Goal: Obtain resource: Download file/media

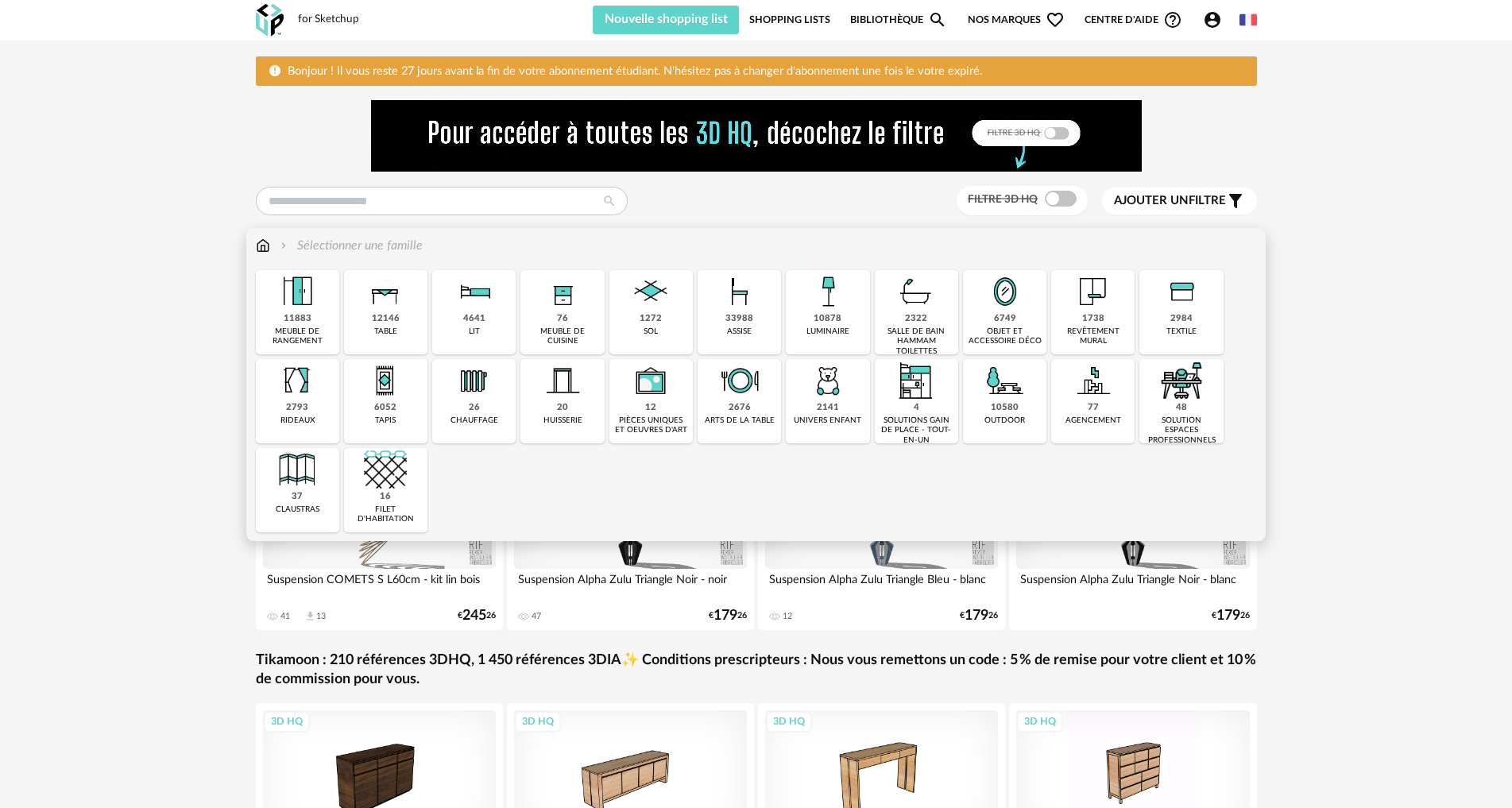
click at [312, 309] on img at bounding box center [298, 292] width 43 height 43
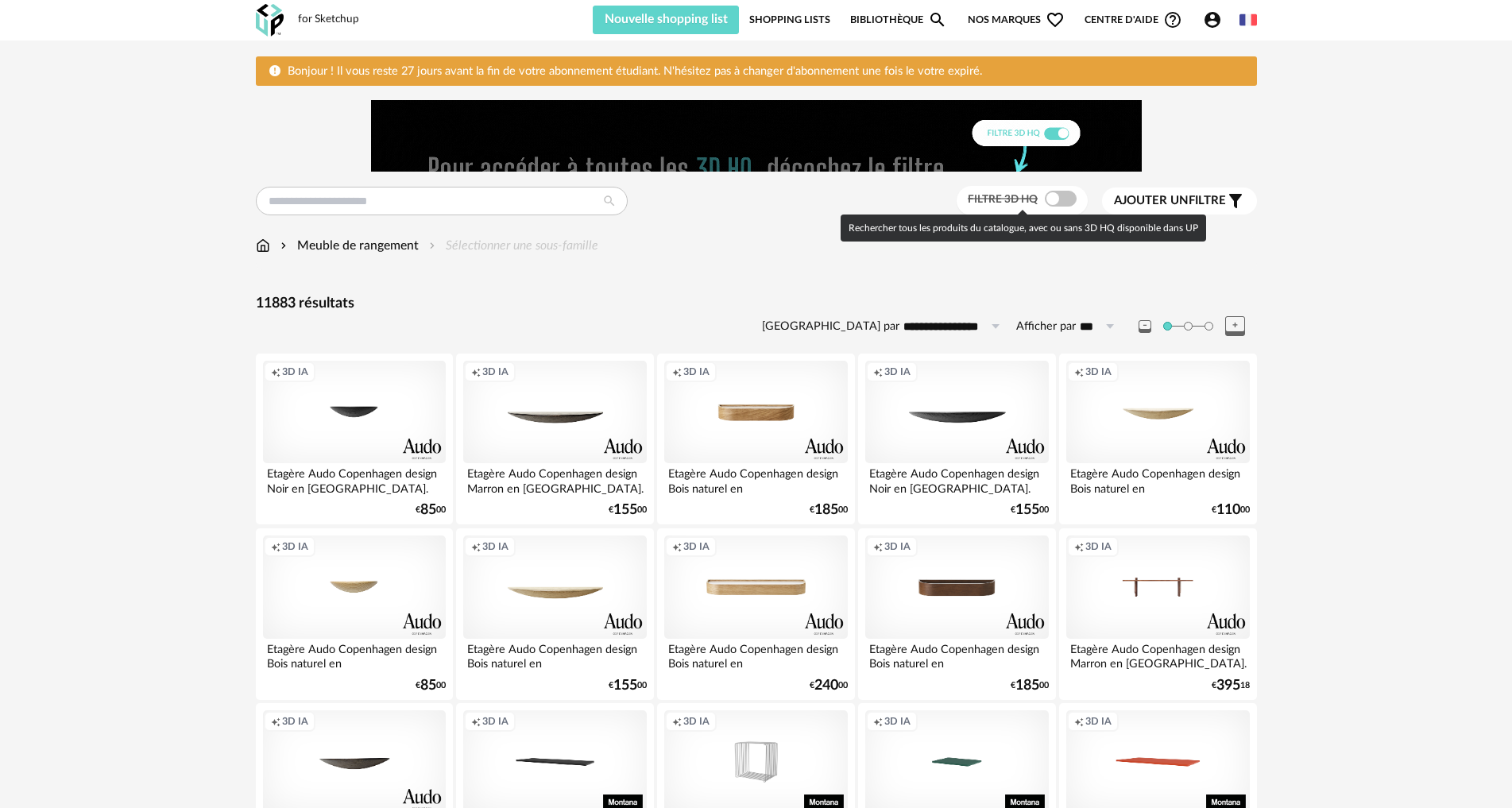
click at [1049, 198] on span at bounding box center [1061, 198] width 32 height 16
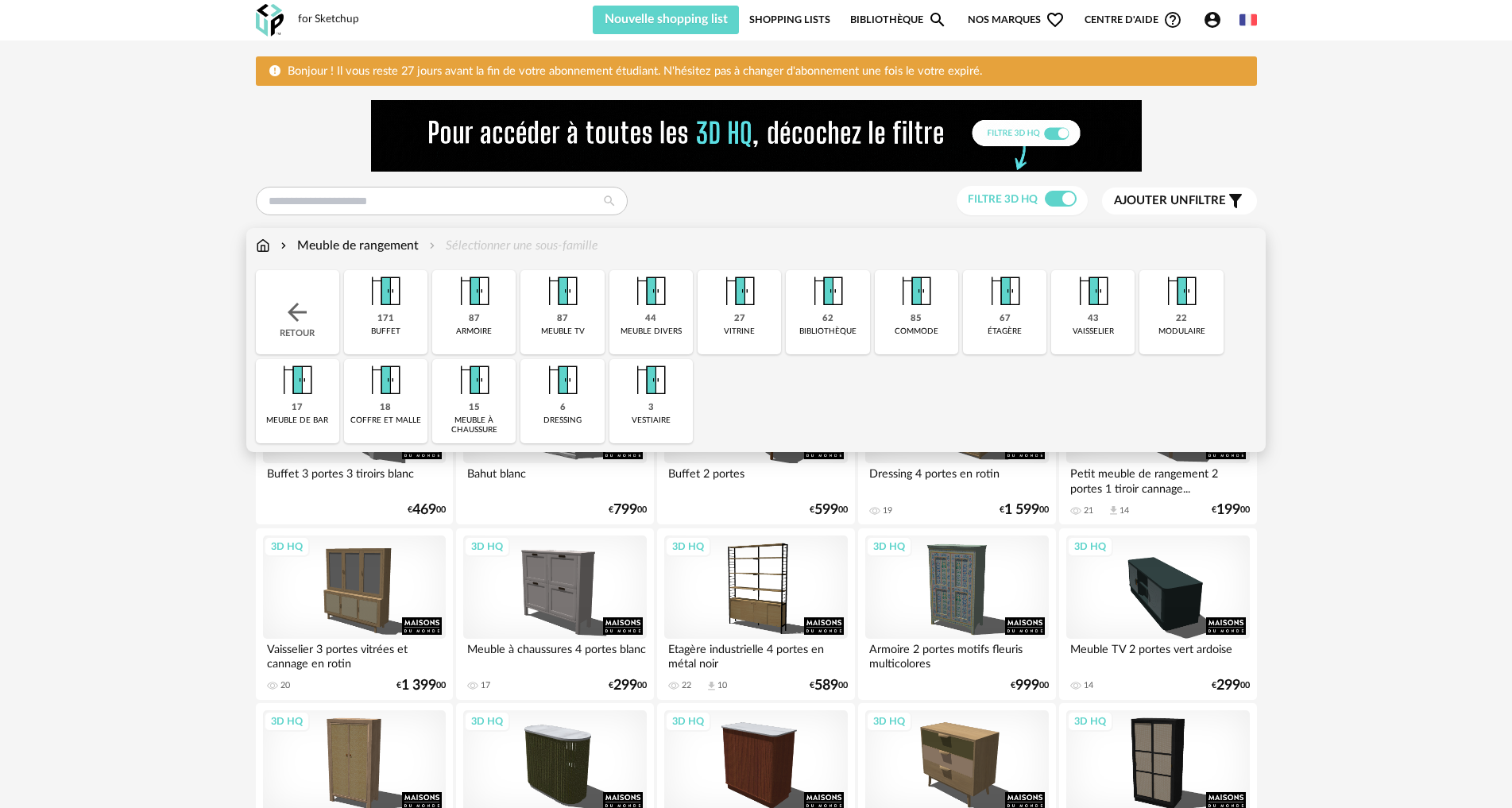
click at [294, 302] on img at bounding box center [297, 312] width 28 height 28
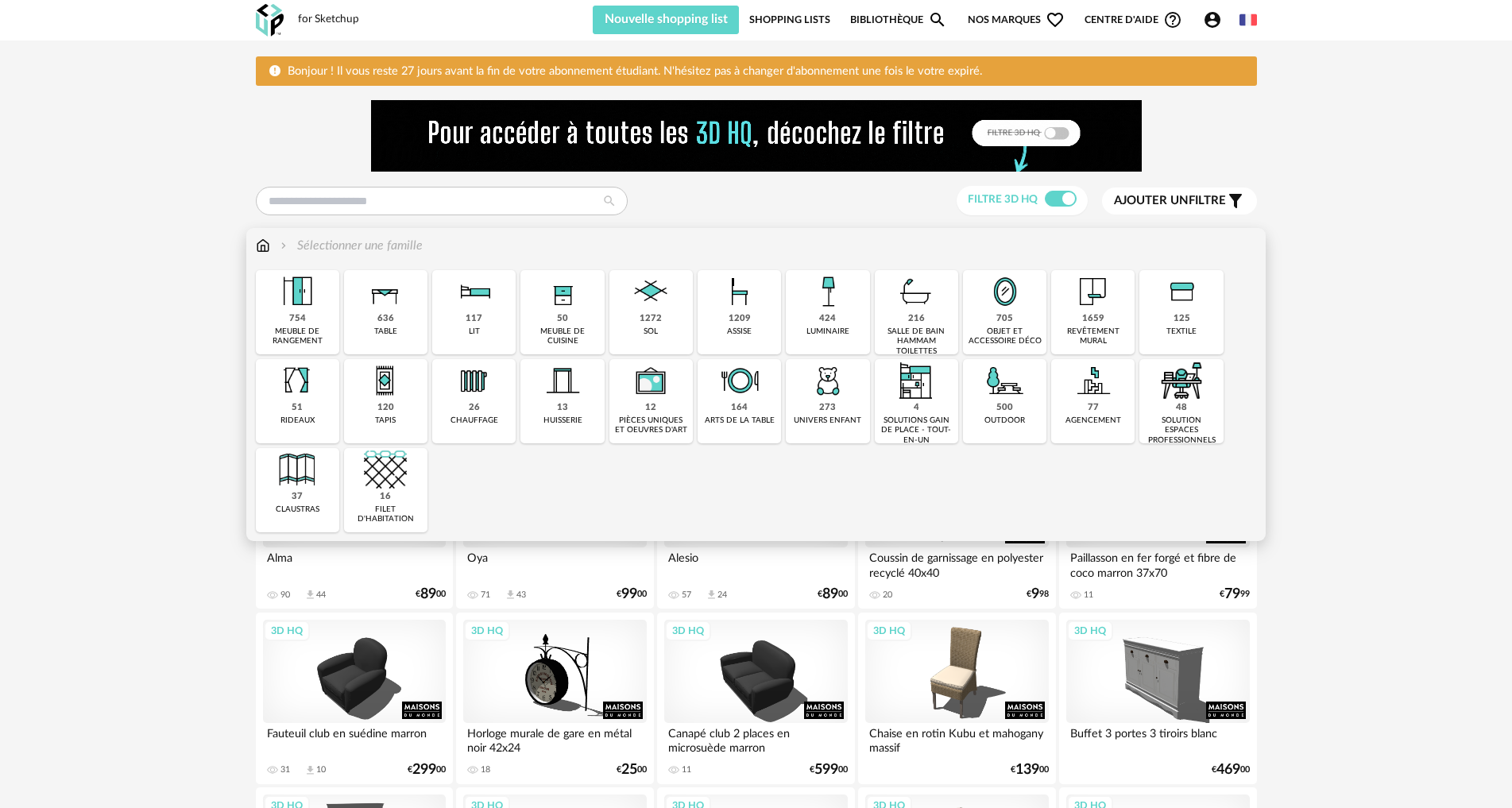
click at [370, 296] on img at bounding box center [385, 292] width 43 height 43
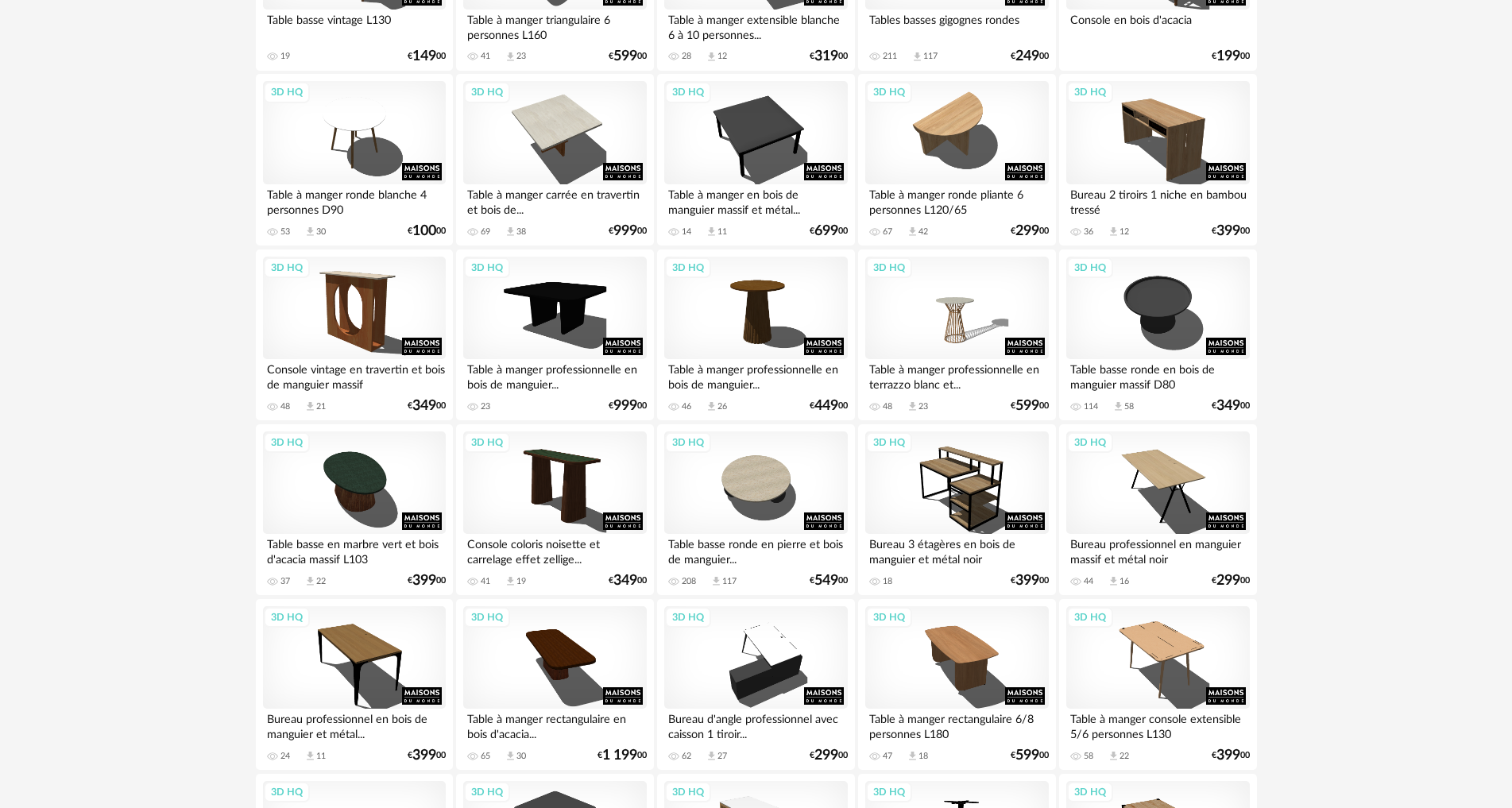
scroll to position [1398, 0]
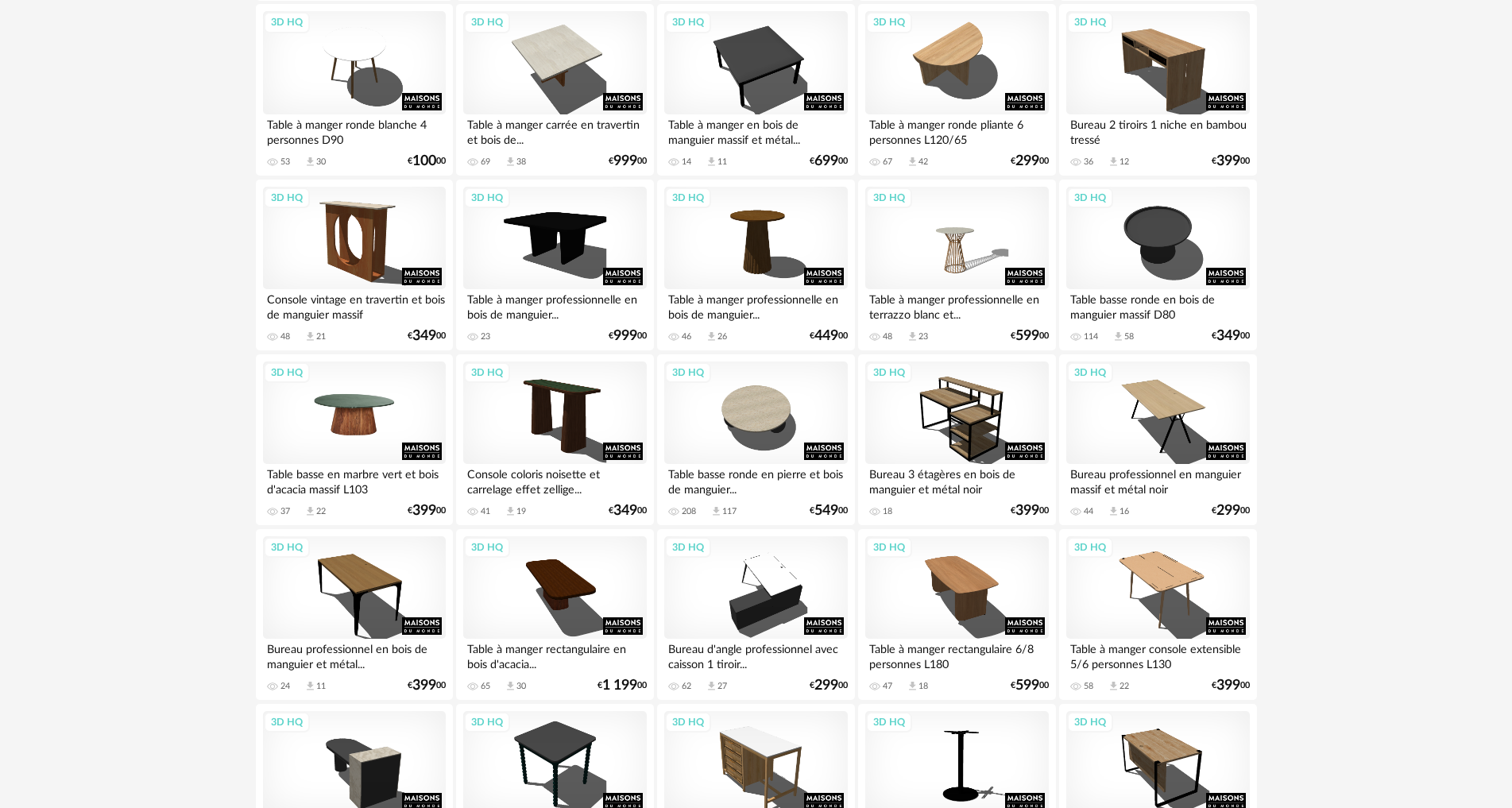
click at [378, 402] on div "3D HQ" at bounding box center [354, 413] width 183 height 104
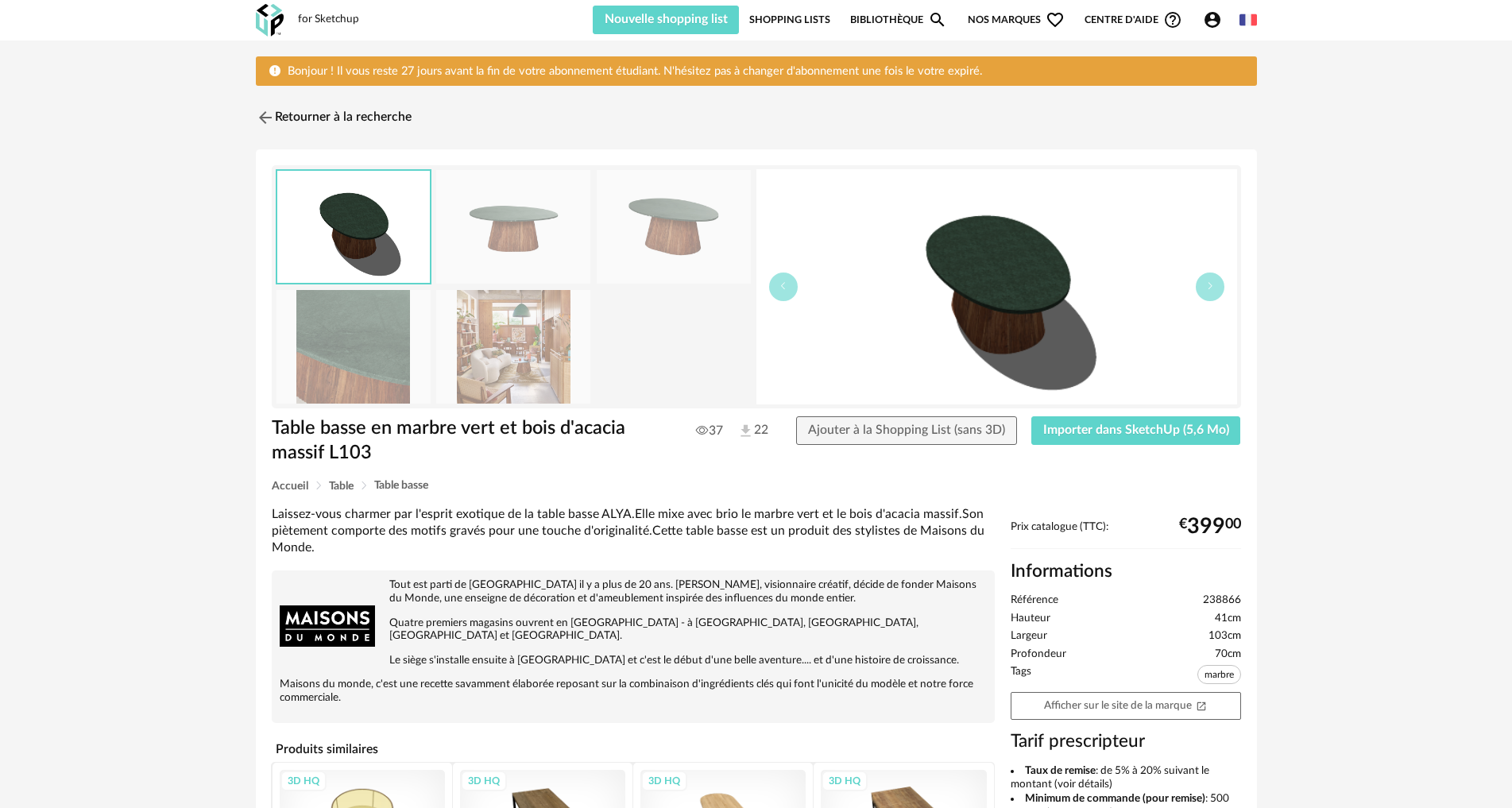
click at [685, 224] on img at bounding box center [674, 226] width 154 height 114
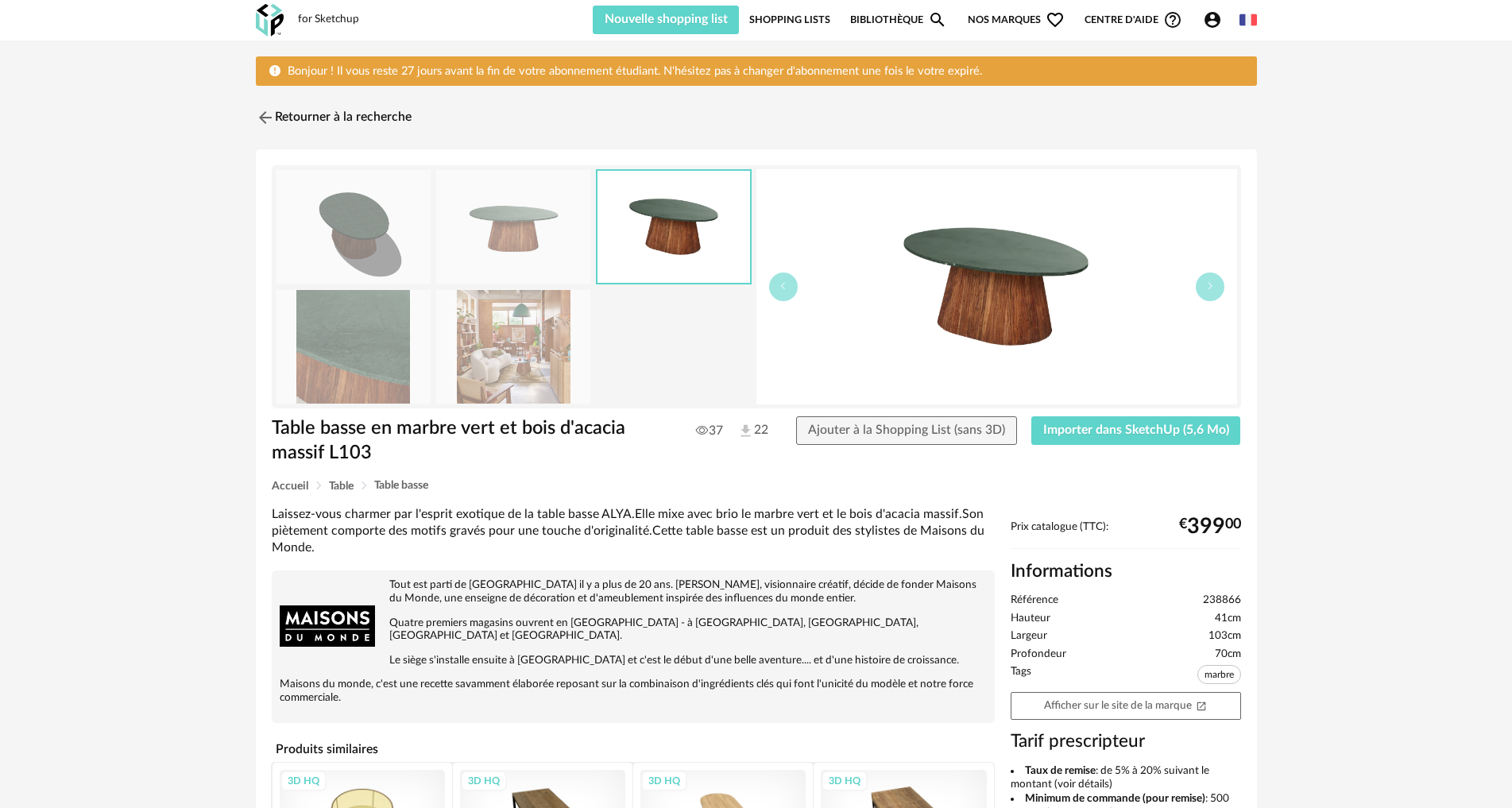
click at [537, 226] on img at bounding box center [513, 226] width 154 height 114
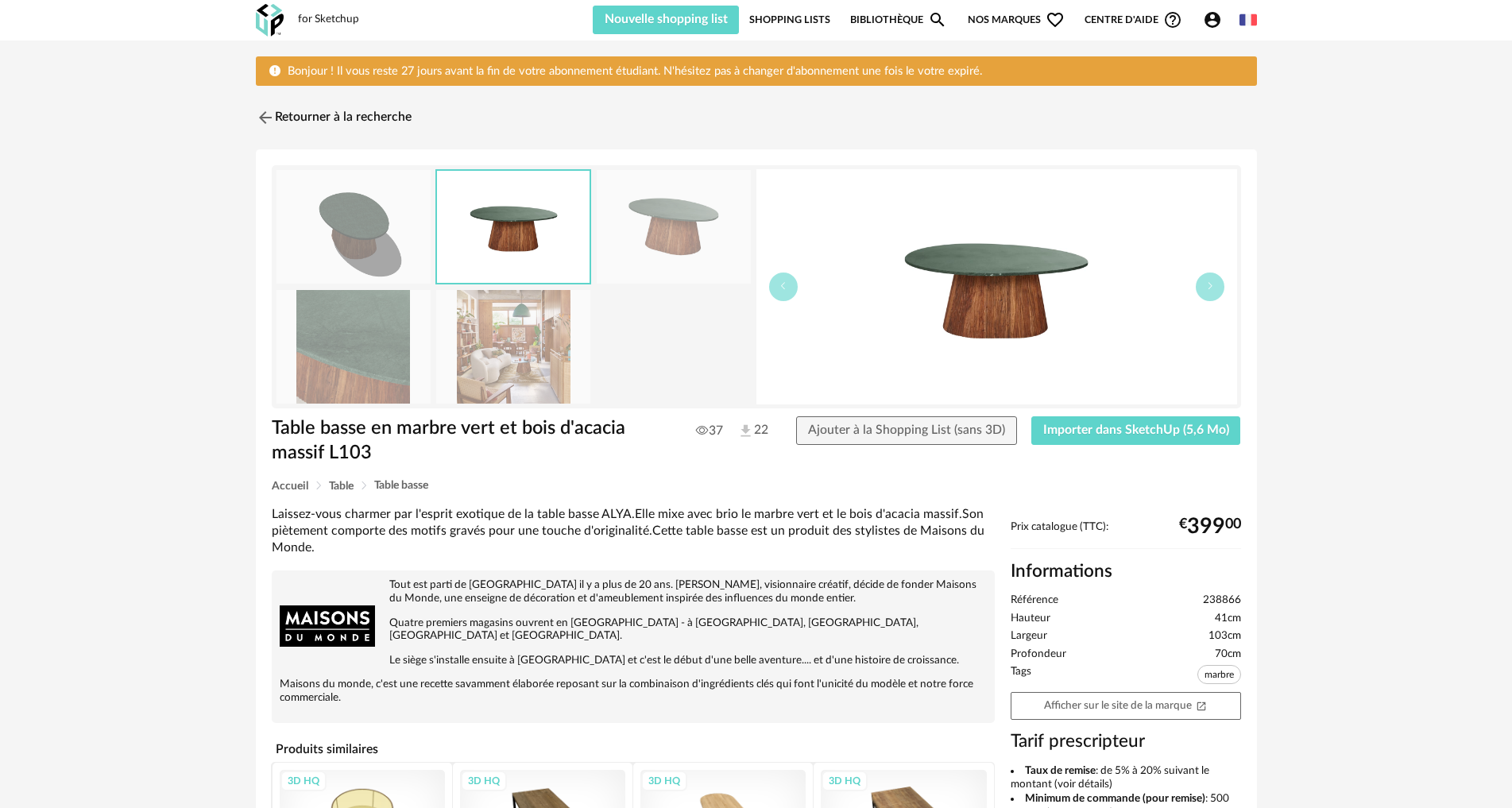
click at [396, 337] on img at bounding box center [353, 347] width 154 height 114
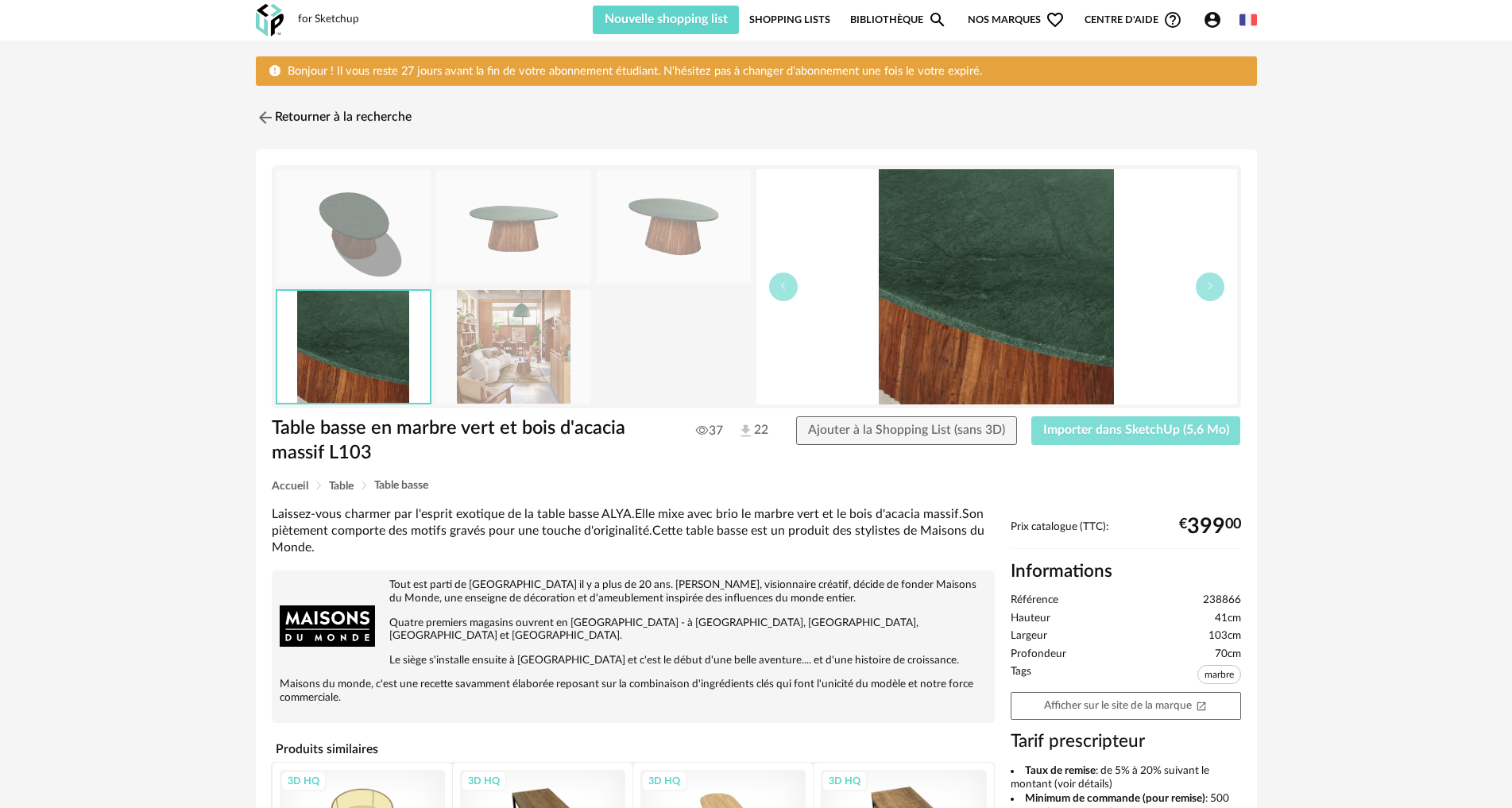
click at [1117, 432] on span "Importer dans SketchUp (5,6 Mo)" at bounding box center [1135, 428] width 186 height 12
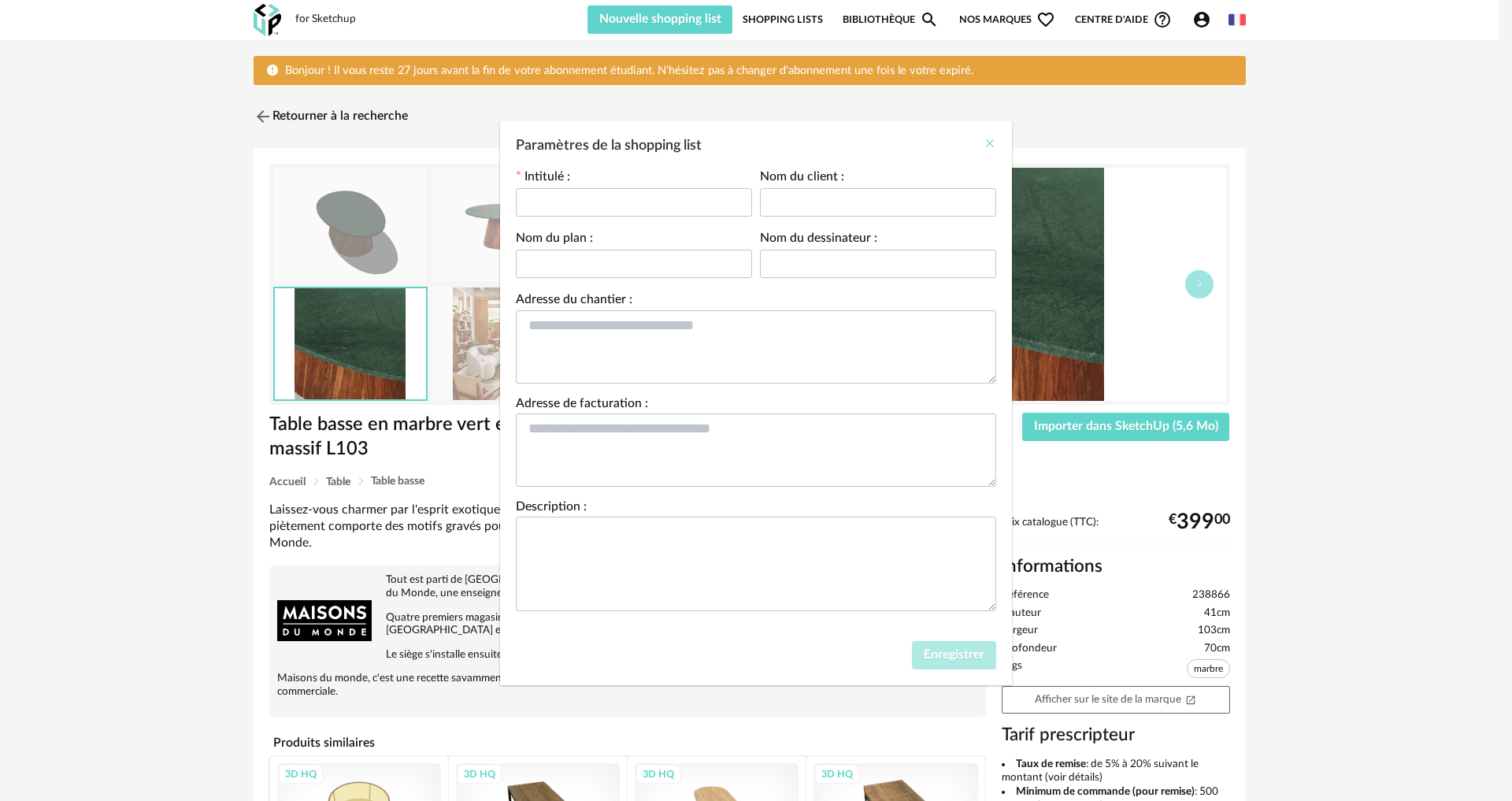
click at [993, 138] on icon "Close" at bounding box center [989, 143] width 12 height 12
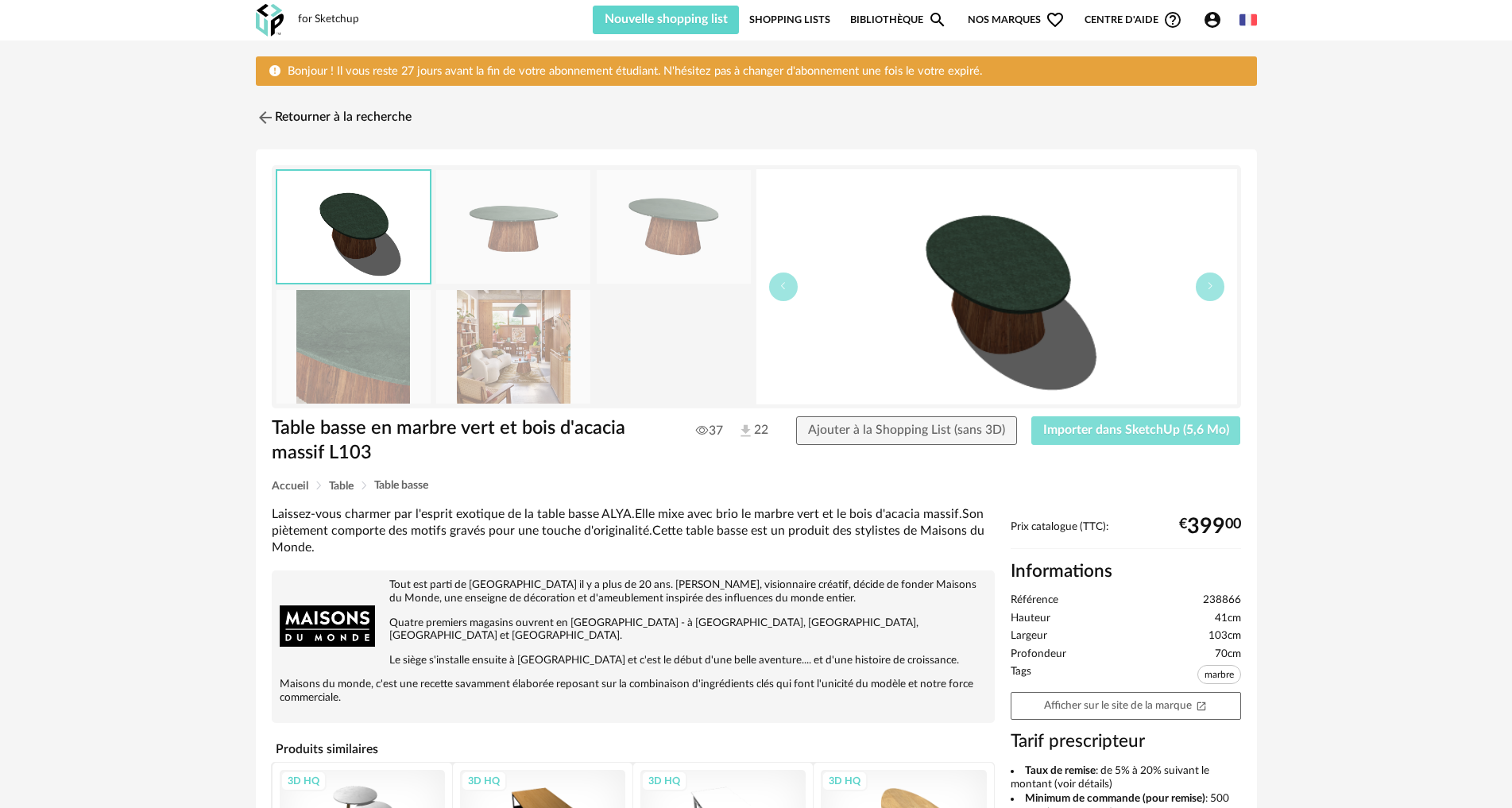
click at [1071, 425] on span "Importer dans SketchUp (5,6 Mo)" at bounding box center [1135, 428] width 186 height 12
click at [1123, 428] on span "Importer dans SketchUp (5,6 Mo)" at bounding box center [1135, 428] width 186 height 12
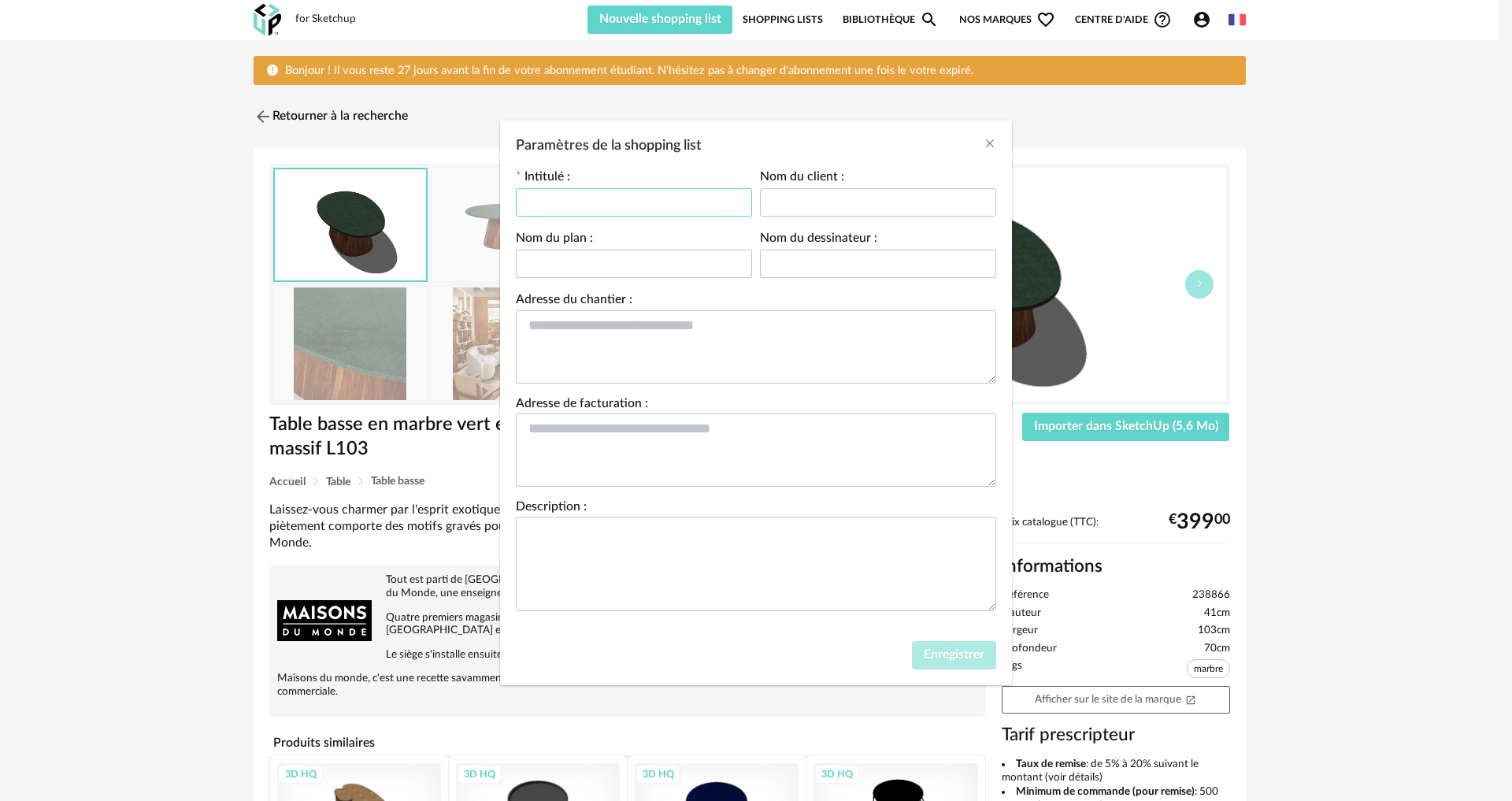
click at [635, 204] on input "Paramètres de la shopping list" at bounding box center [633, 203] width 236 height 28
type input "**********"
click at [946, 660] on span "Enregistrer" at bounding box center [954, 653] width 61 height 12
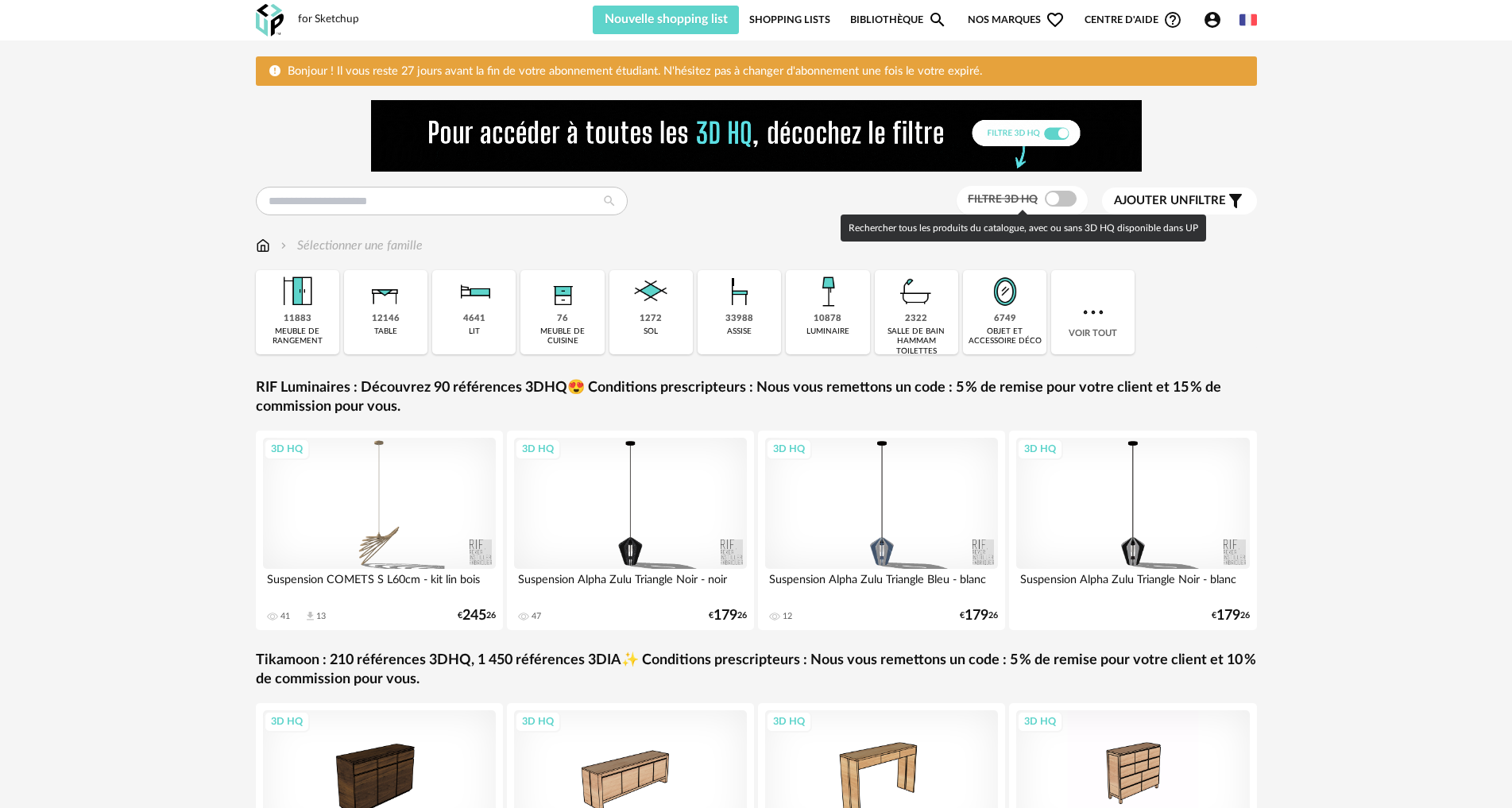
click at [1052, 201] on span at bounding box center [1061, 198] width 32 height 16
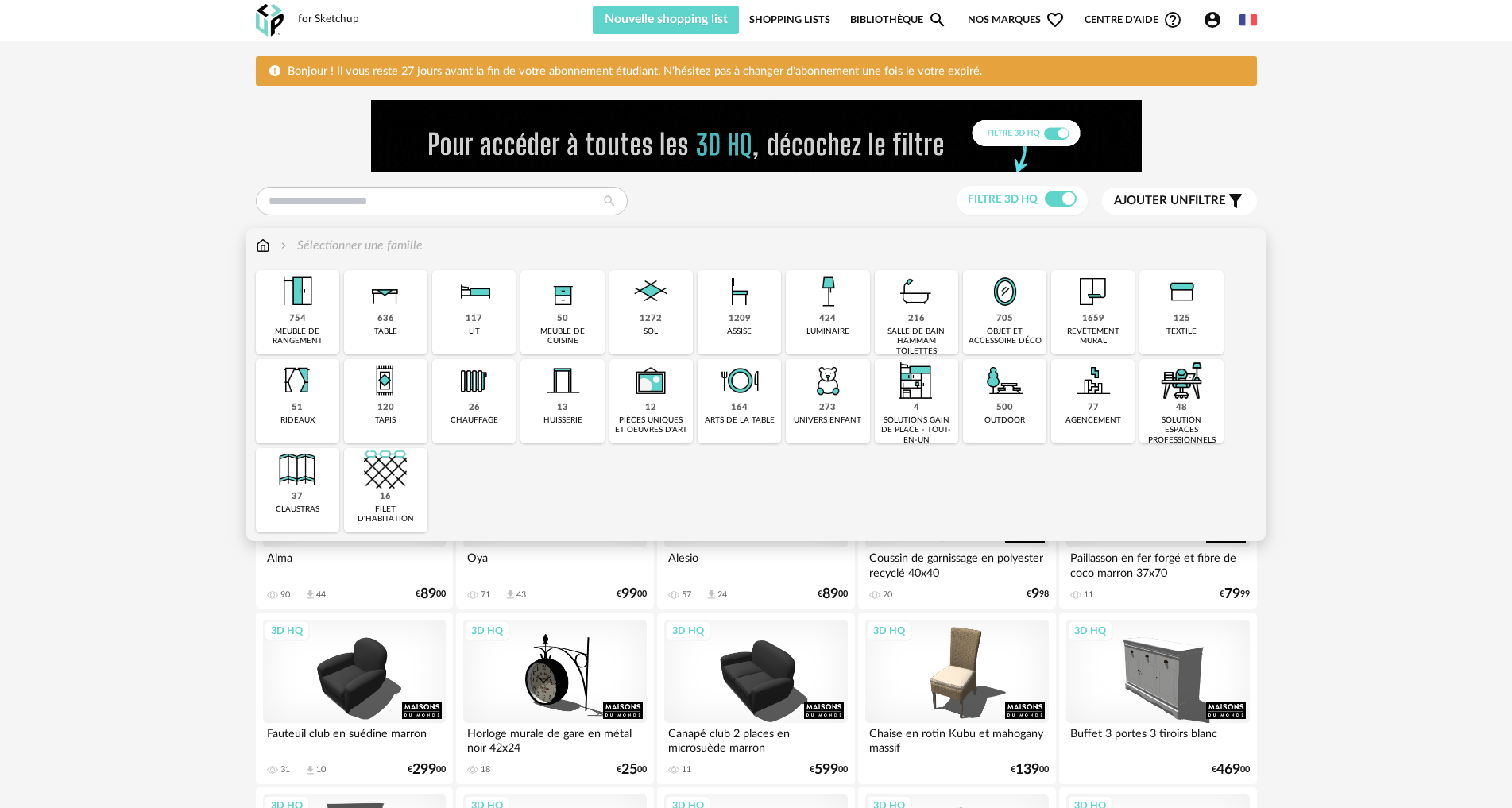
click at [370, 306] on img at bounding box center [385, 292] width 43 height 43
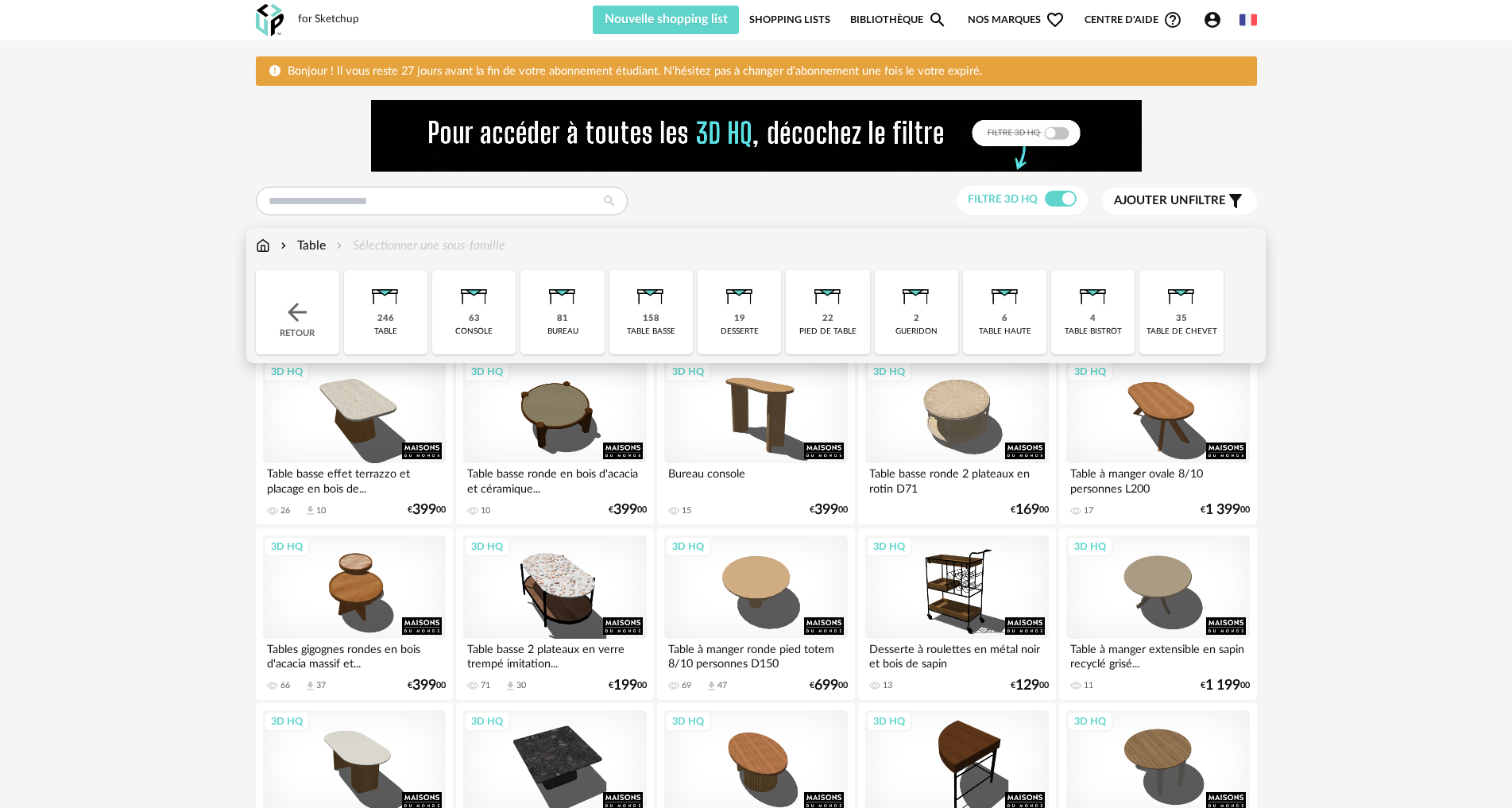
click at [397, 316] on div "246 table" at bounding box center [385, 312] width 84 height 84
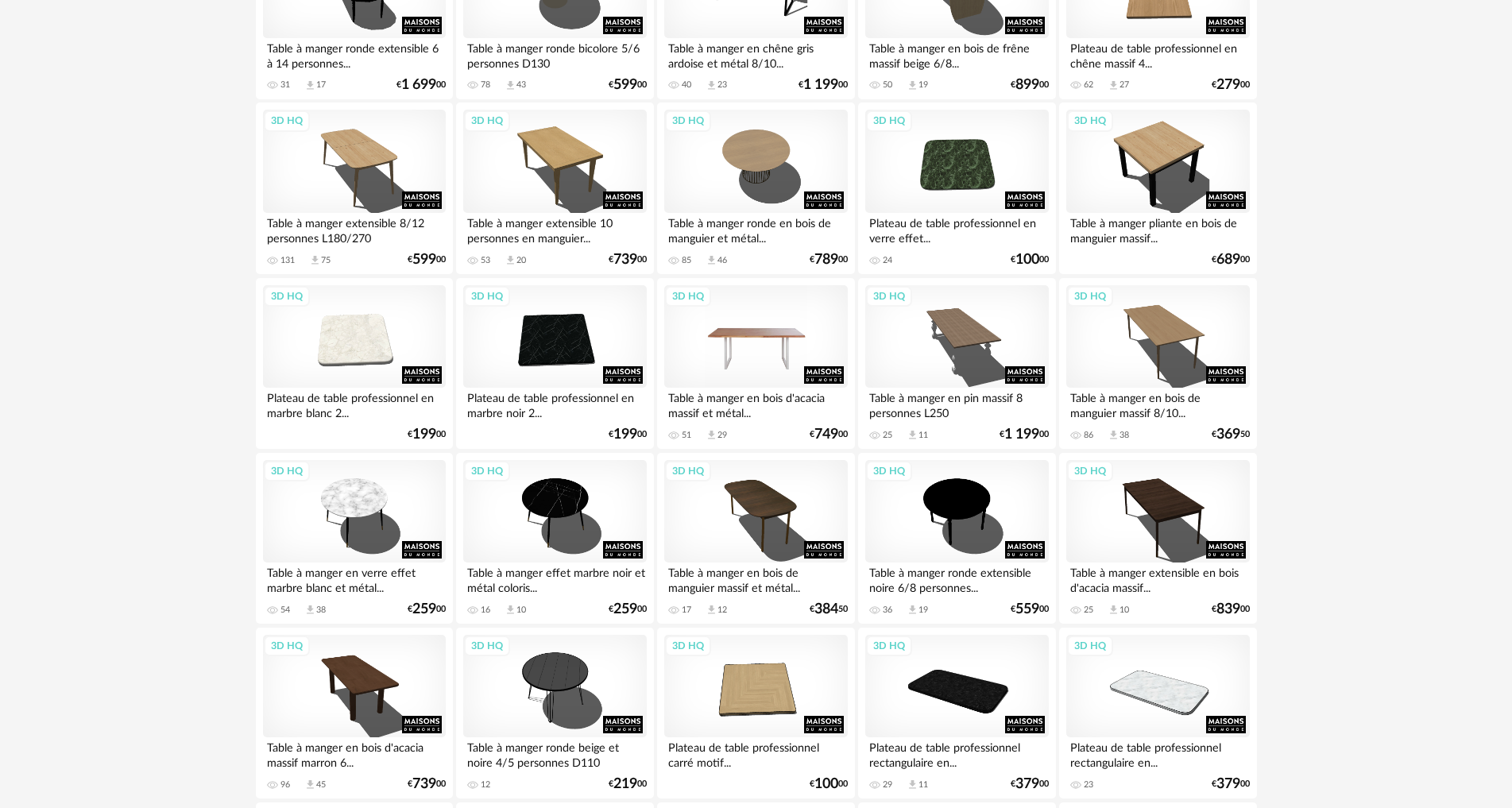
scroll to position [1349, 0]
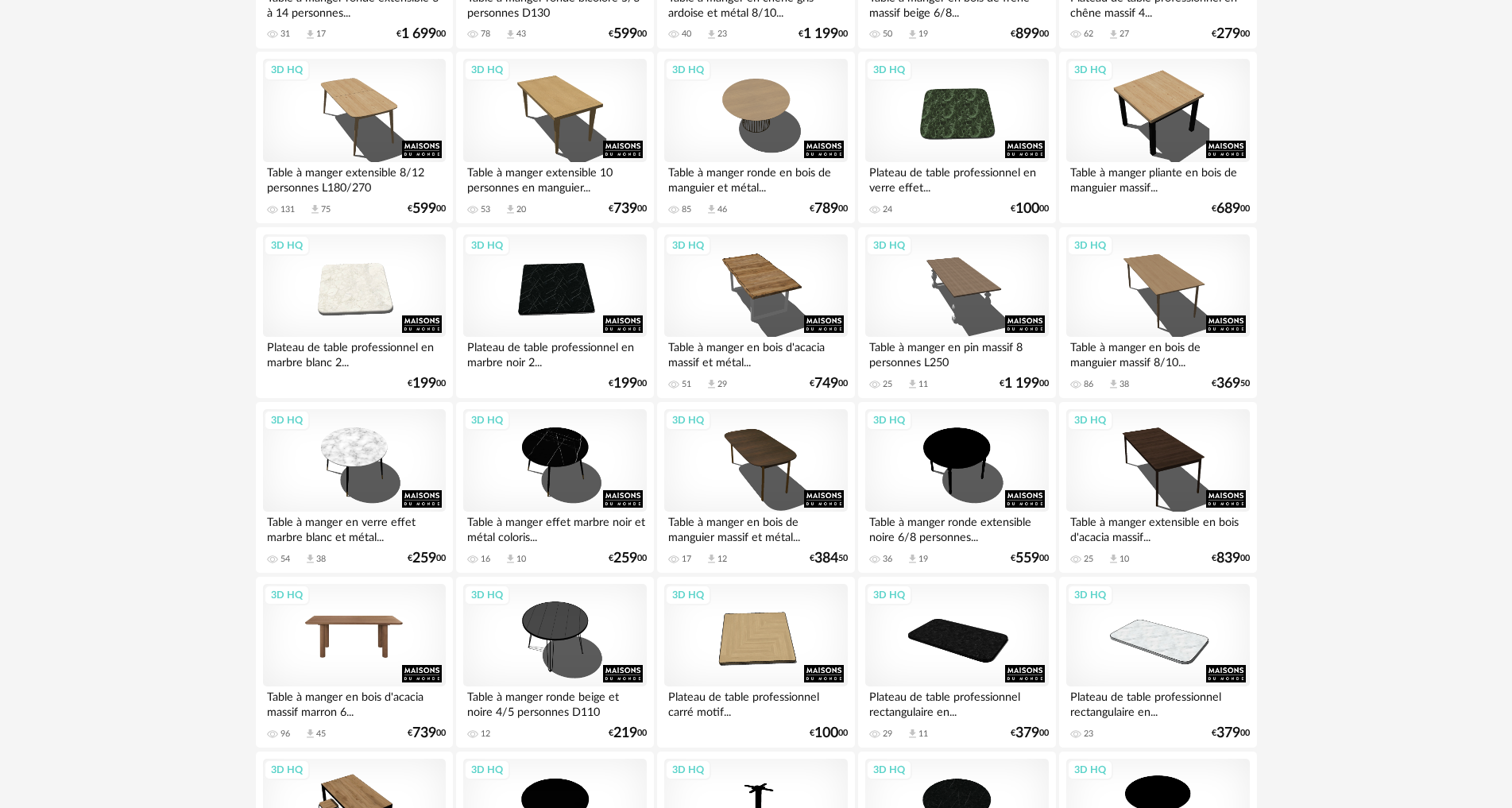
click at [391, 624] on div "3D HQ" at bounding box center [354, 636] width 183 height 104
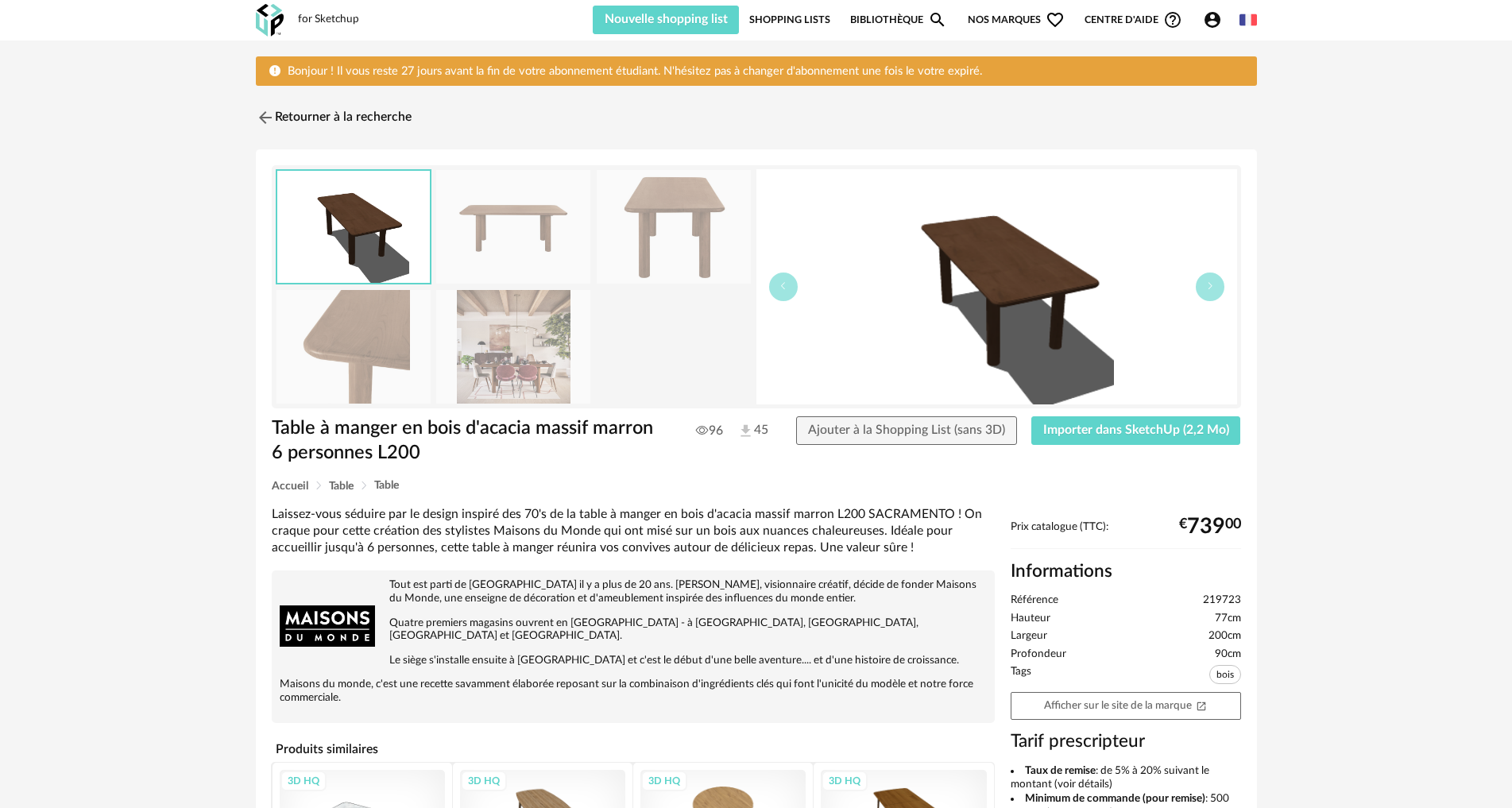
click at [322, 362] on img at bounding box center [353, 347] width 154 height 114
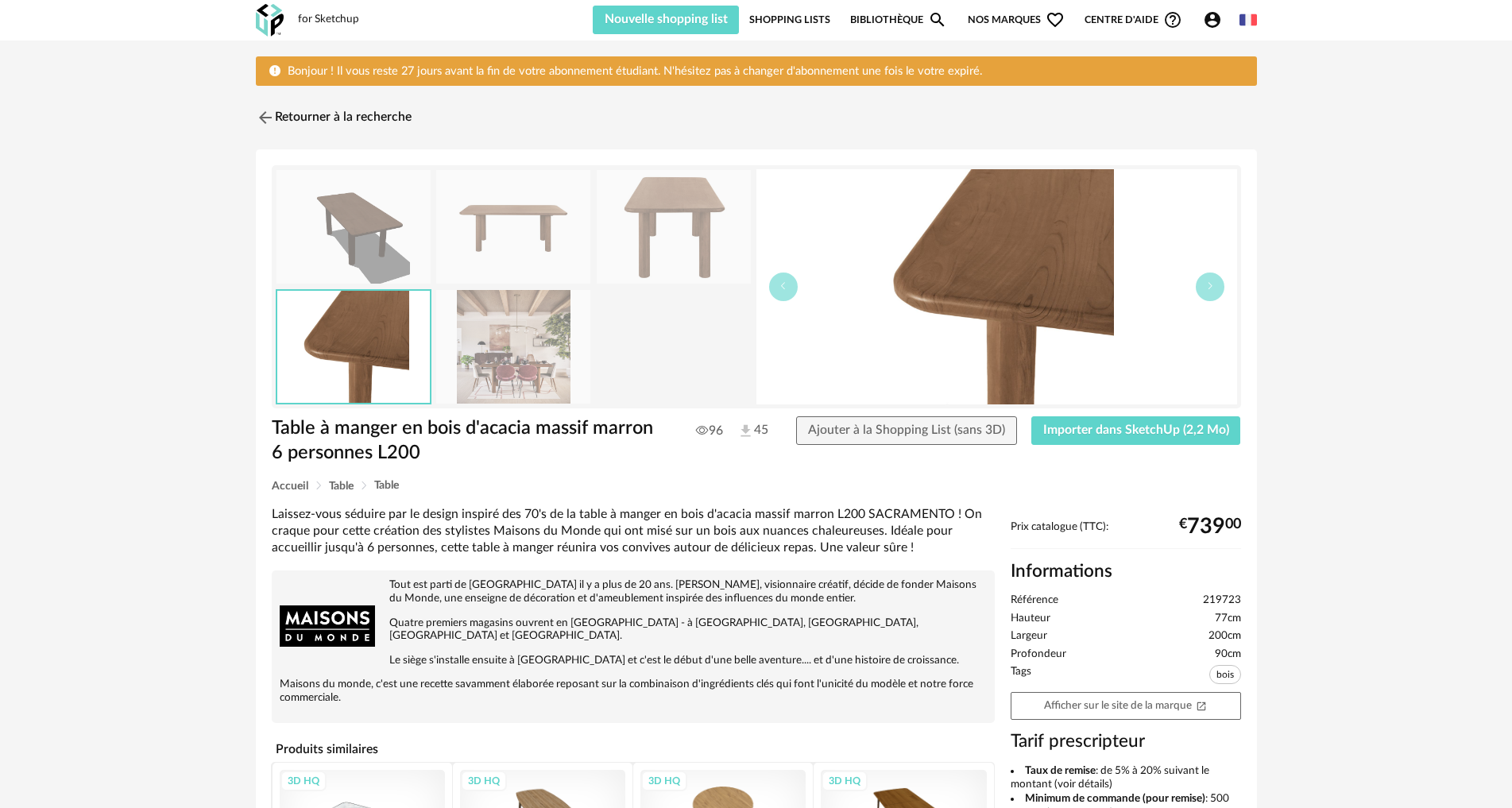
click at [539, 360] on img at bounding box center [513, 347] width 154 height 114
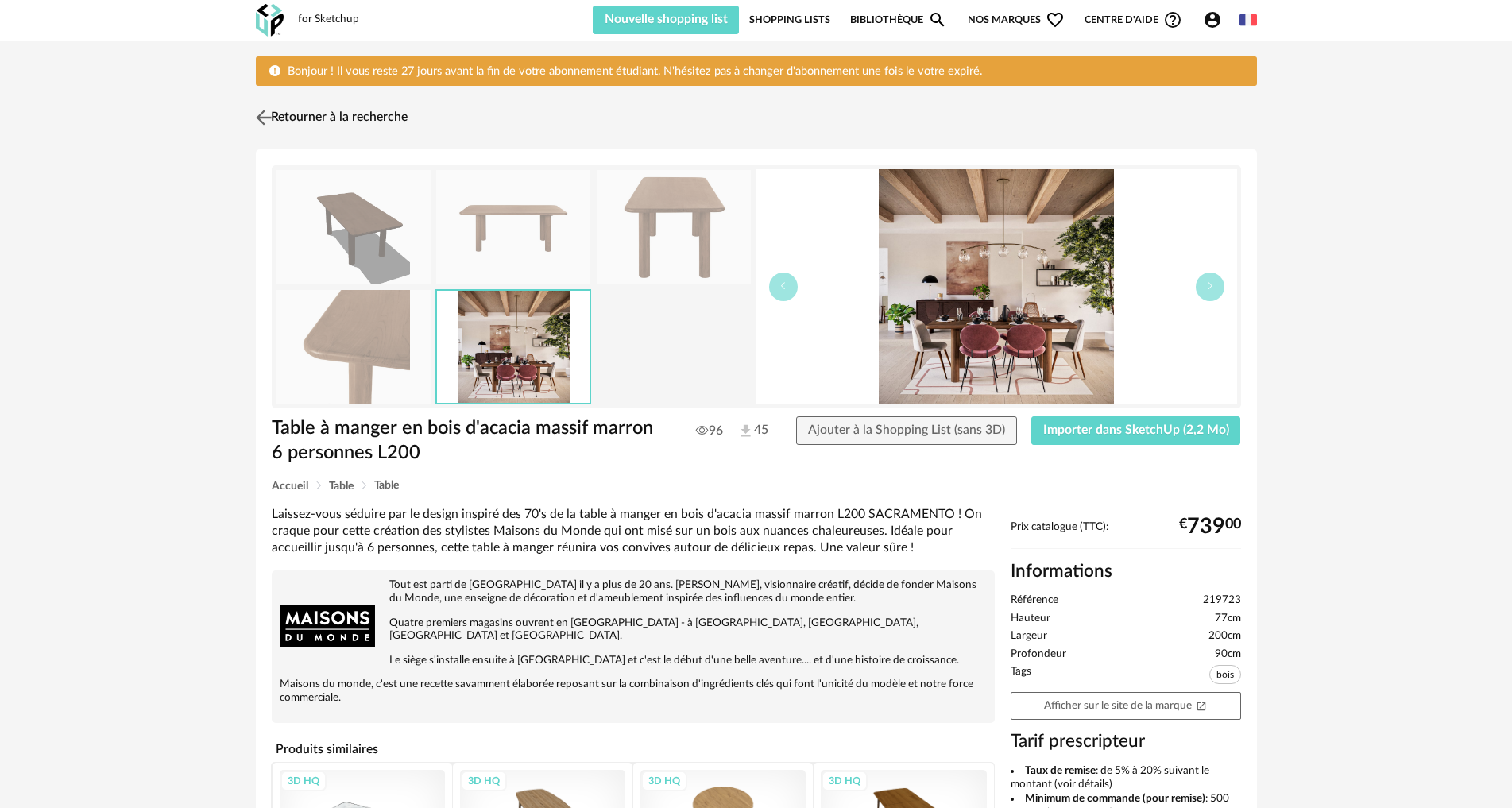
click at [259, 105] on link "Retourner à la recherche" at bounding box center [329, 117] width 155 height 35
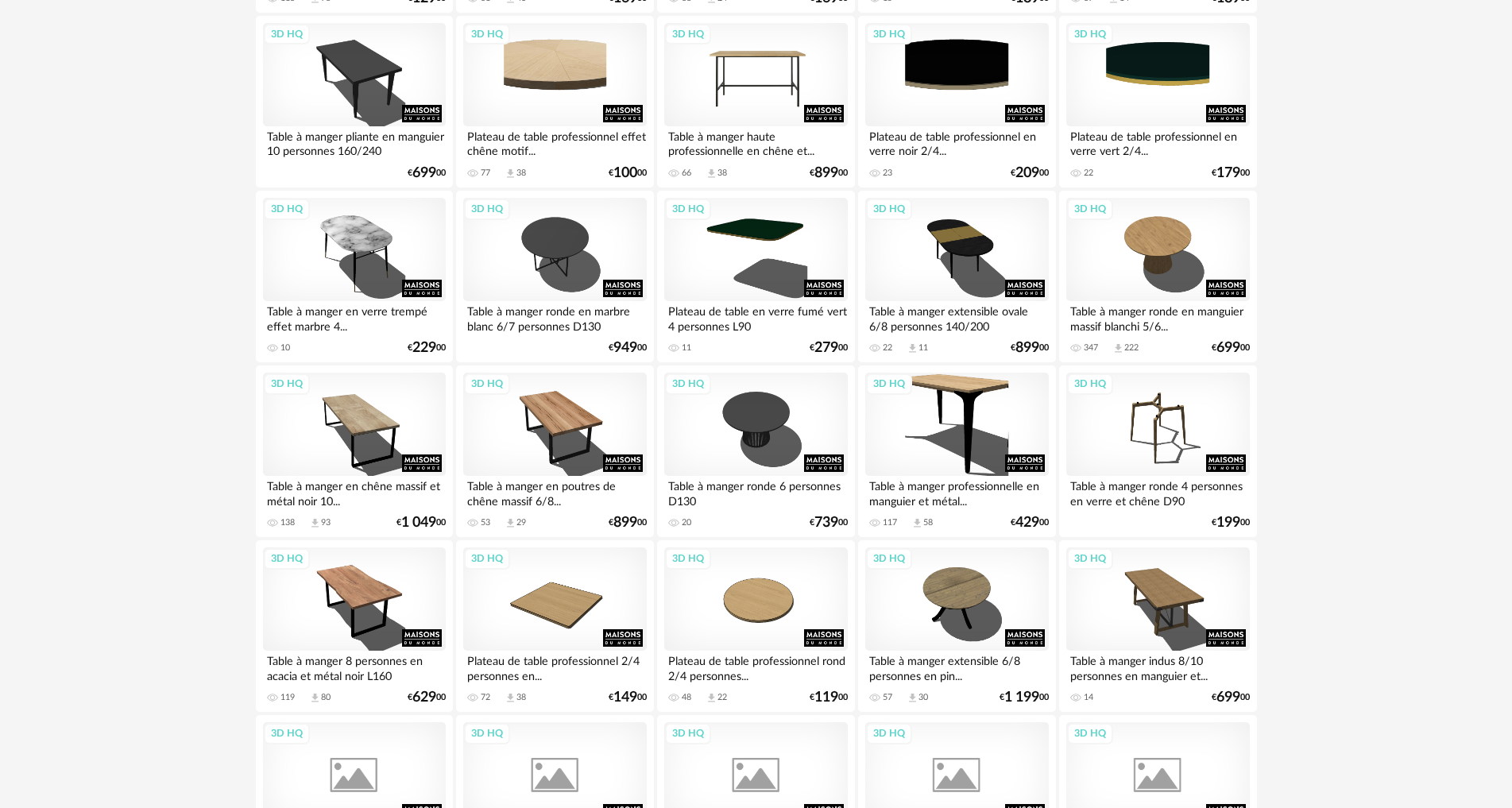
scroll to position [2621, 0]
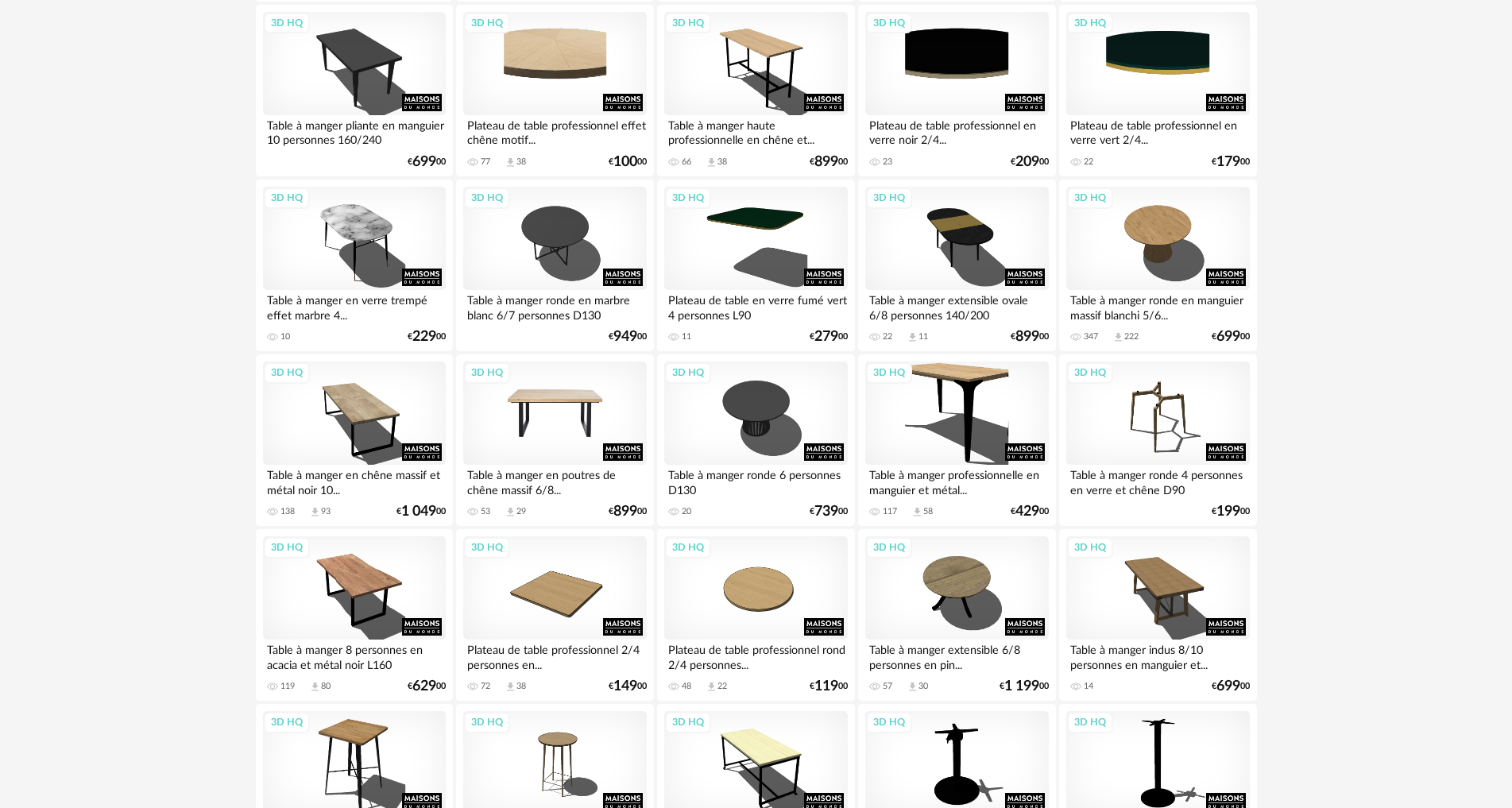
click at [521, 432] on div "3D HQ" at bounding box center [555, 413] width 183 height 104
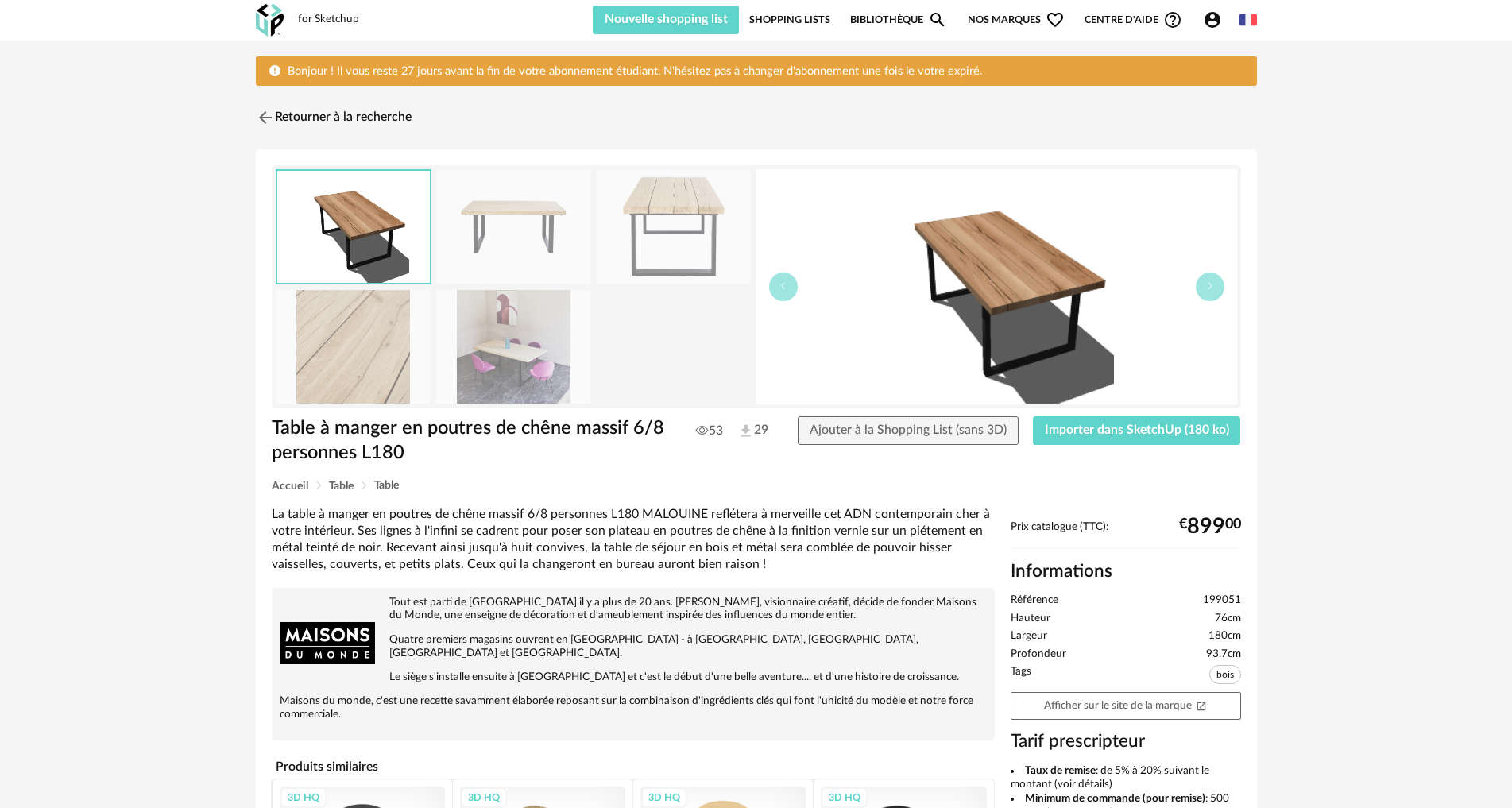
click at [540, 370] on img at bounding box center [513, 347] width 154 height 114
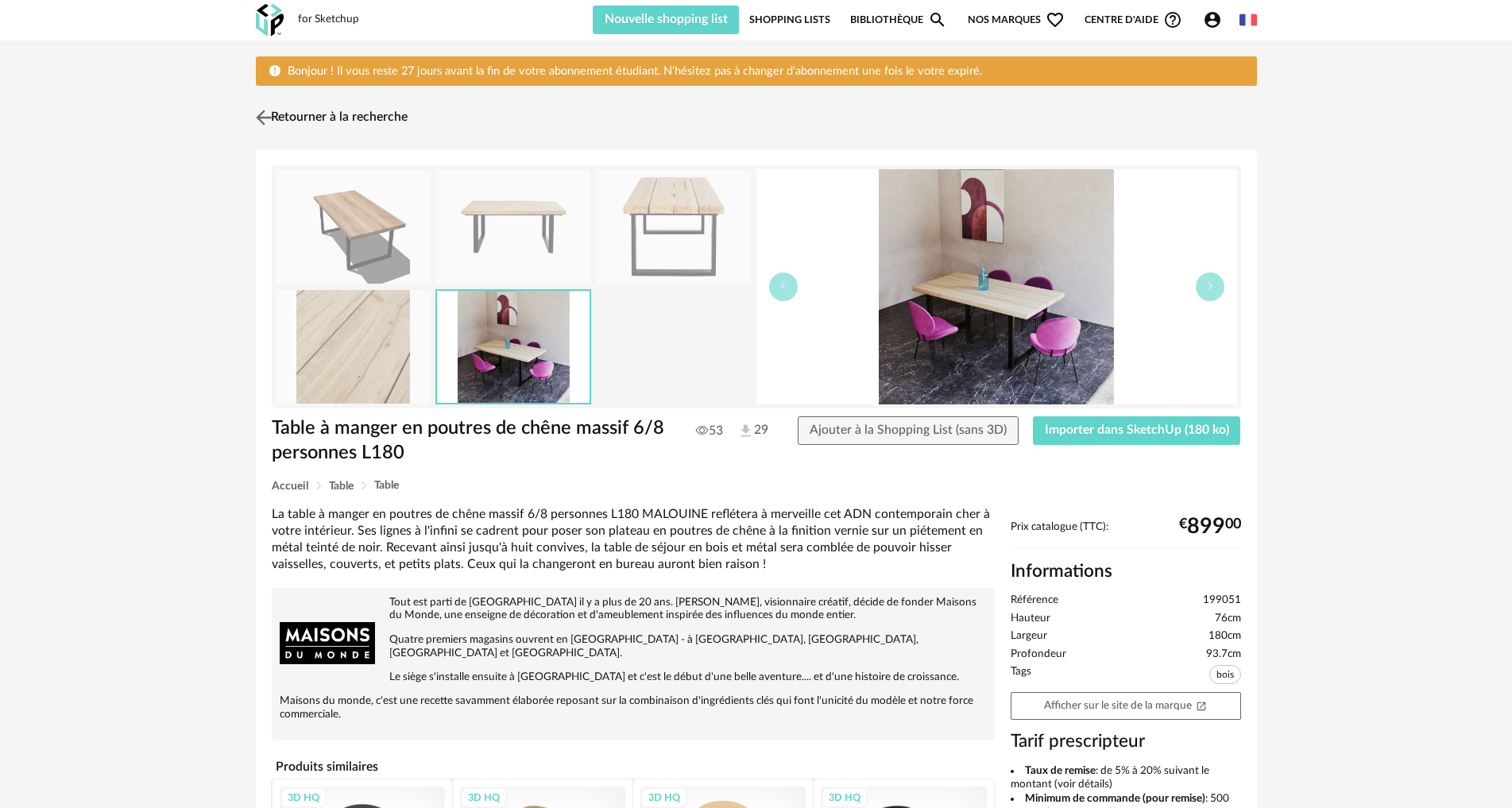
click at [268, 121] on img at bounding box center [263, 118] width 23 height 23
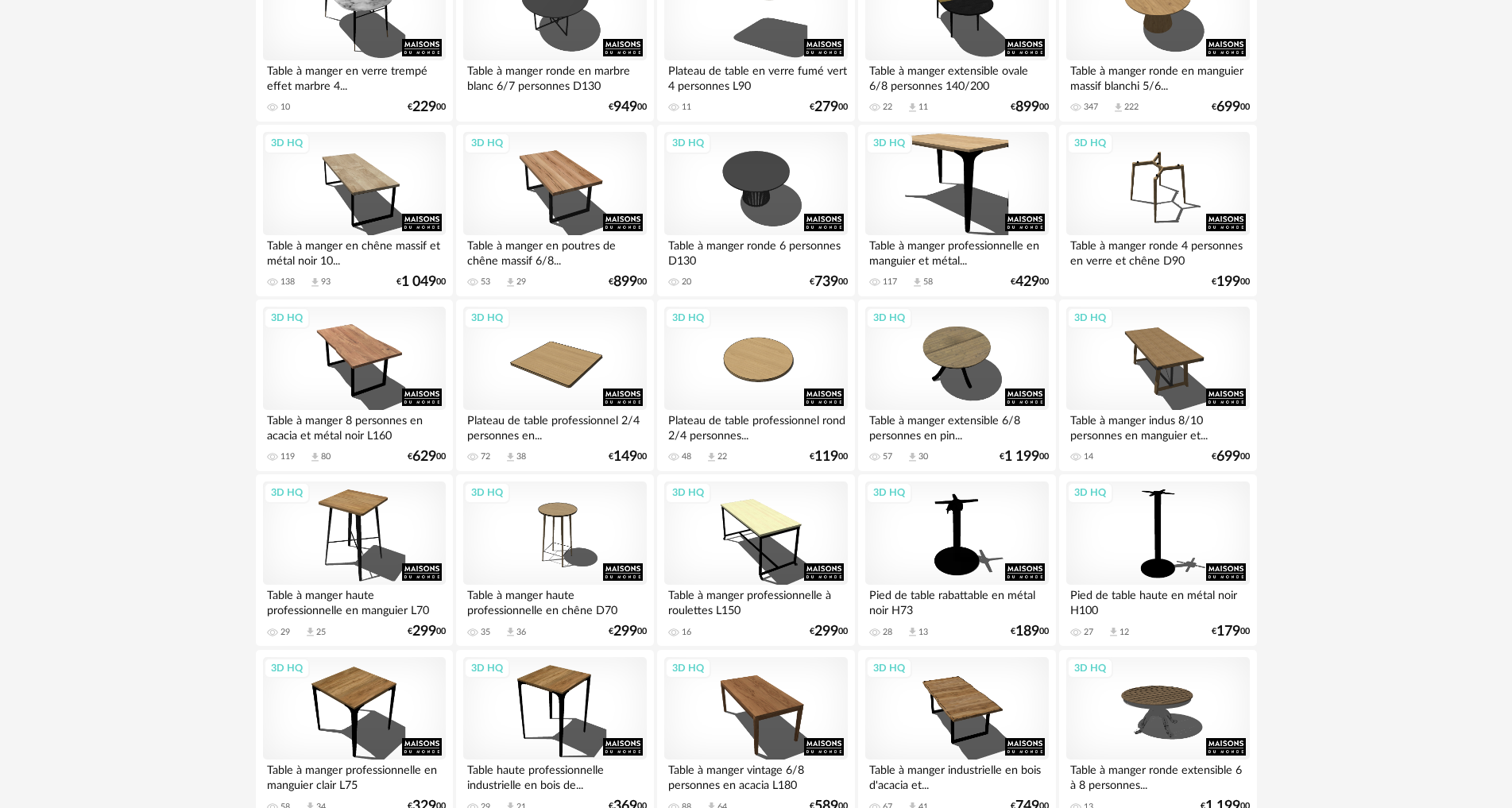
scroll to position [2858, 0]
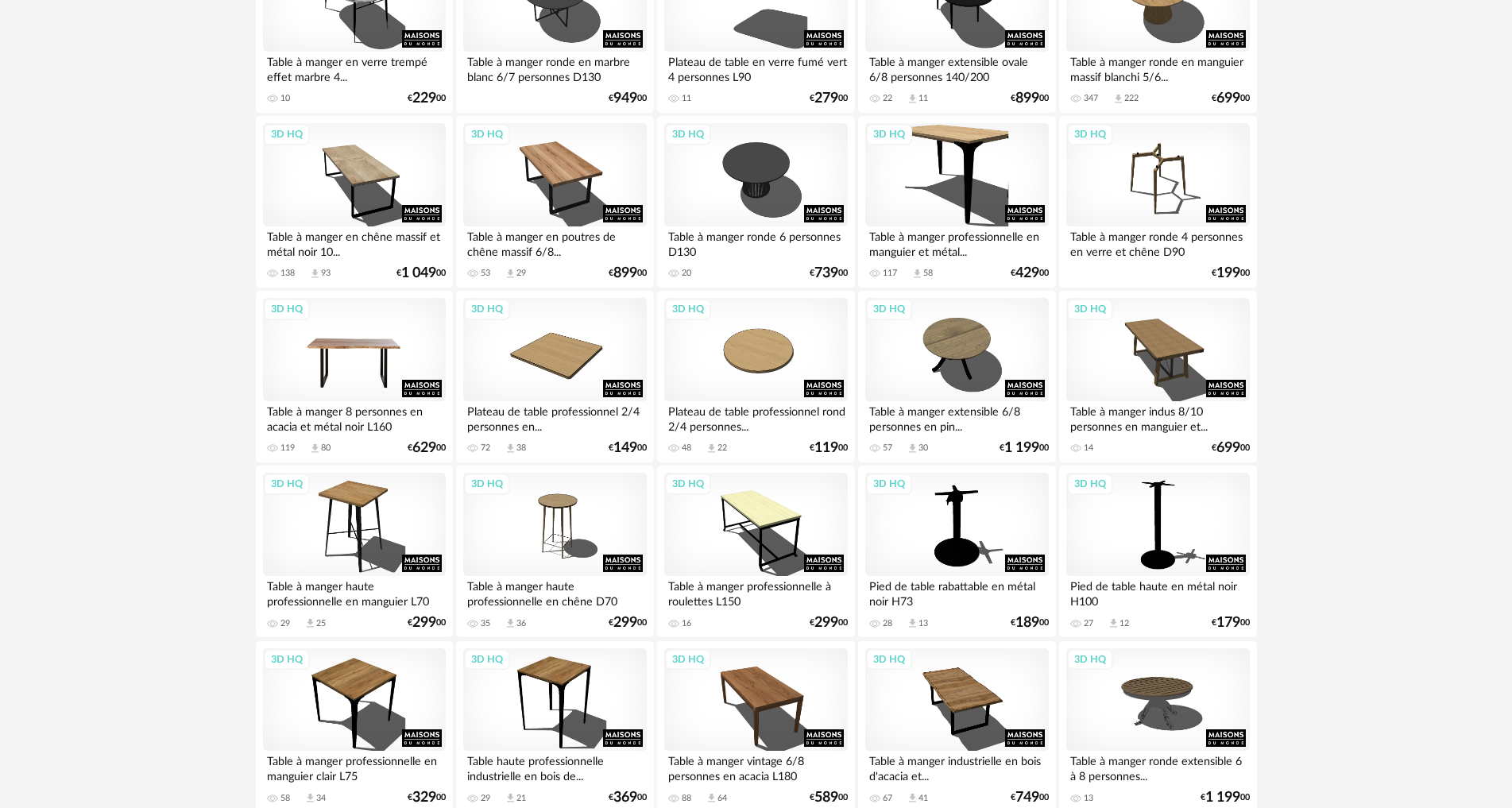
click at [313, 345] on div "3D HQ" at bounding box center [354, 349] width 183 height 104
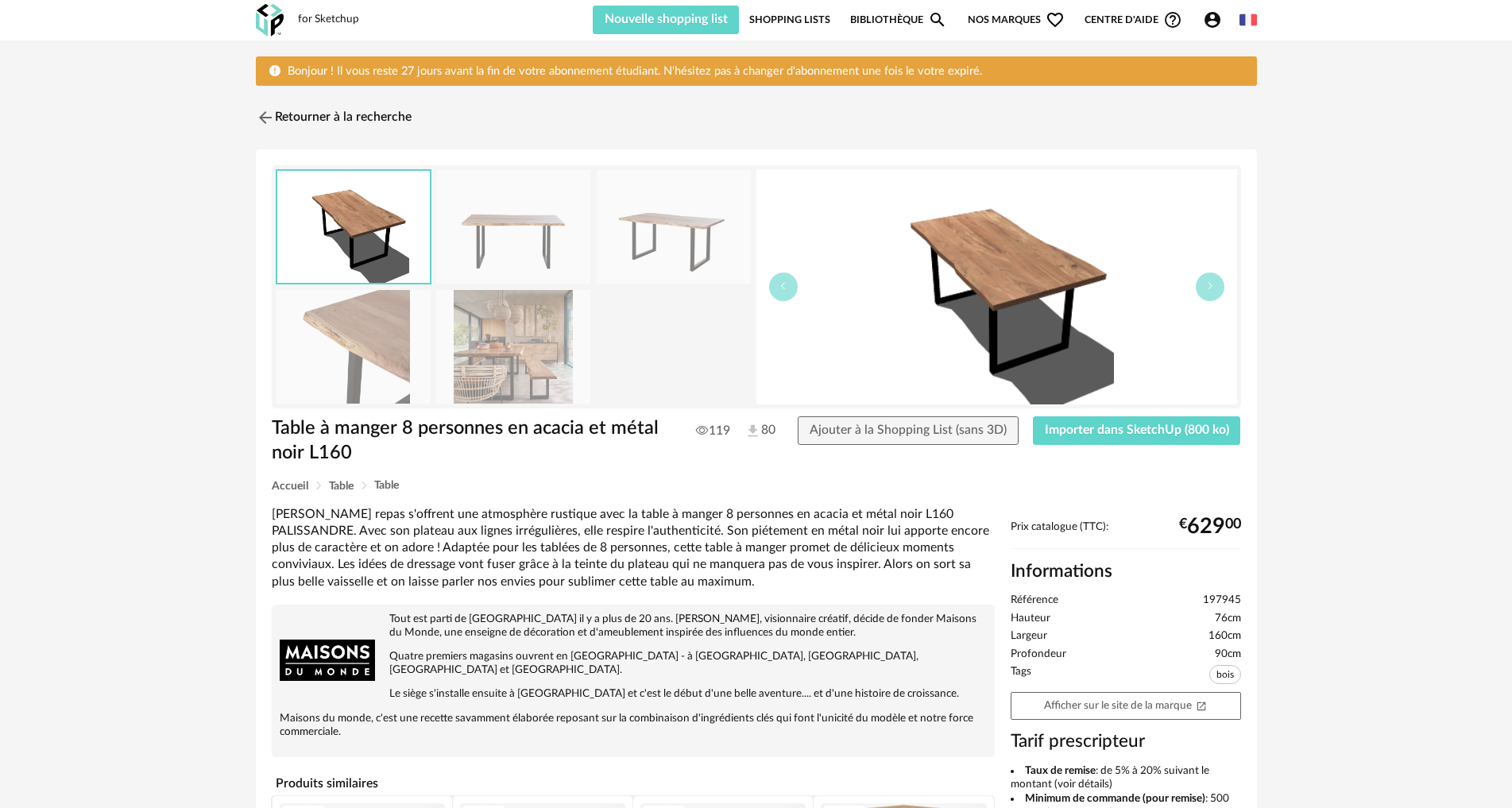
click at [534, 347] on img at bounding box center [513, 347] width 154 height 114
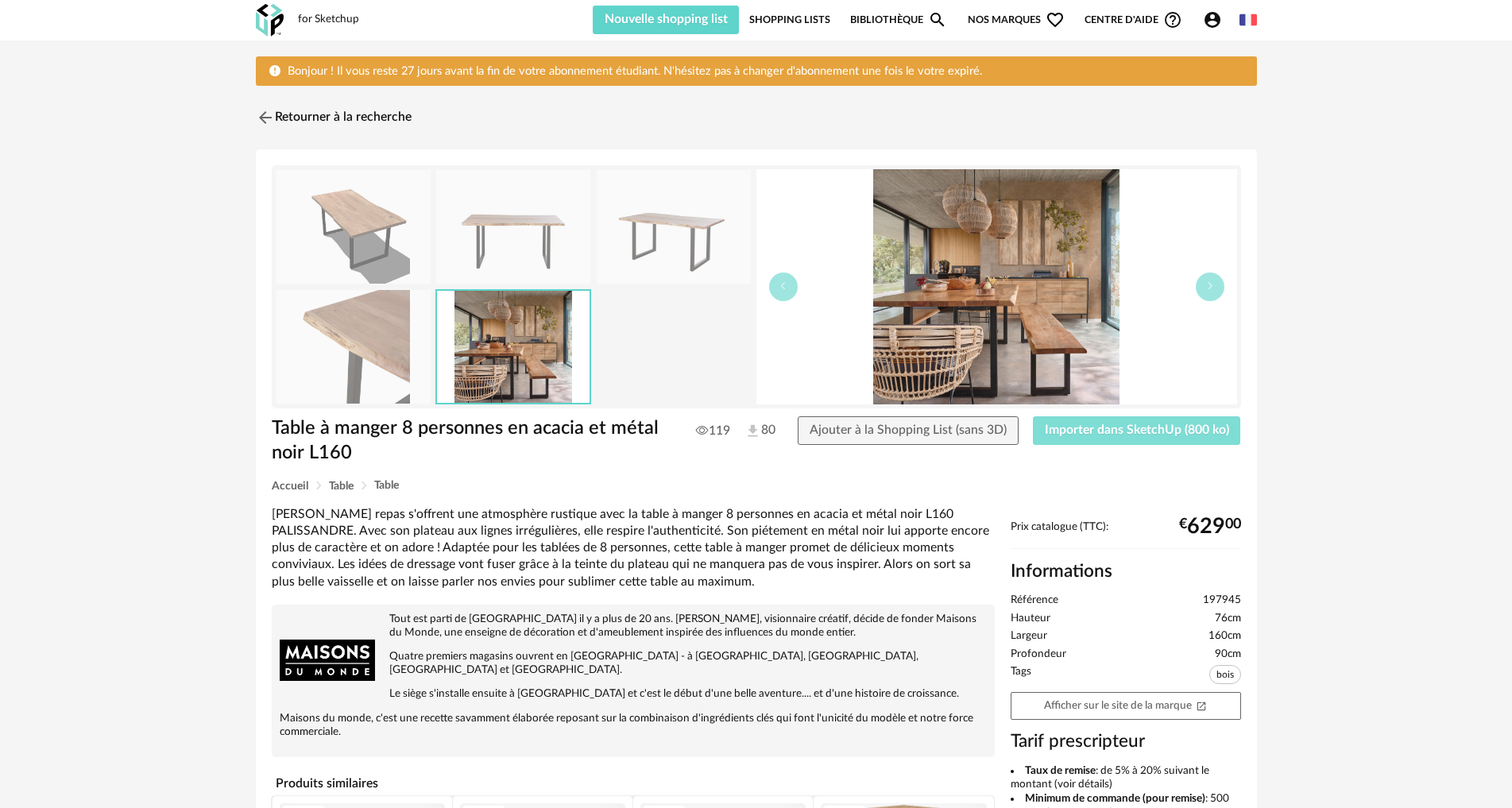
click at [1161, 423] on button "Importer dans SketchUp (800 ko)" at bounding box center [1136, 430] width 208 height 28
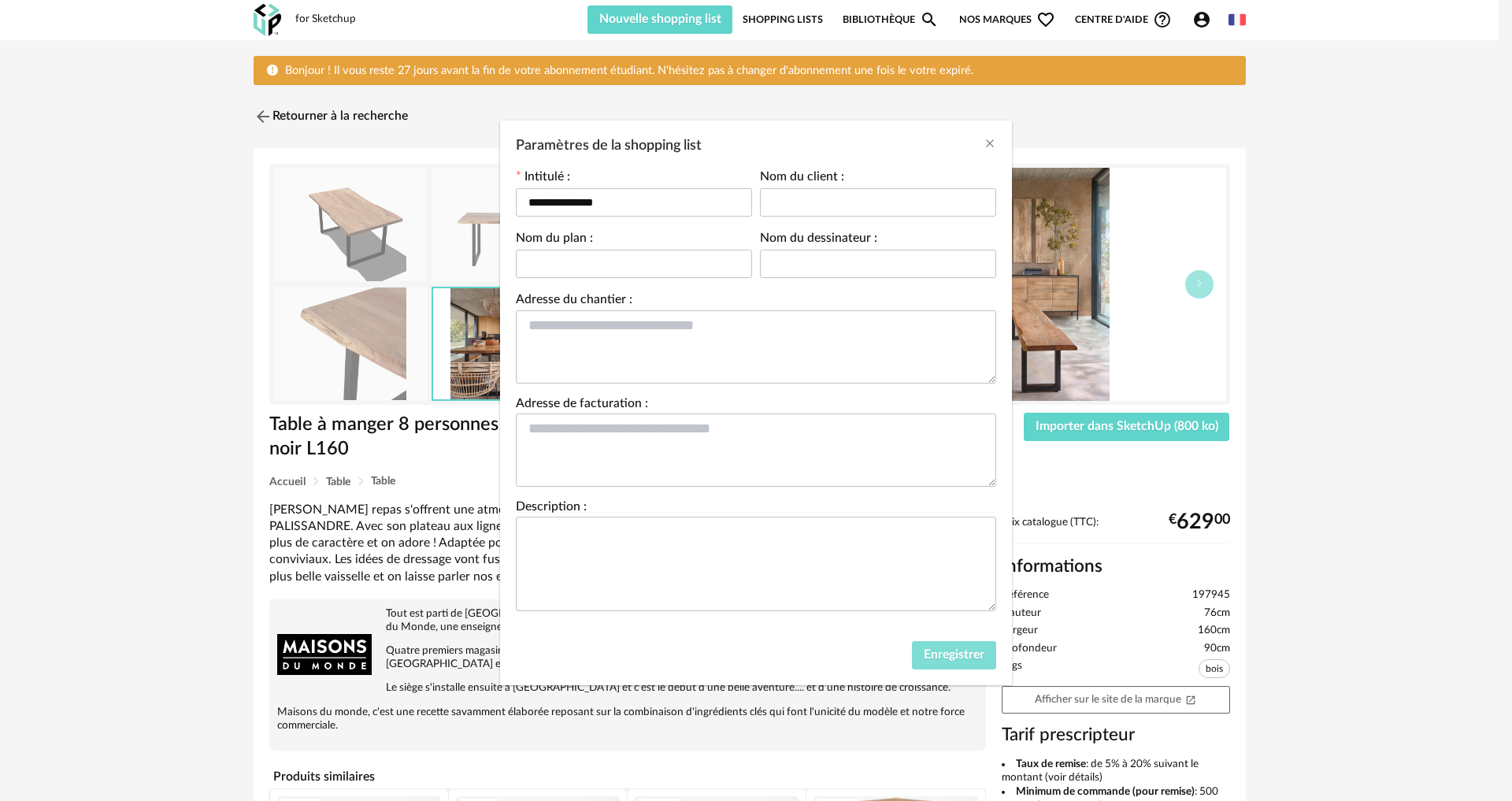
click at [930, 661] on button "Enregistrer" at bounding box center [954, 654] width 84 height 28
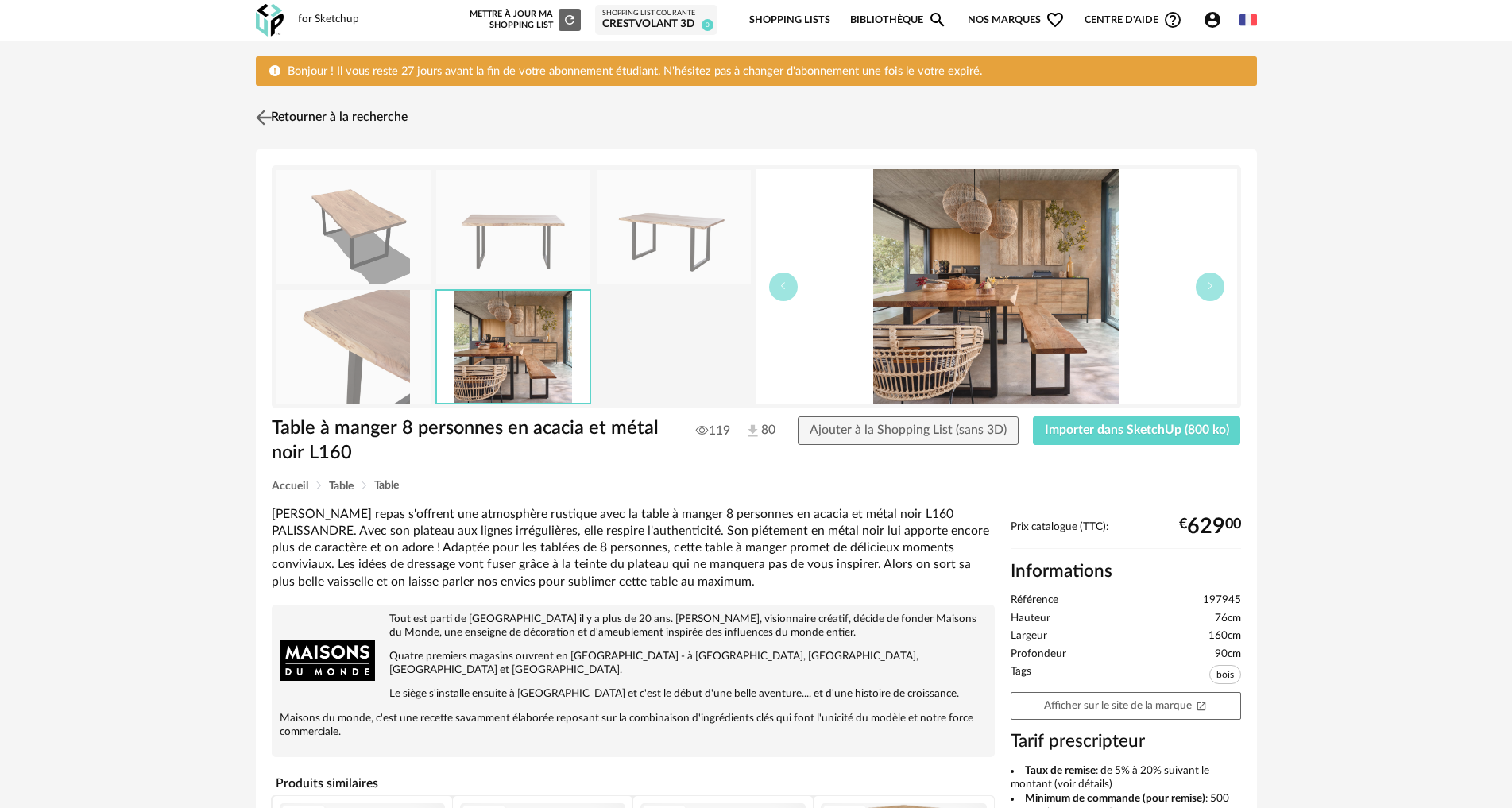
click at [257, 114] on img at bounding box center [263, 118] width 23 height 23
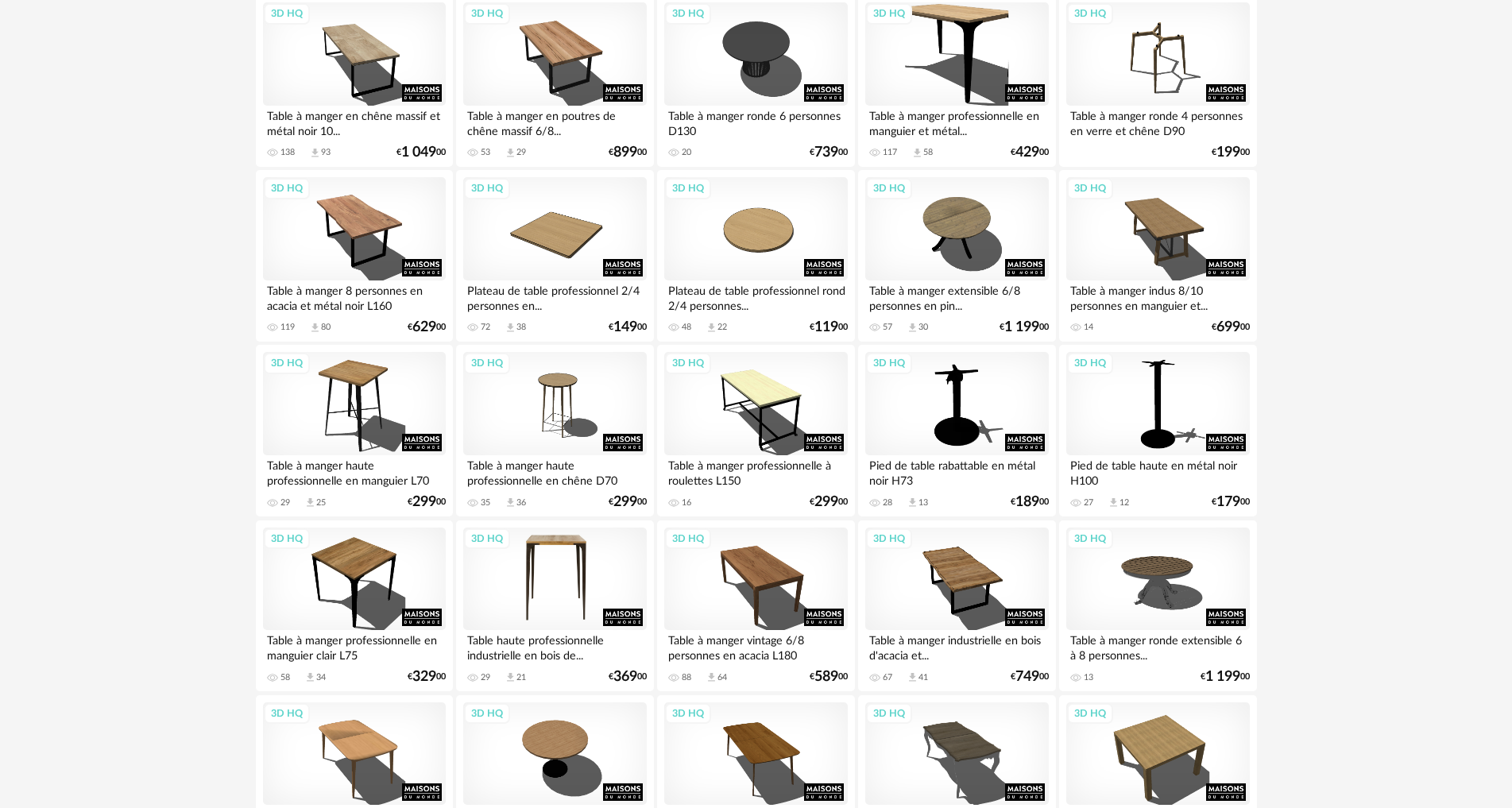
scroll to position [3144, 0]
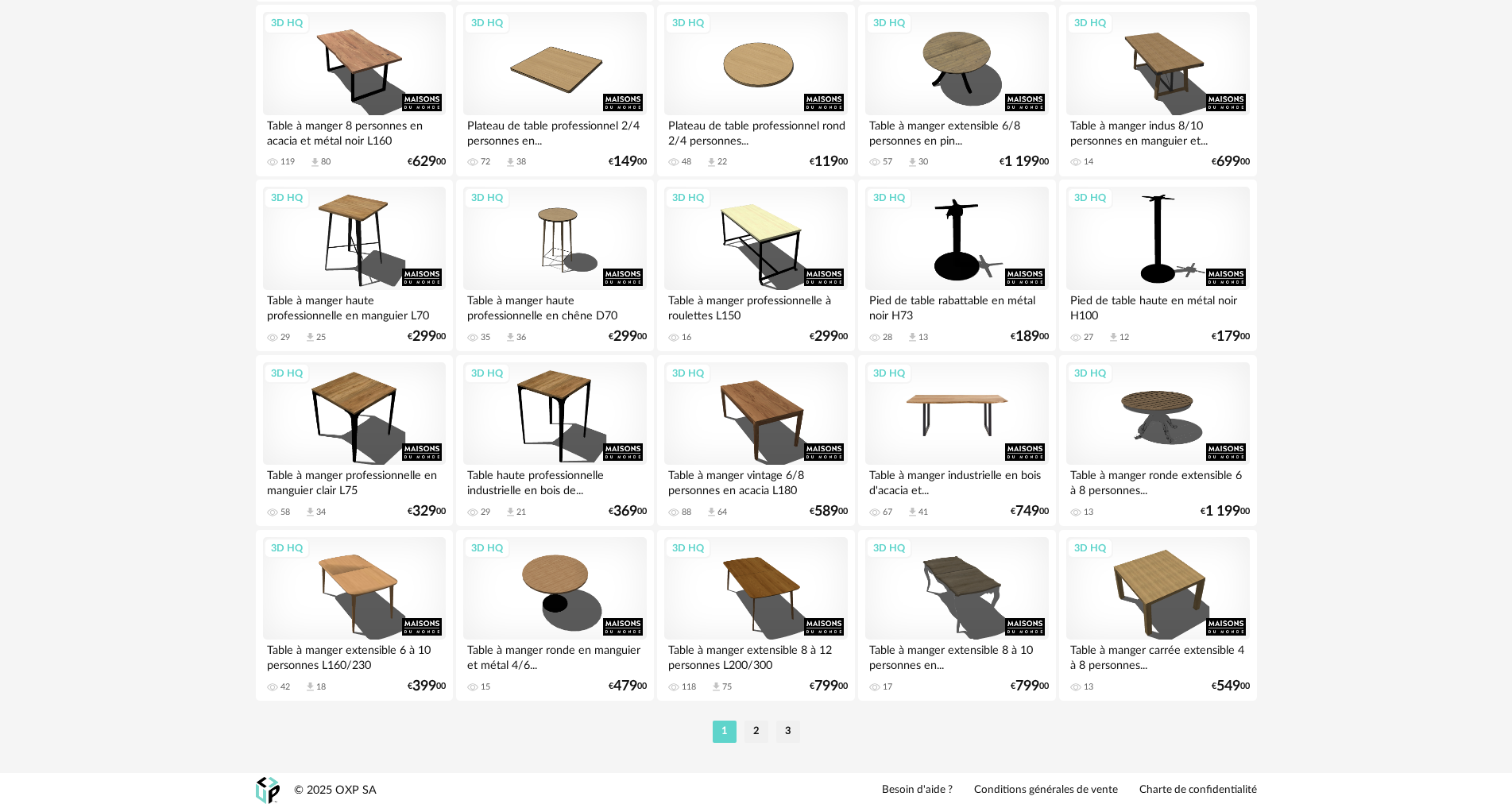
click at [977, 408] on div "3D HQ" at bounding box center [956, 413] width 183 height 104
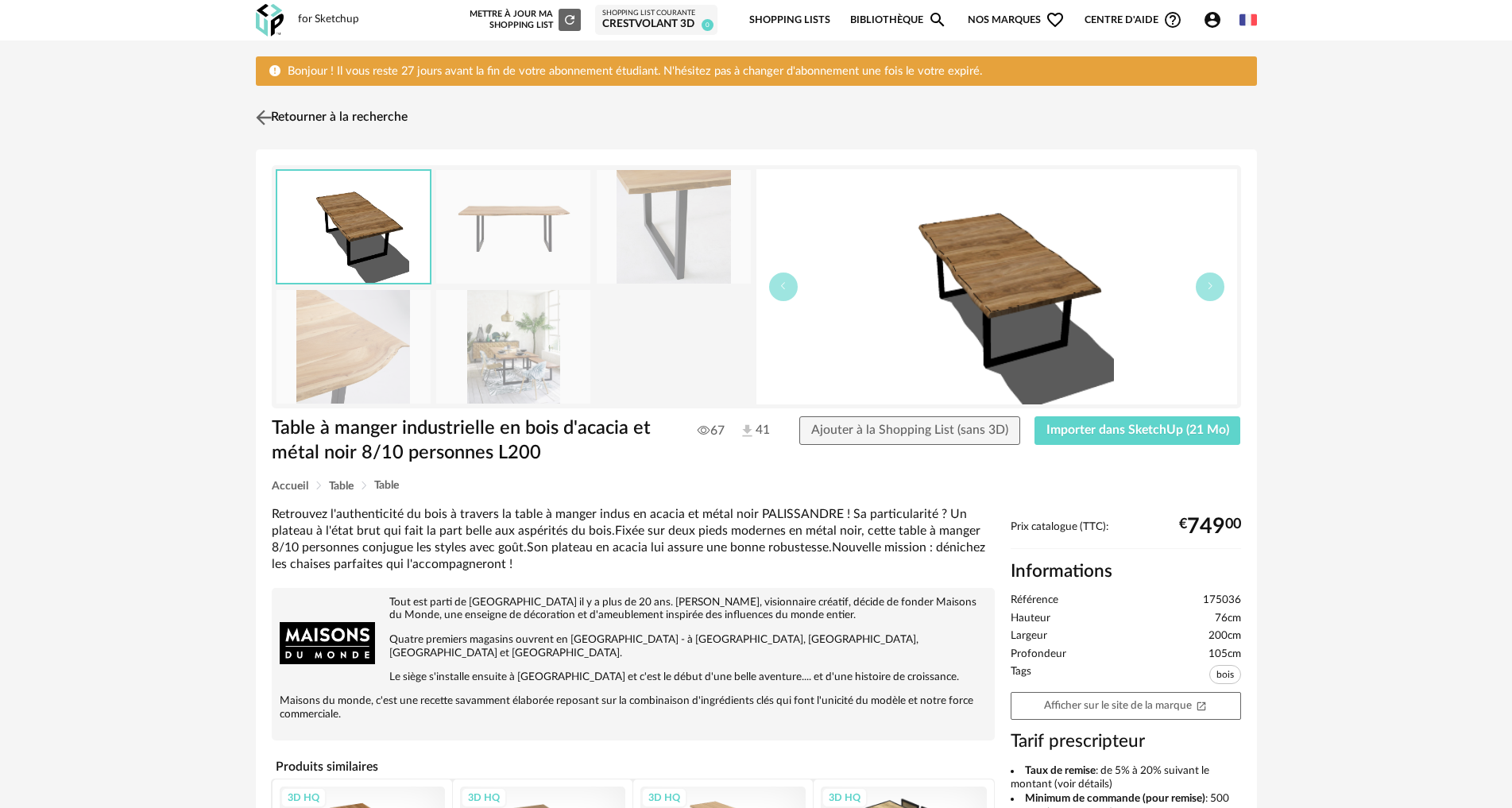
click at [254, 105] on link "Retourner à la recherche" at bounding box center [329, 117] width 155 height 35
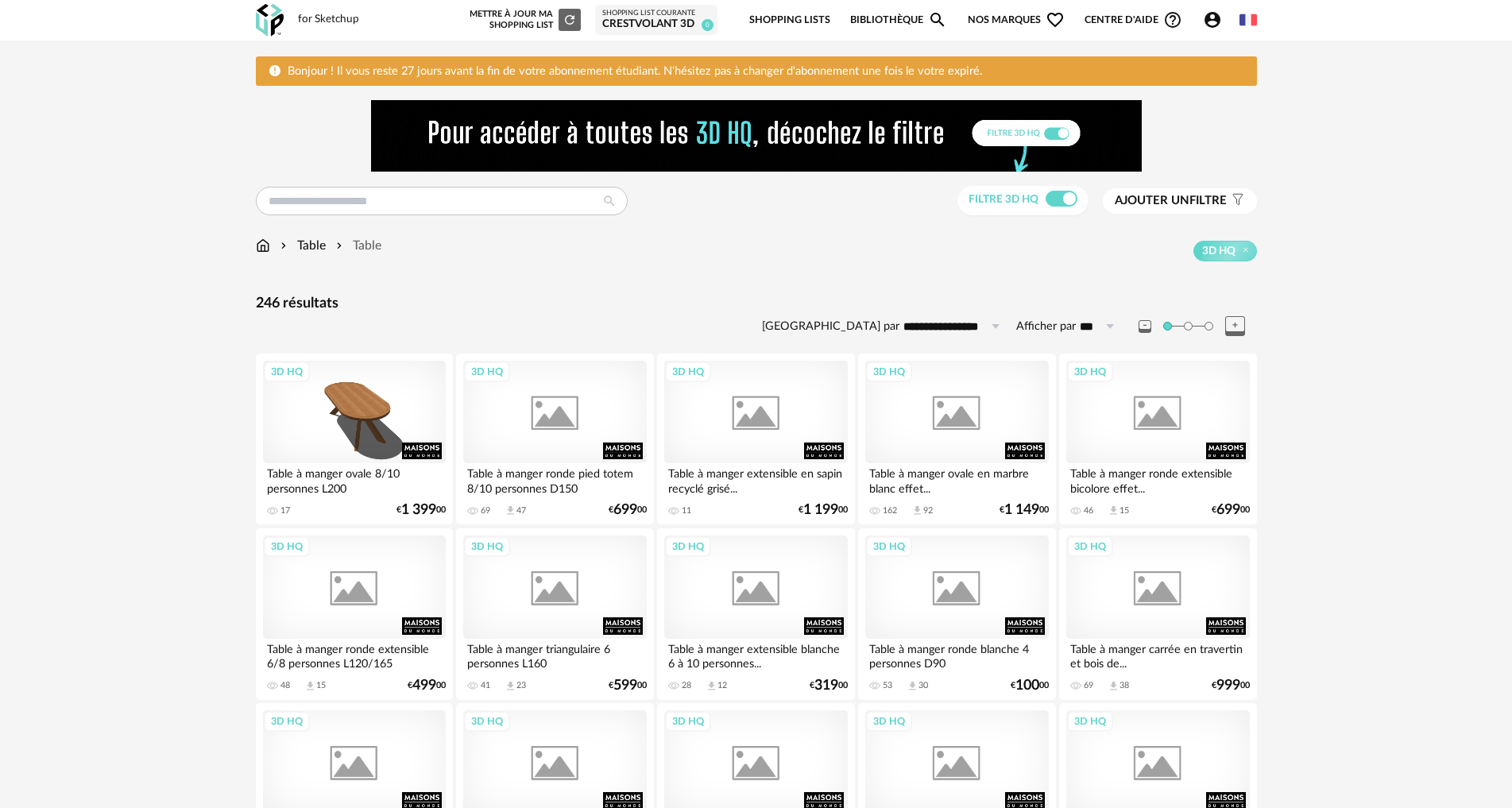
scroll to position [3144, 0]
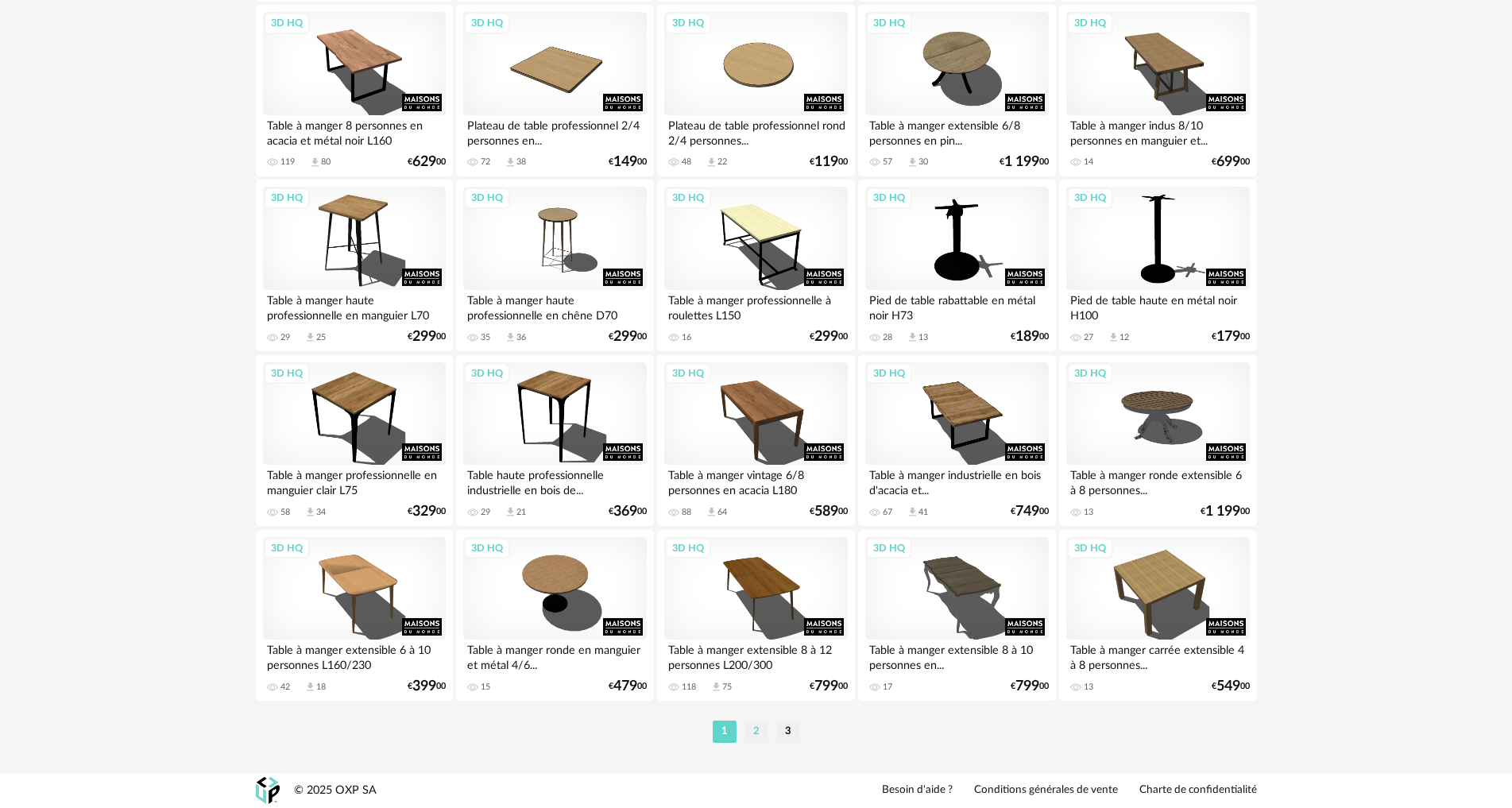
click at [754, 732] on li "2" at bounding box center [756, 732] width 24 height 23
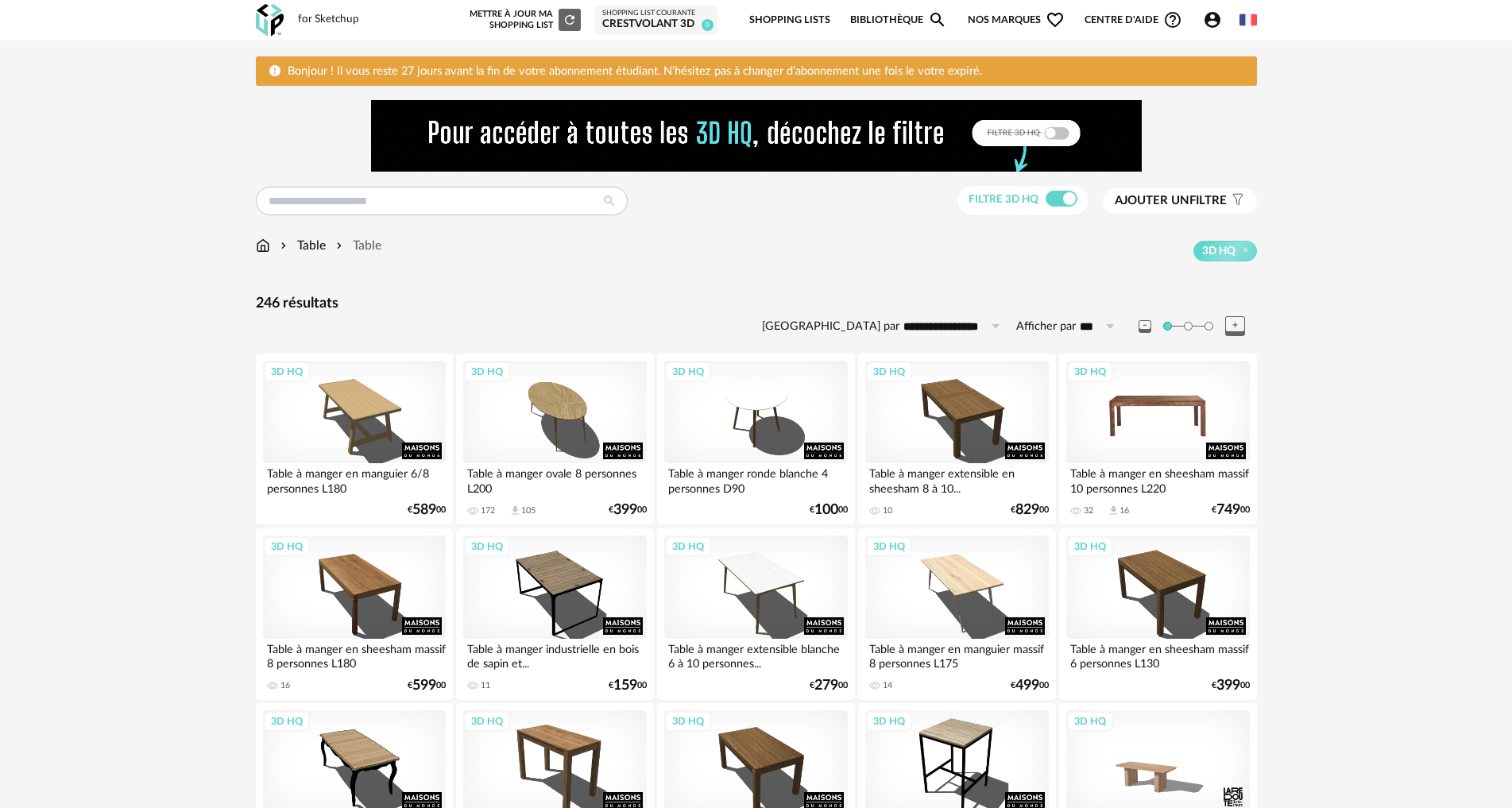
click at [1095, 404] on div "3D HQ" at bounding box center [1158, 412] width 183 height 104
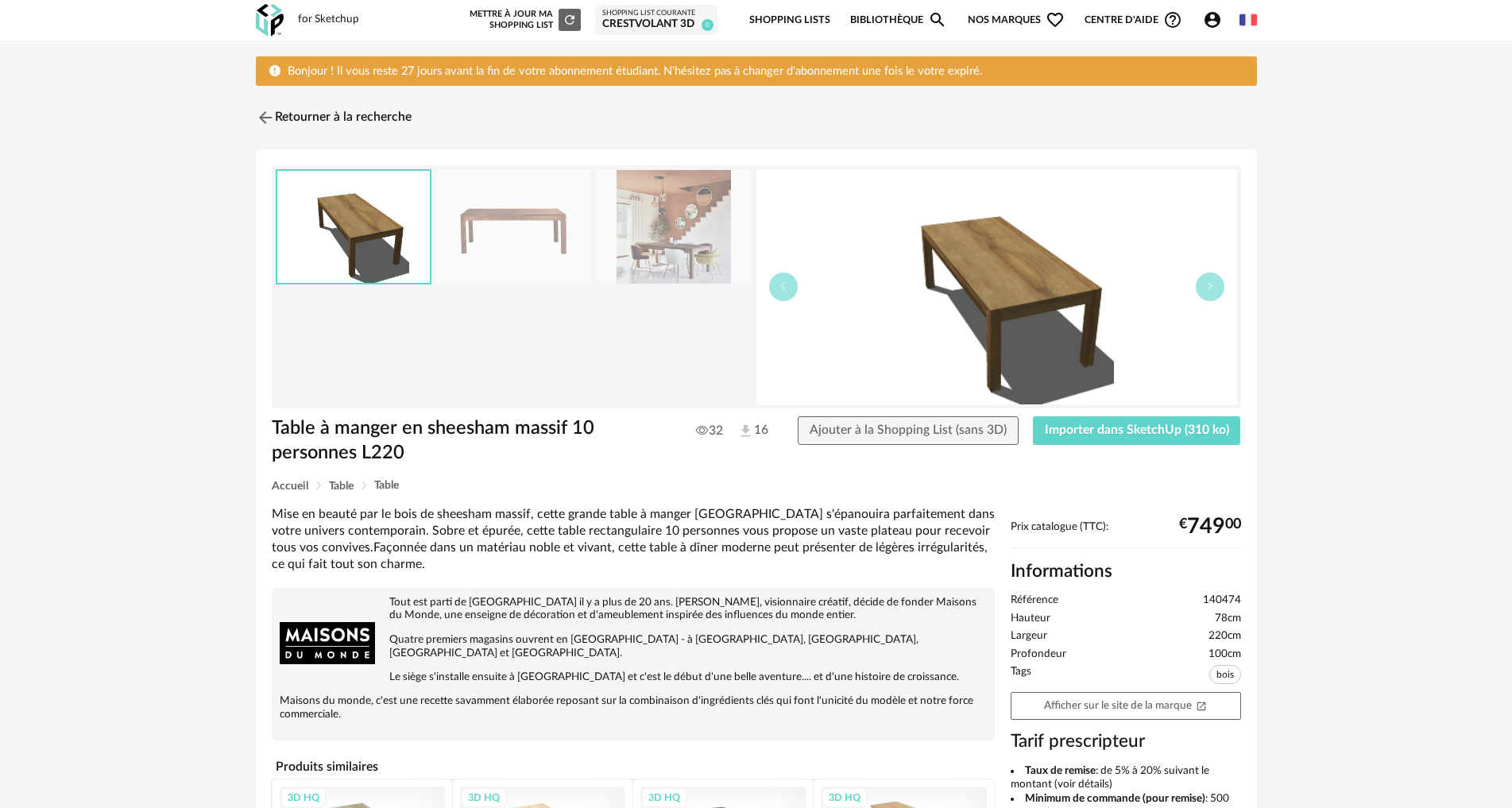
click at [499, 226] on img at bounding box center [513, 226] width 154 height 114
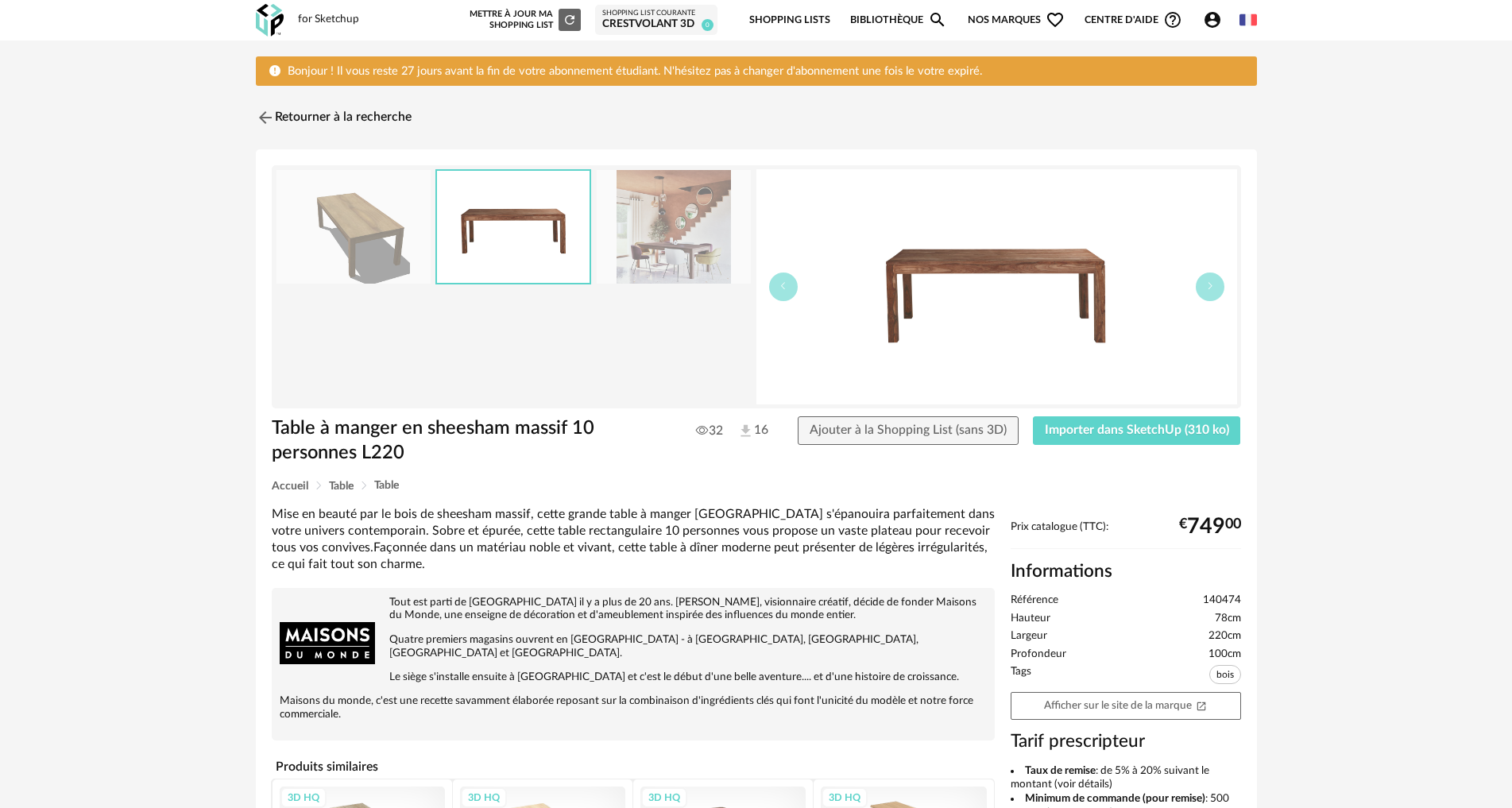
click at [661, 249] on img at bounding box center [674, 226] width 154 height 114
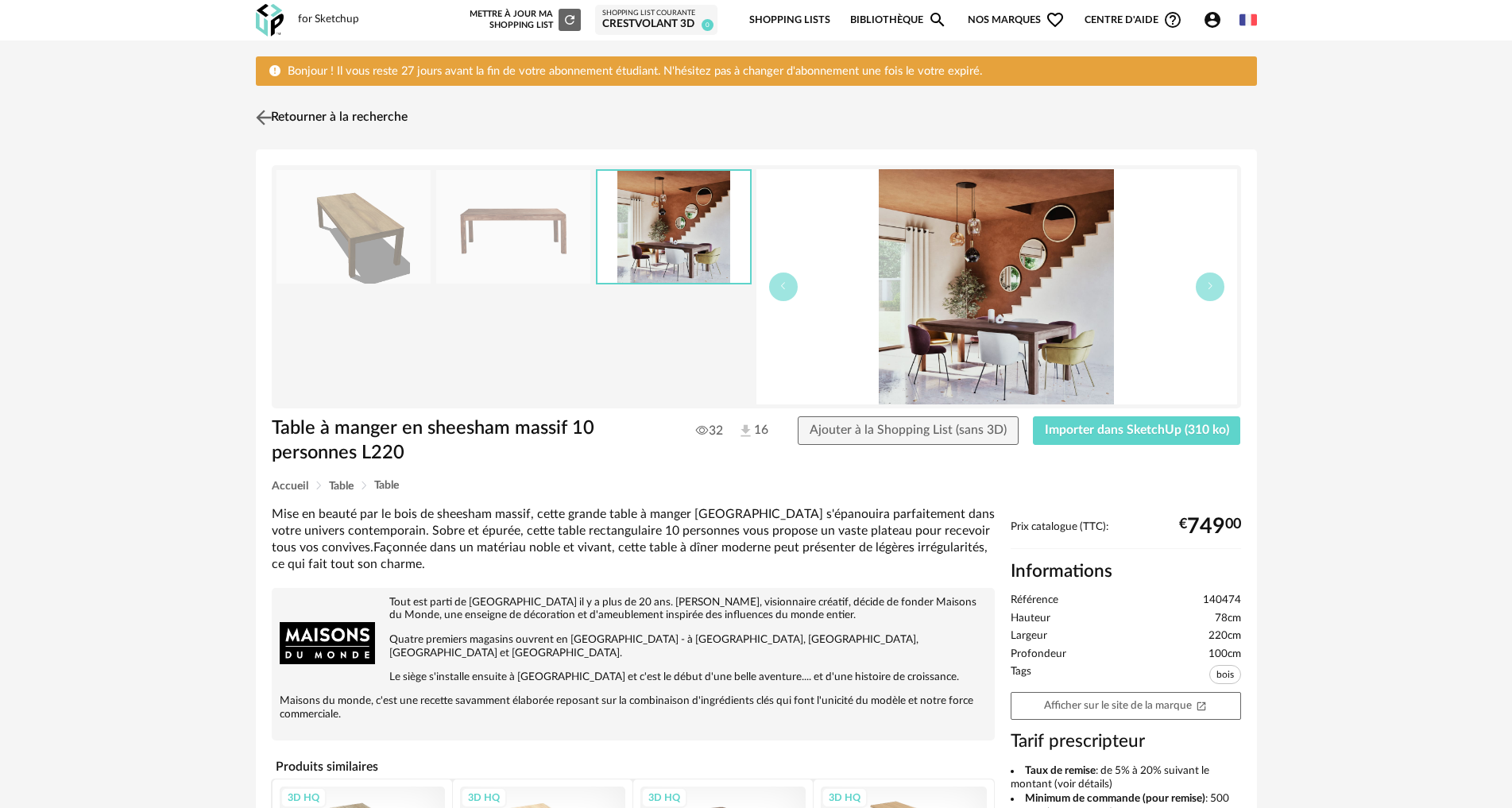
click at [261, 117] on img at bounding box center [263, 118] width 23 height 23
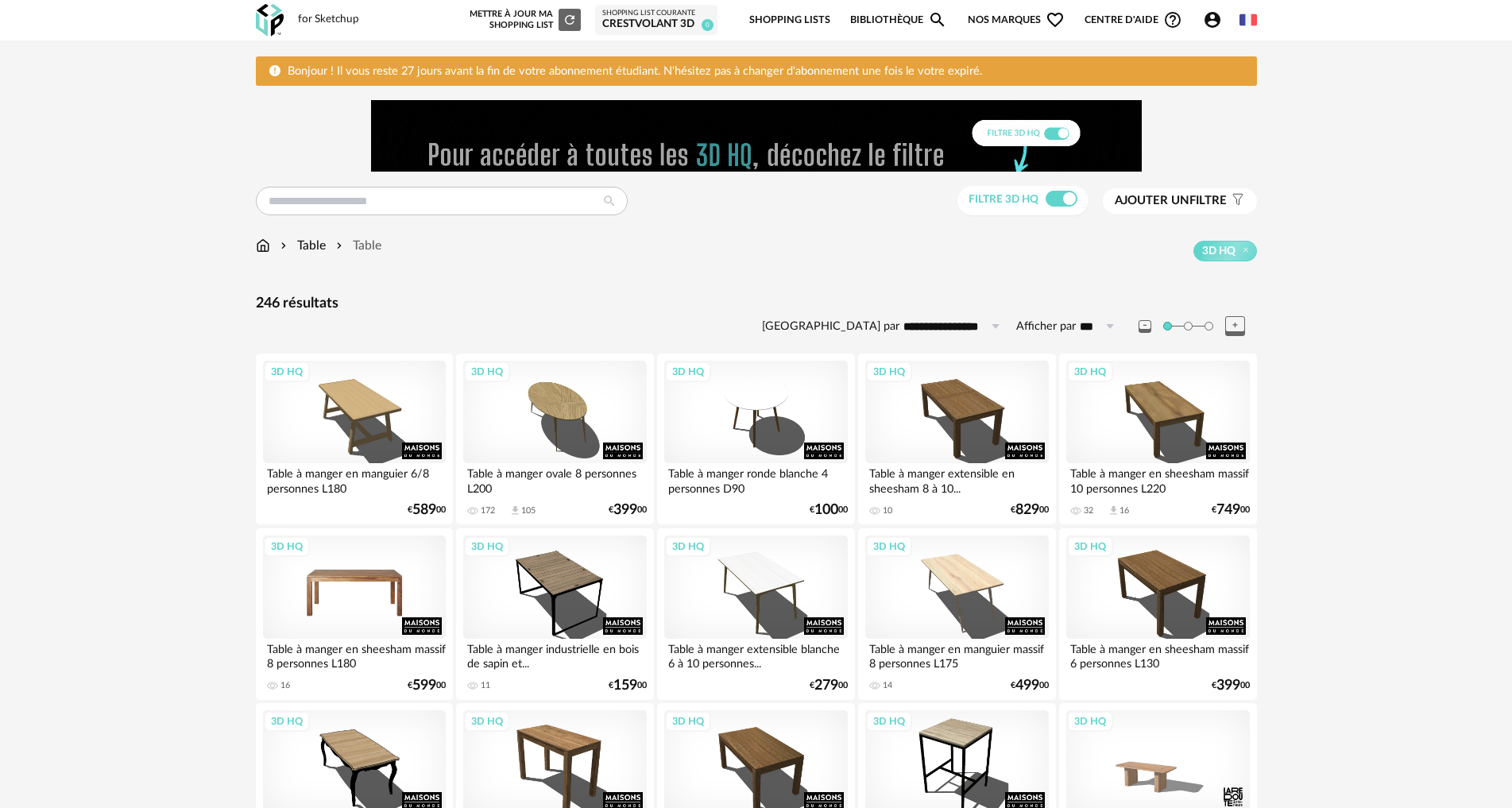
click at [404, 586] on div "3D HQ" at bounding box center [354, 587] width 183 height 104
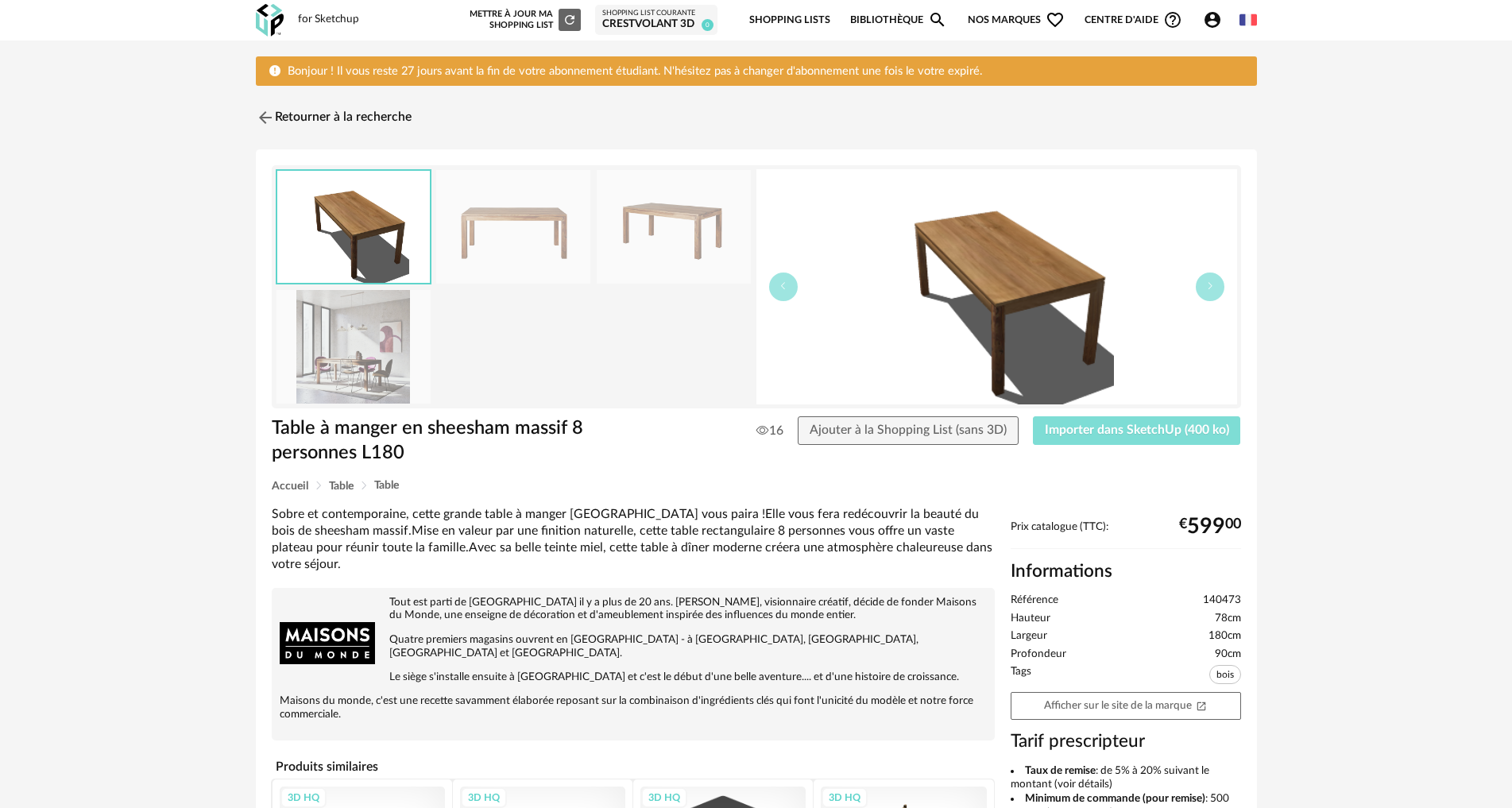
click at [1159, 435] on span "Importer dans SketchUp (400 ko)" at bounding box center [1137, 428] width 185 height 12
click at [262, 118] on img at bounding box center [263, 118] width 23 height 23
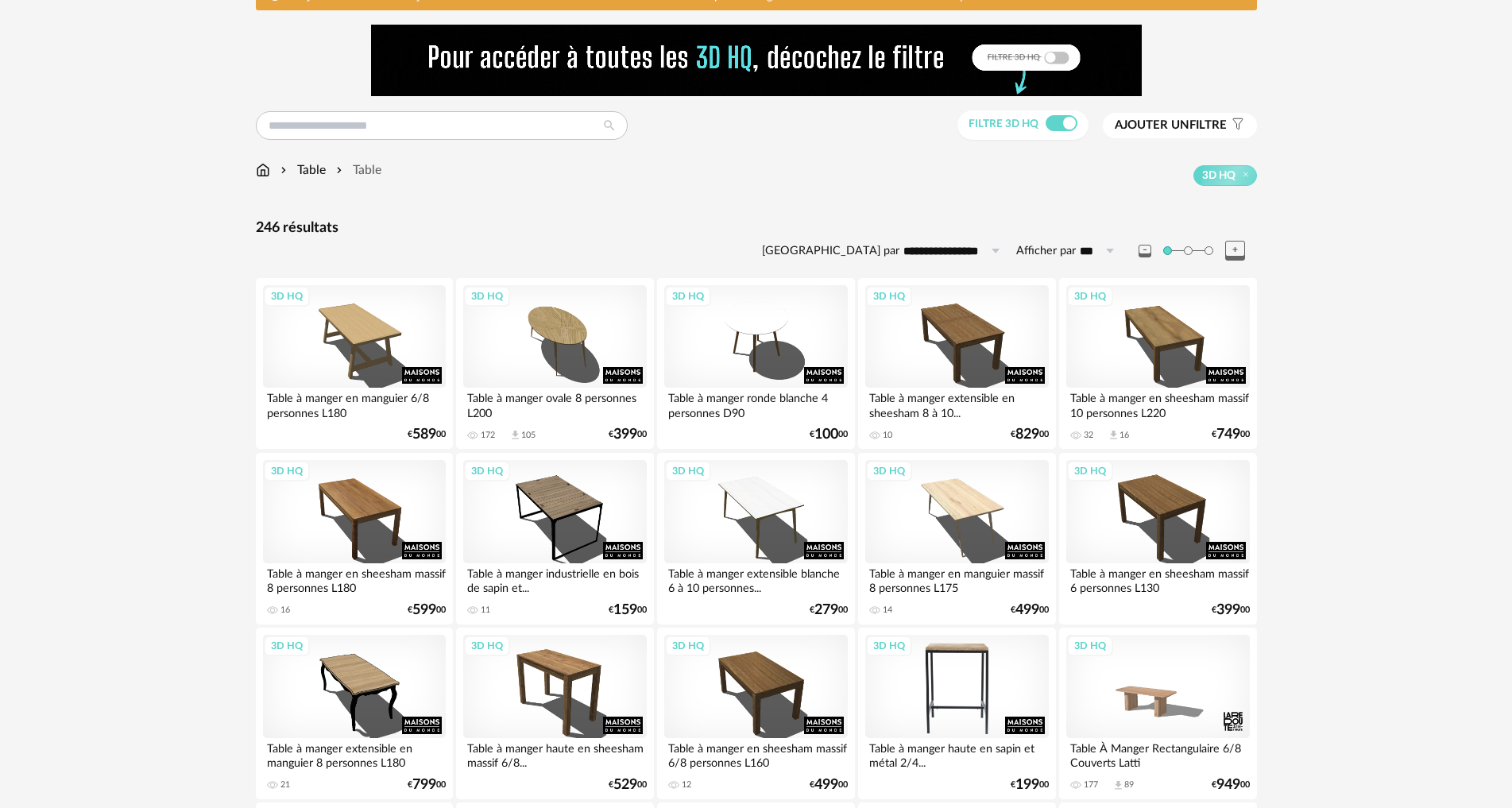
scroll to position [159, 0]
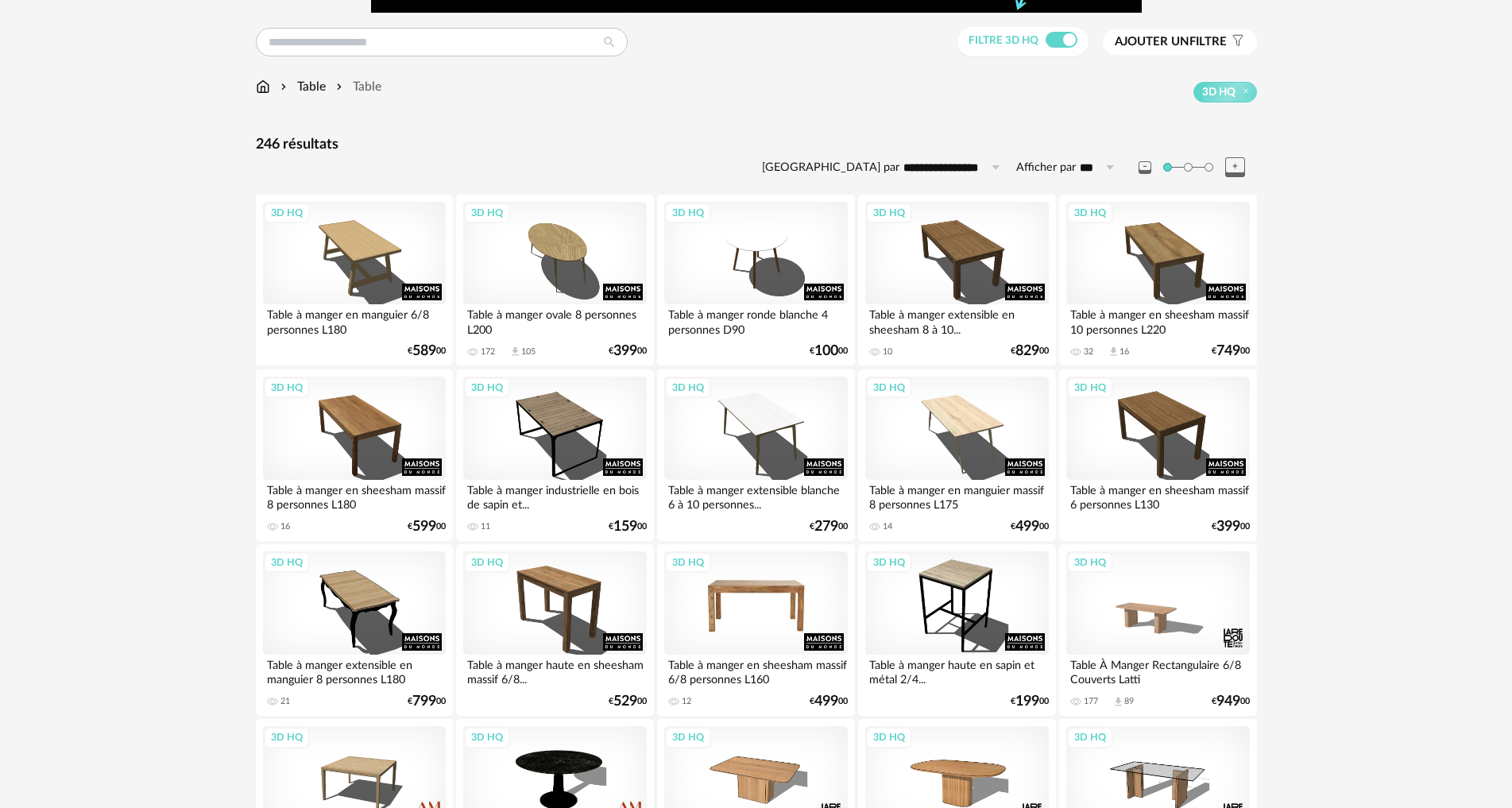
click at [740, 626] on div "3D HQ" at bounding box center [756, 603] width 183 height 104
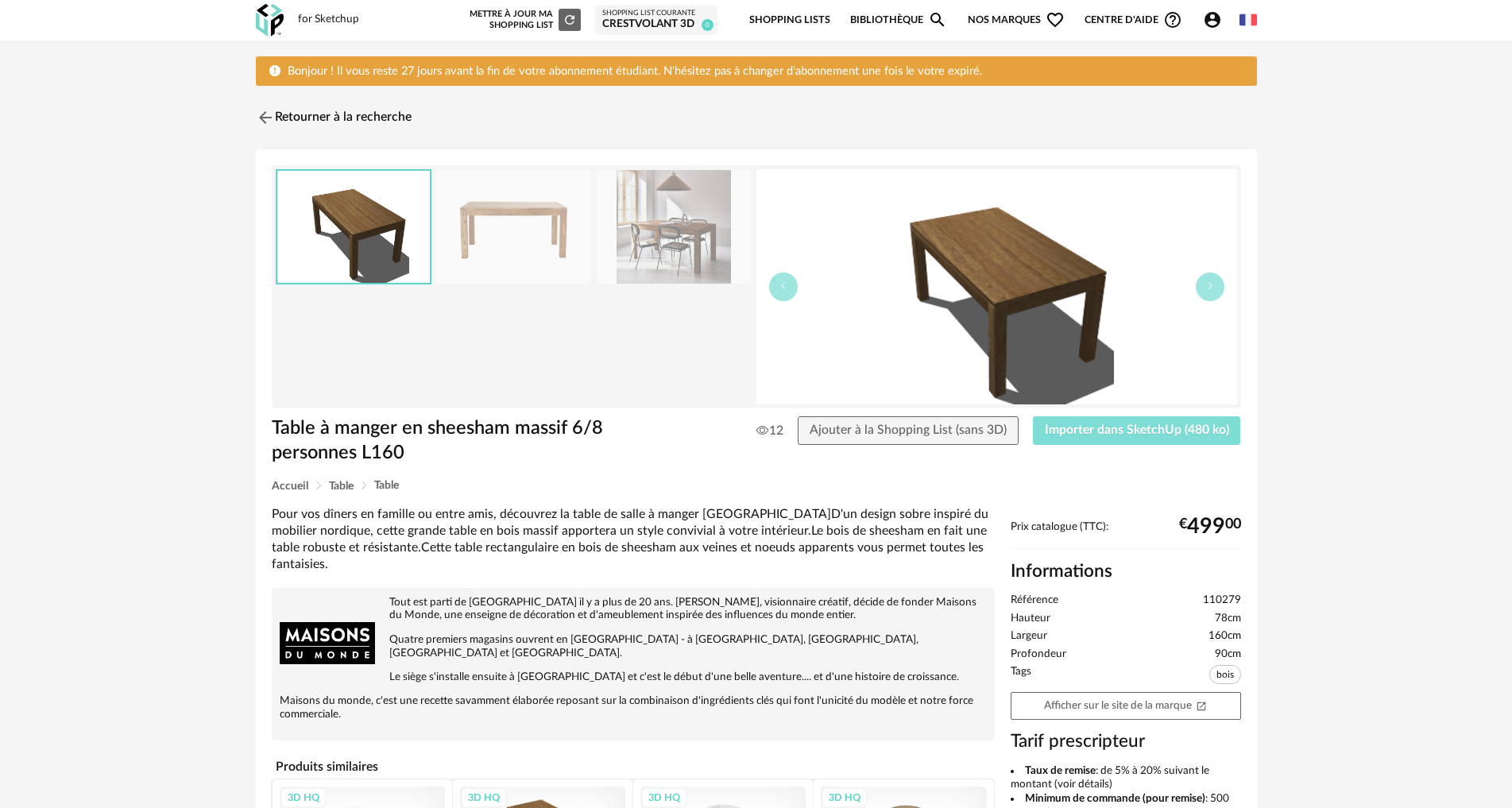
drag, startPoint x: 1124, startPoint y: 429, endPoint x: 1124, endPoint y: 421, distance: 8.0
click at [1124, 422] on button "Importer dans SketchUp (480 ko)" at bounding box center [1136, 430] width 208 height 28
click at [268, 123] on img at bounding box center [263, 118] width 23 height 23
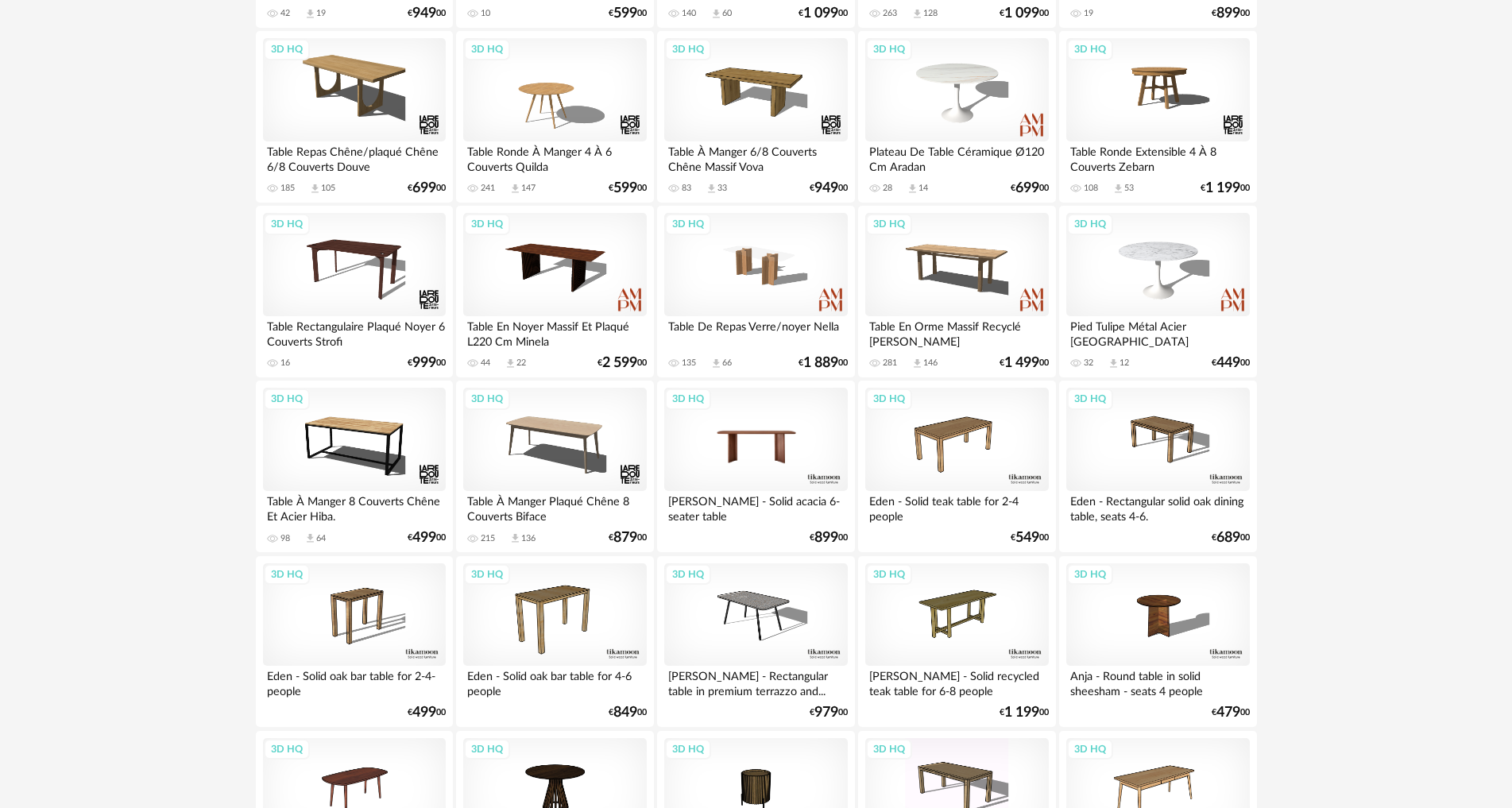
scroll to position [1032, 0]
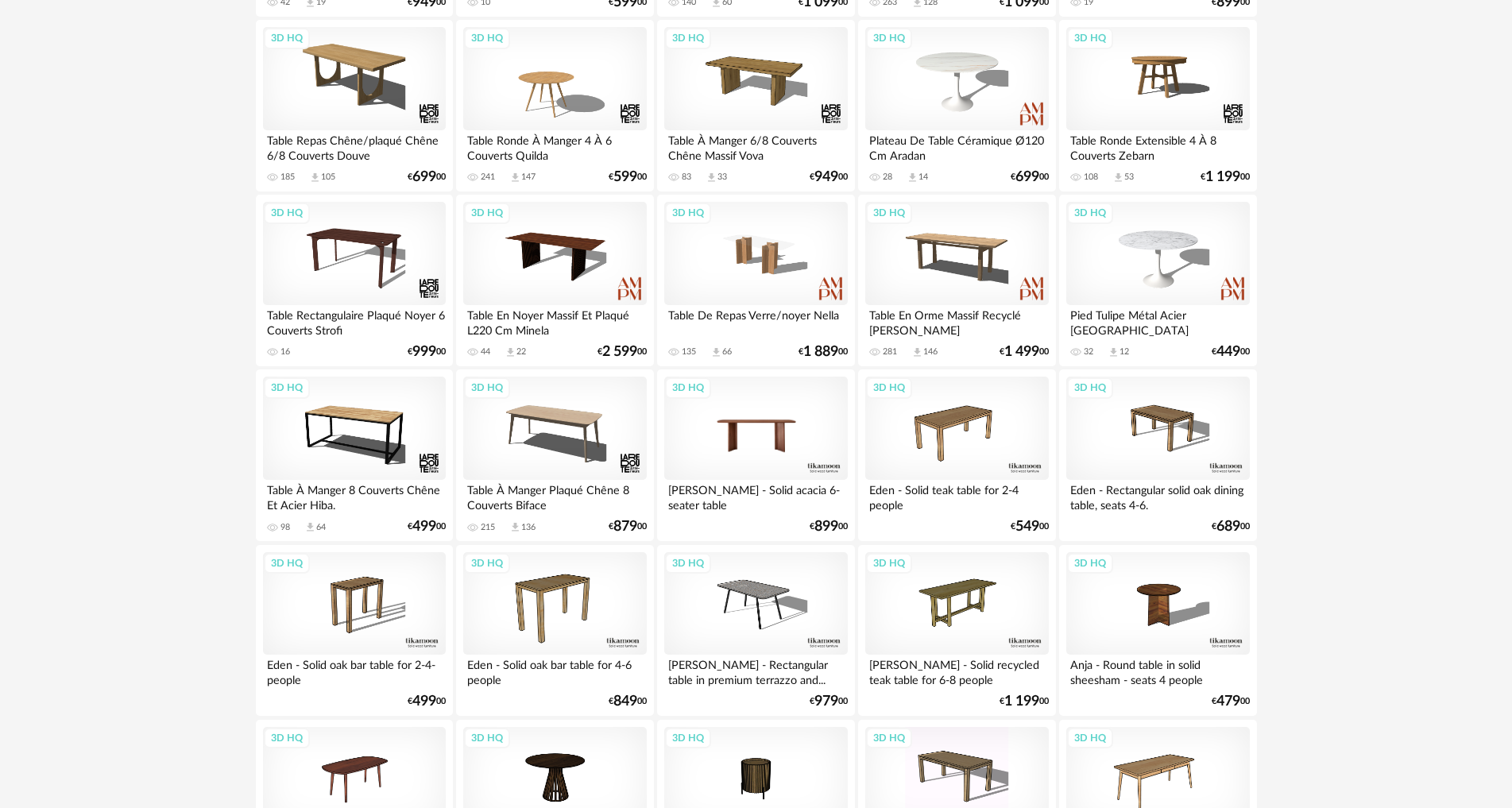
click at [755, 443] on div "3D HQ" at bounding box center [756, 428] width 183 height 104
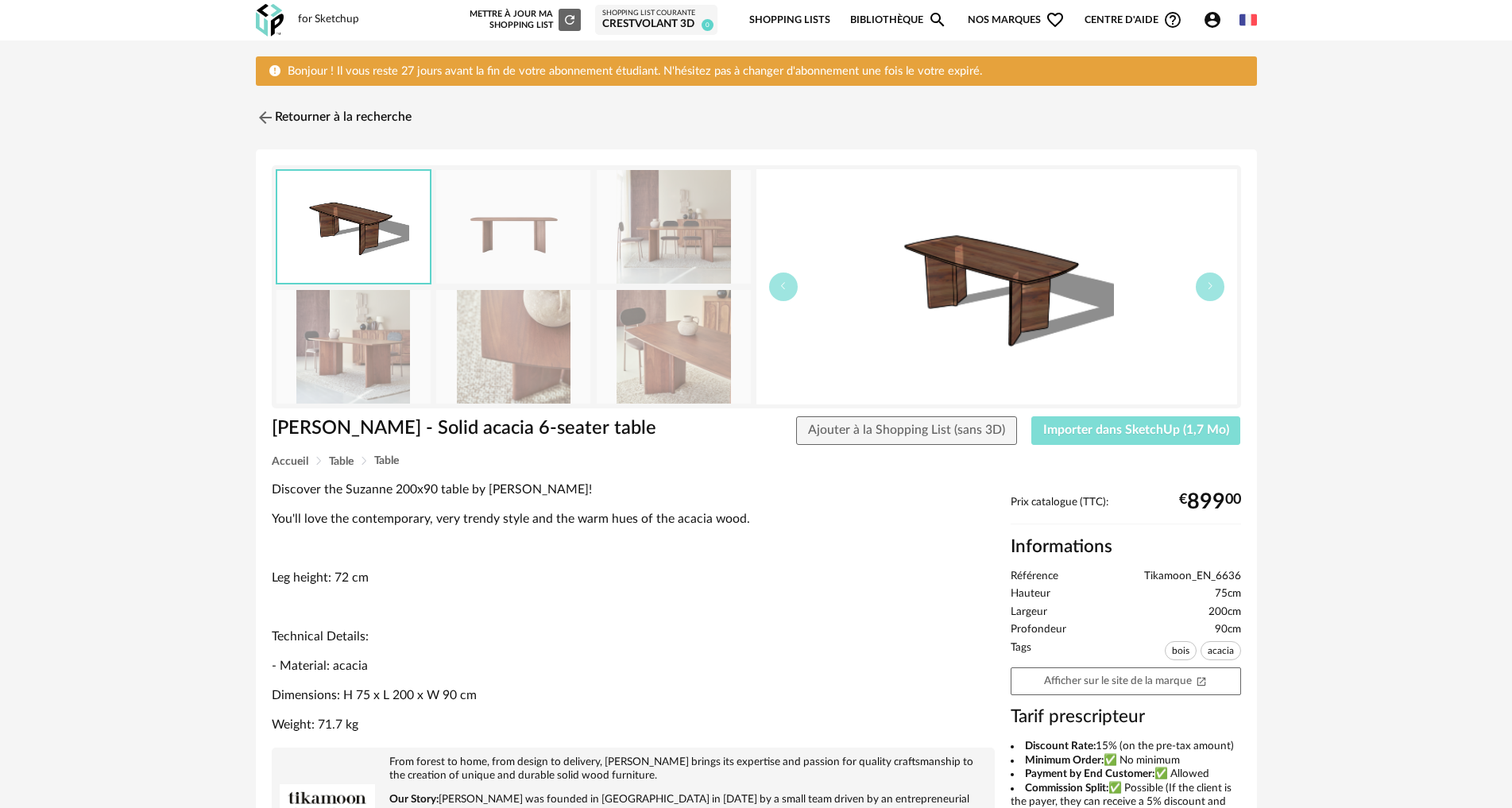
click at [1178, 440] on button "Importer dans SketchUp (1,7 Mo)" at bounding box center [1135, 430] width 210 height 28
click at [260, 112] on img at bounding box center [263, 118] width 23 height 23
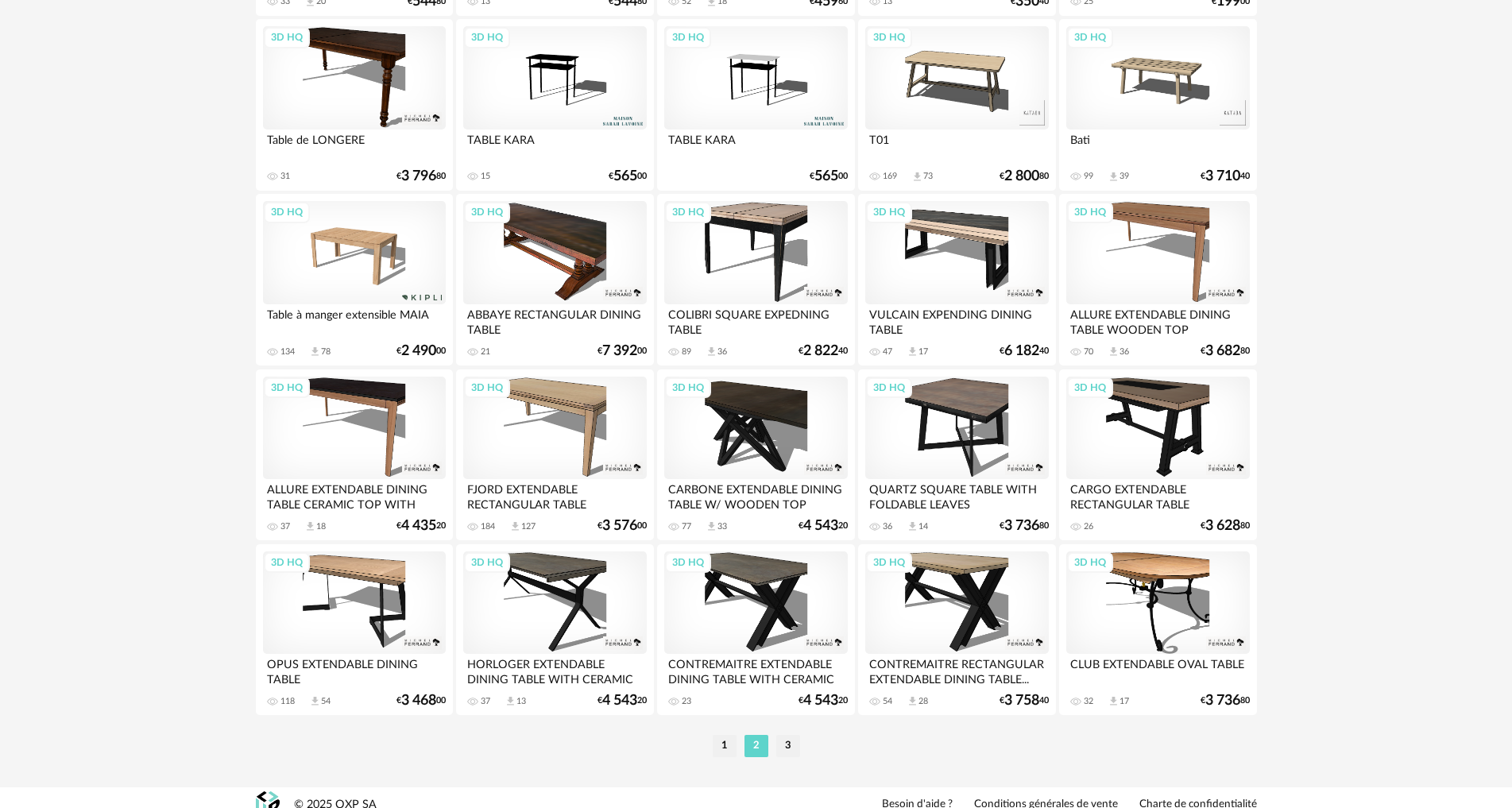
scroll to position [3144, 0]
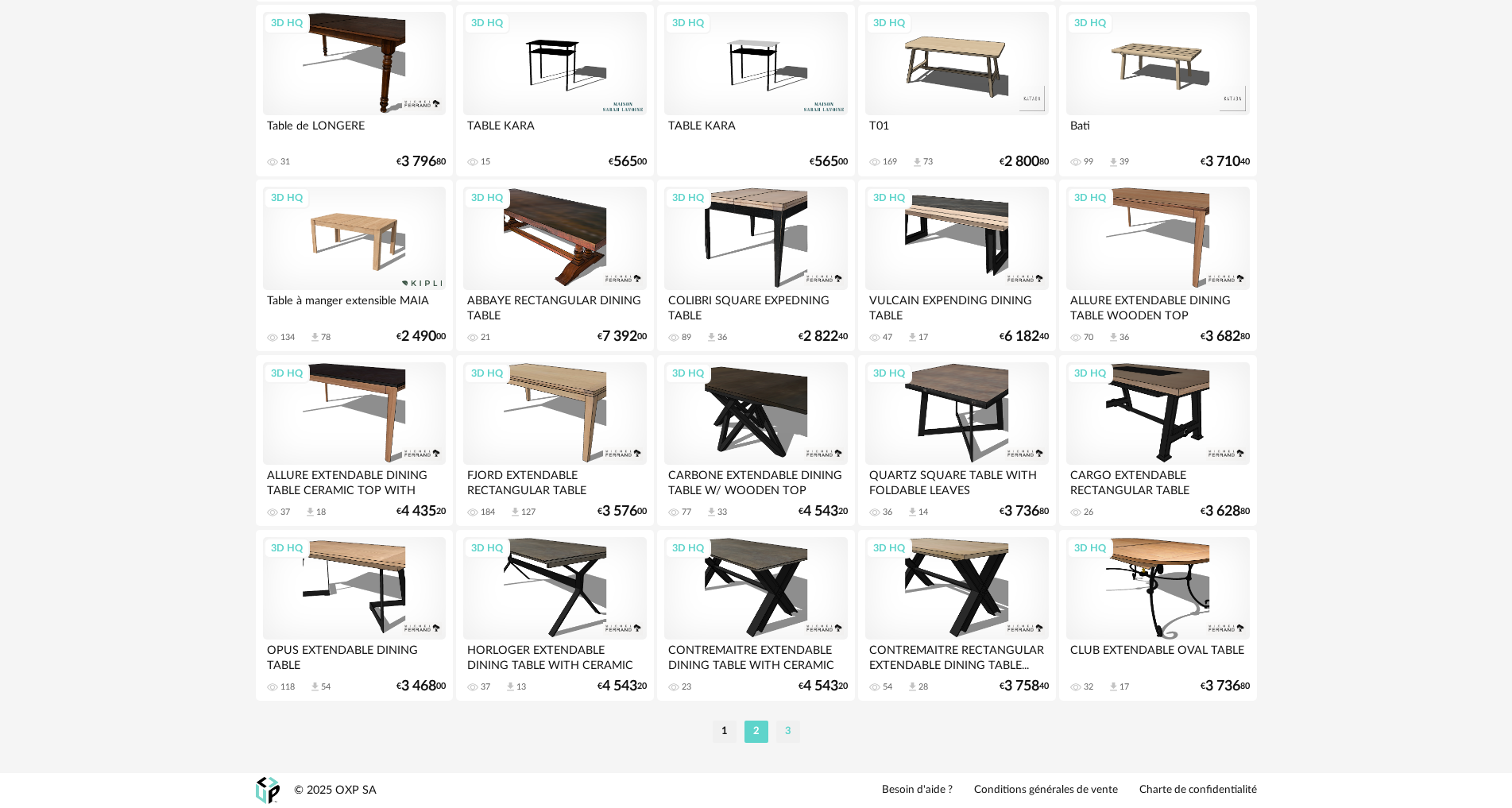
click at [782, 733] on li "3" at bounding box center [788, 732] width 24 height 23
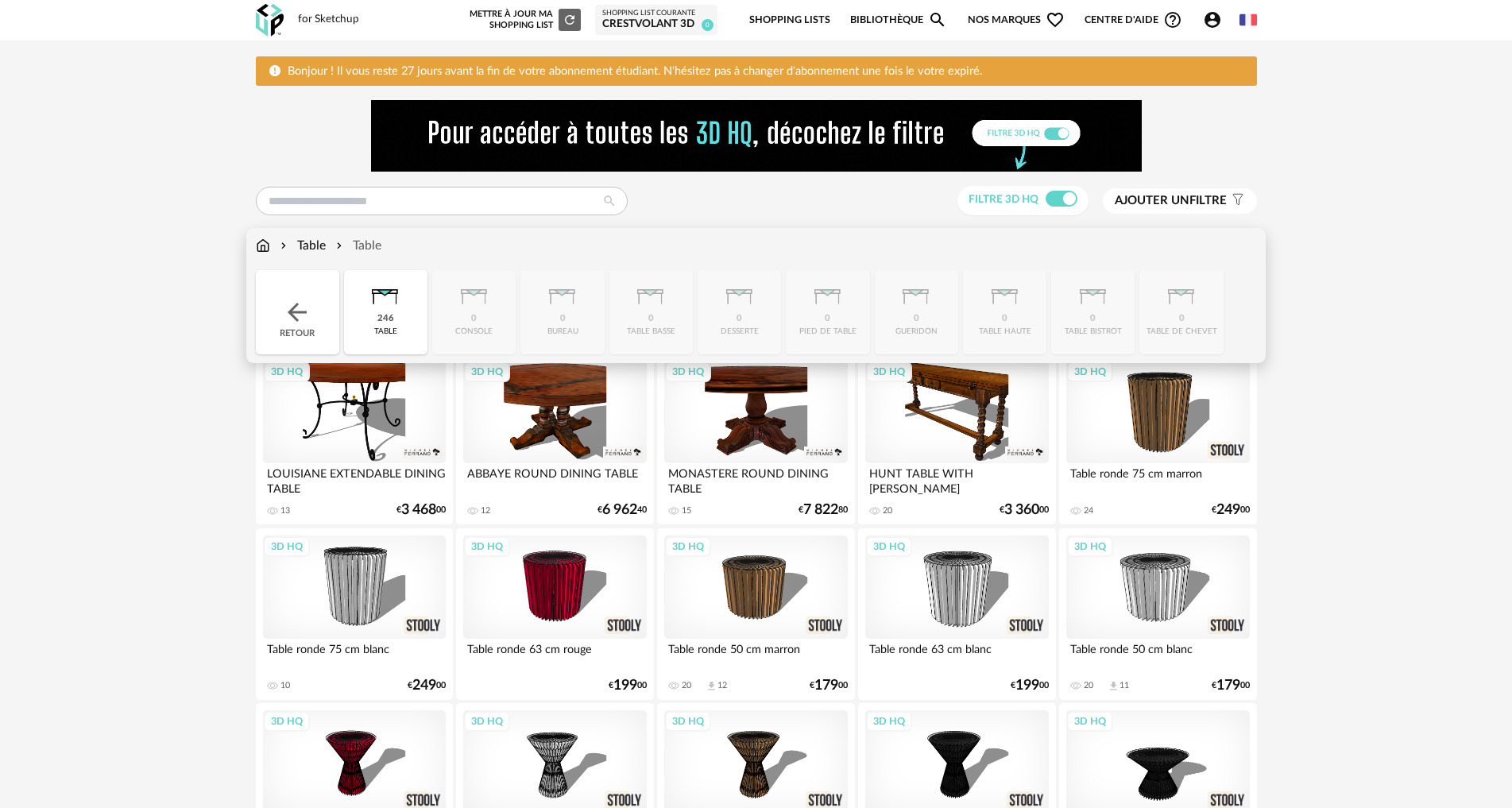
click at [285, 331] on div "Retour" at bounding box center [298, 312] width 84 height 84
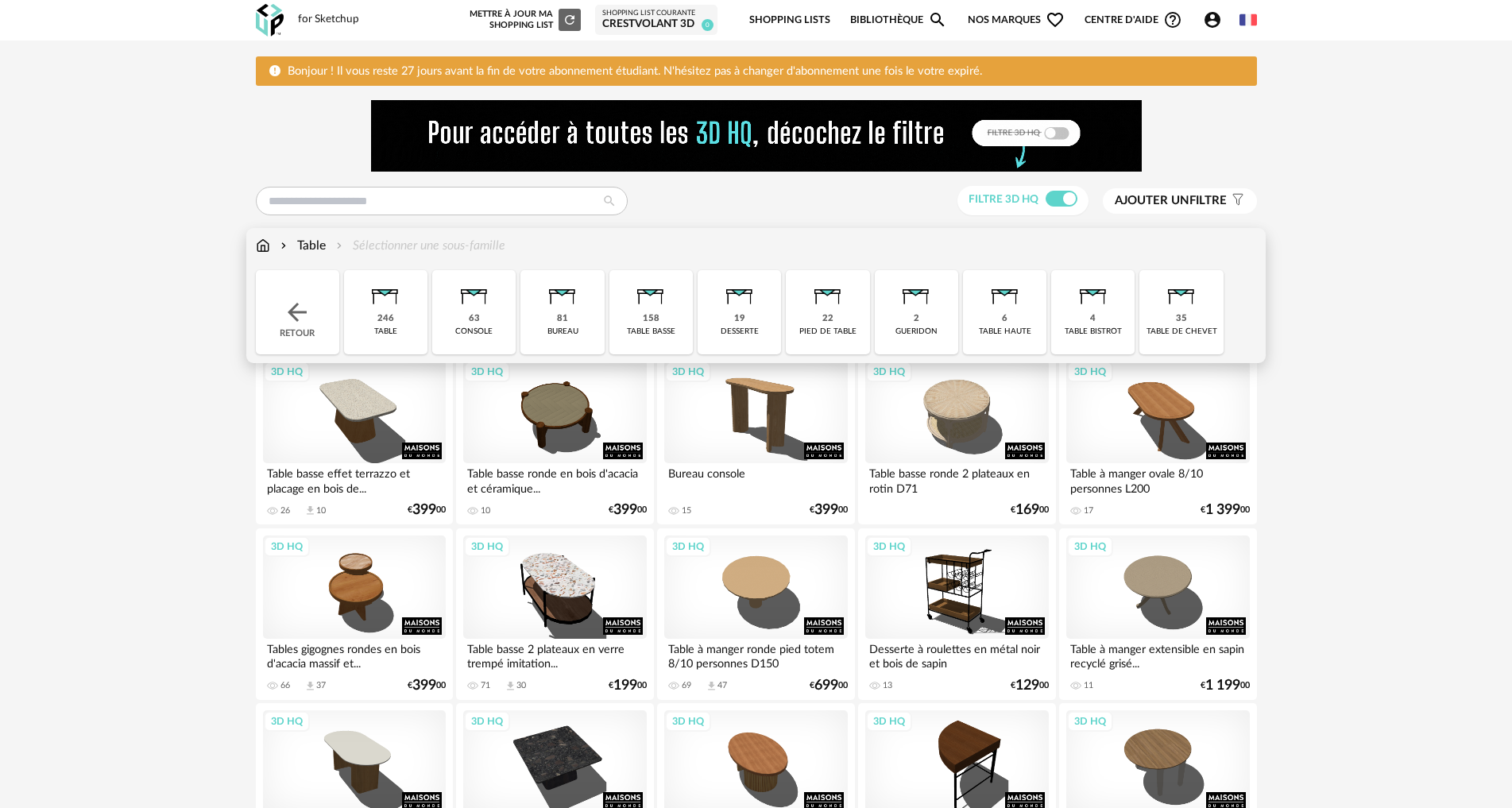
click at [455, 312] on img at bounding box center [475, 292] width 43 height 43
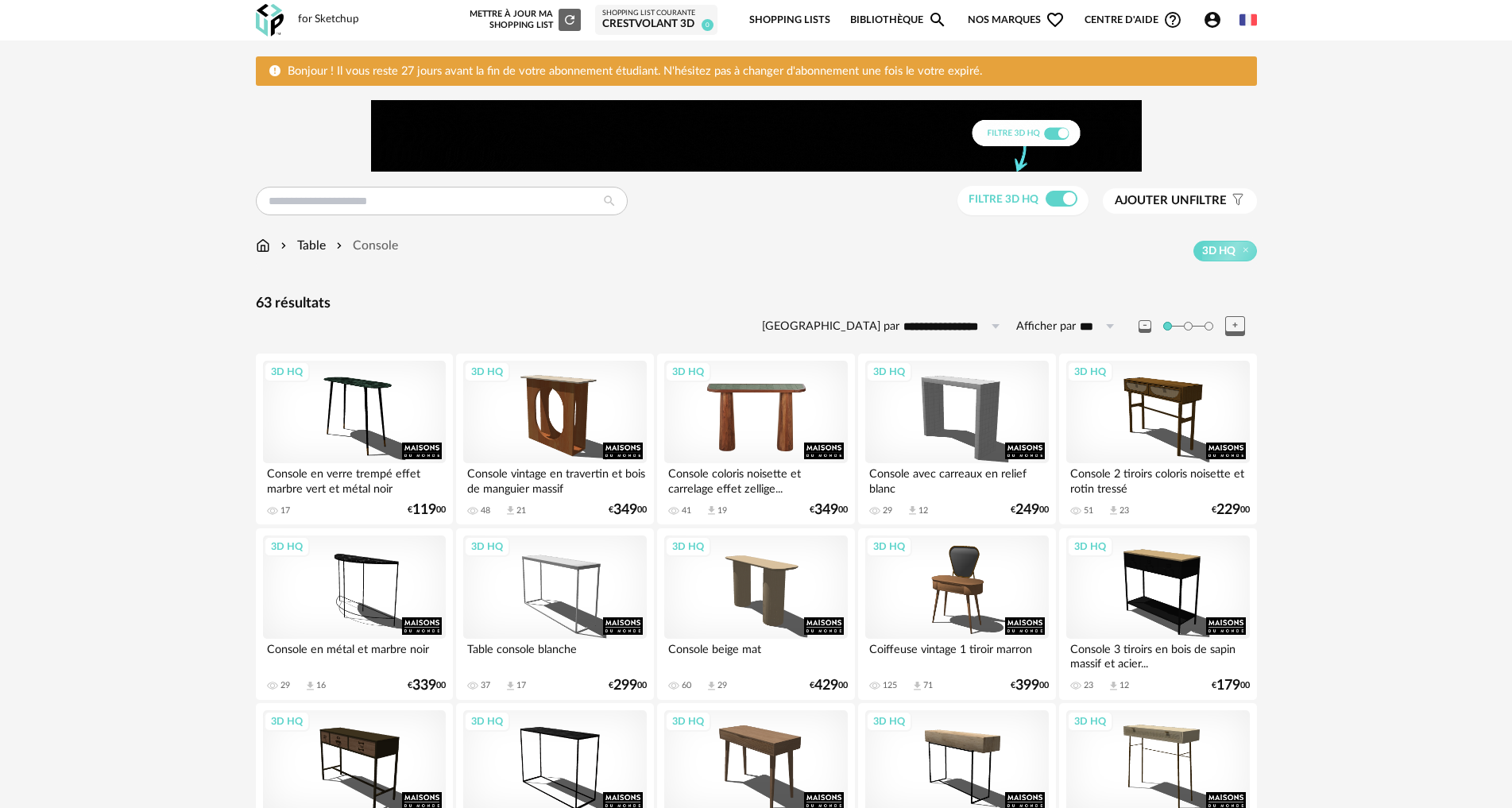
click at [734, 430] on div "3D HQ" at bounding box center [756, 412] width 183 height 104
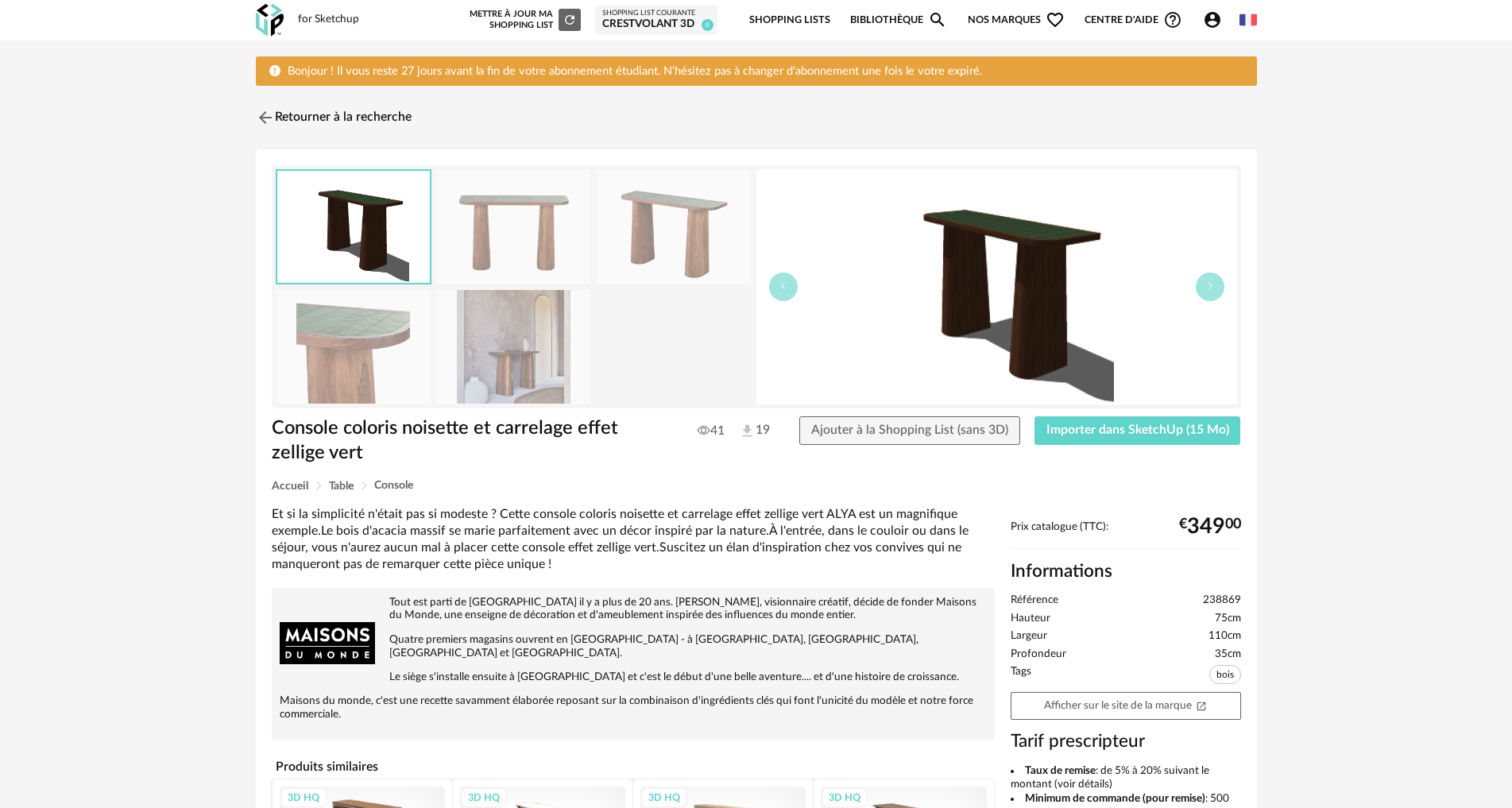
click at [492, 357] on img at bounding box center [513, 347] width 154 height 114
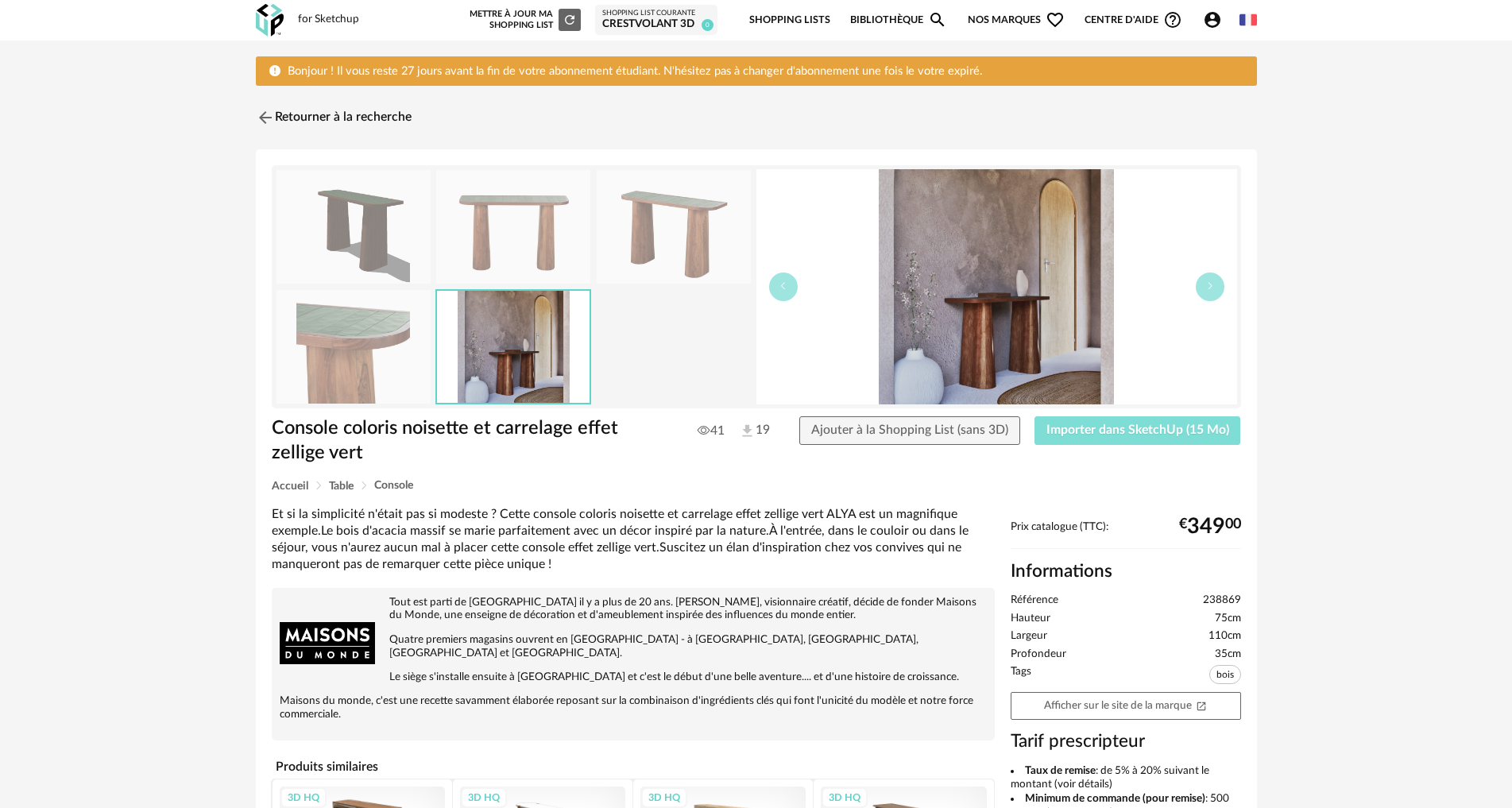
click at [1097, 431] on span "Importer dans SketchUp (15 Mo)" at bounding box center [1137, 428] width 183 height 12
click at [256, 115] on img at bounding box center [263, 118] width 23 height 23
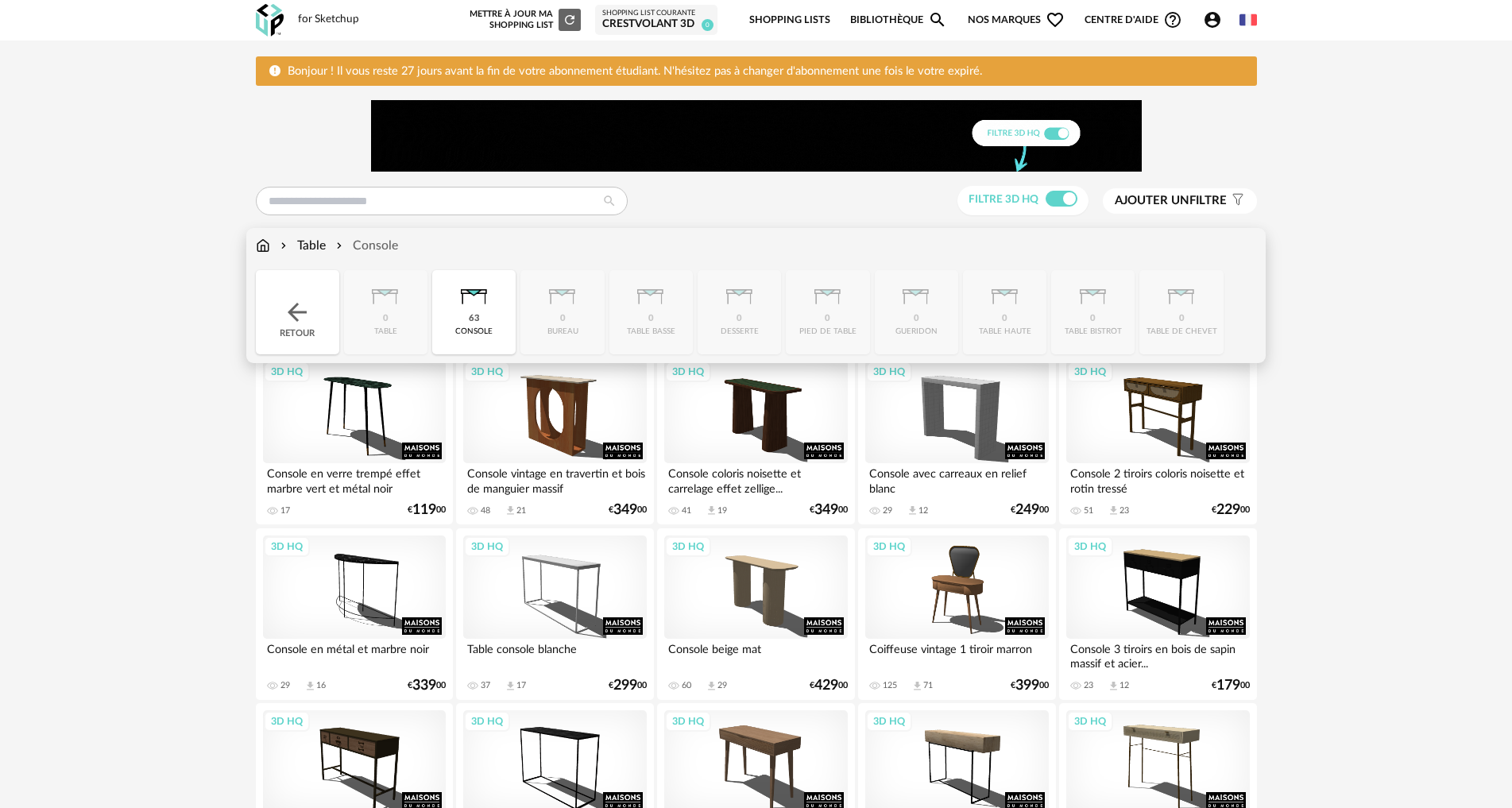
click at [301, 281] on div "Retour" at bounding box center [298, 312] width 84 height 84
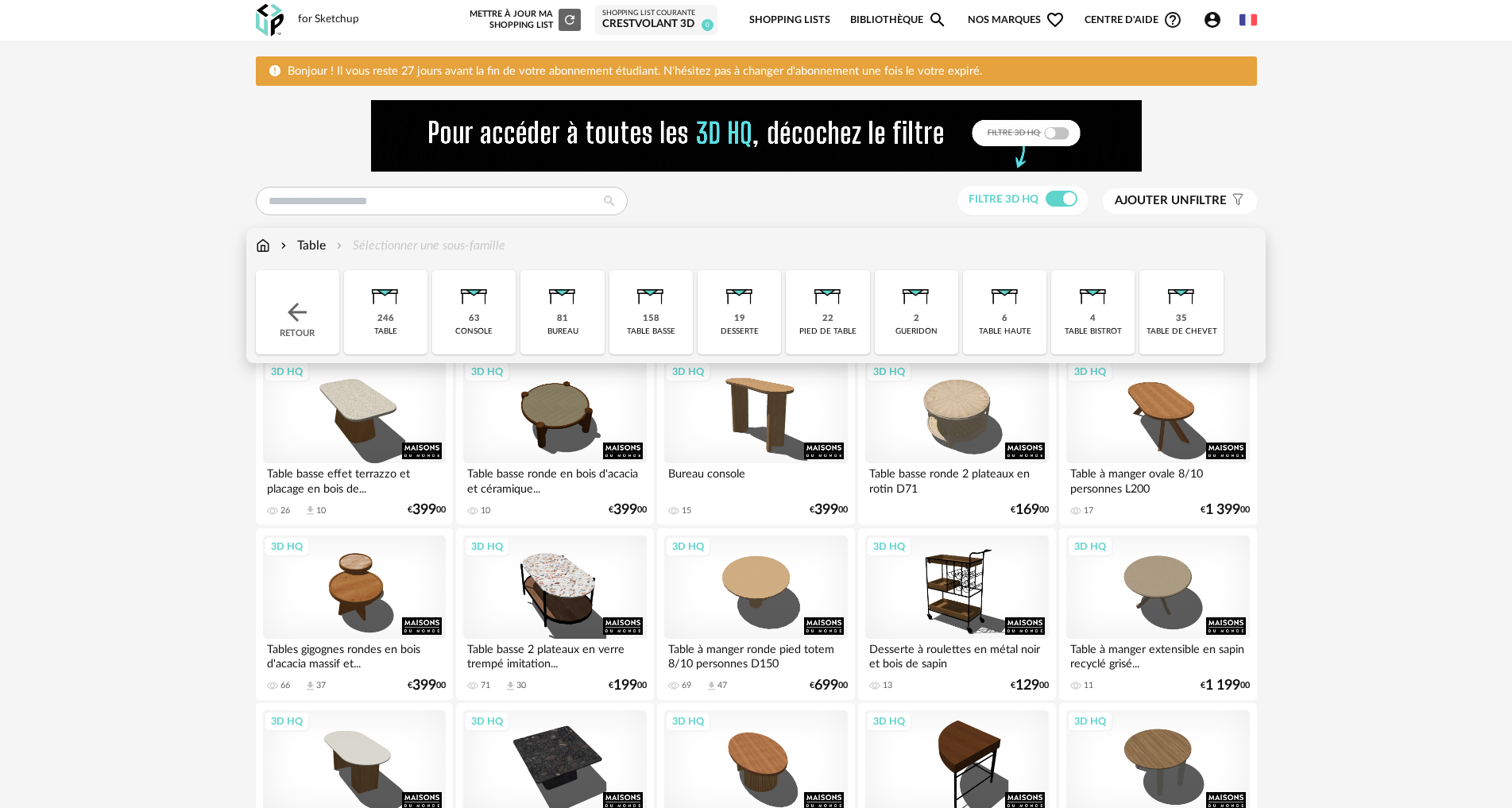
click at [641, 327] on div "table basse" at bounding box center [650, 331] width 48 height 10
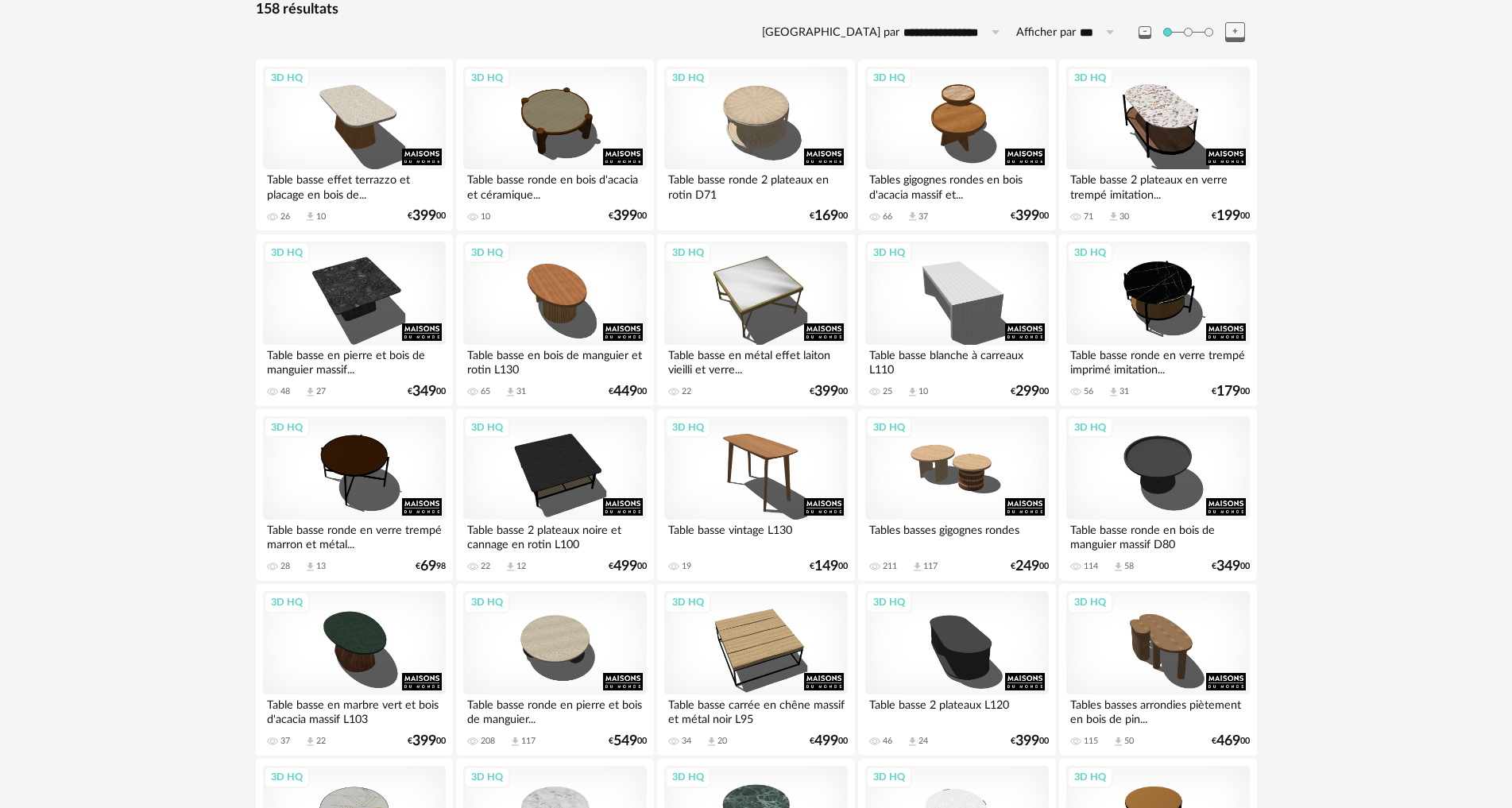
scroll to position [317, 0]
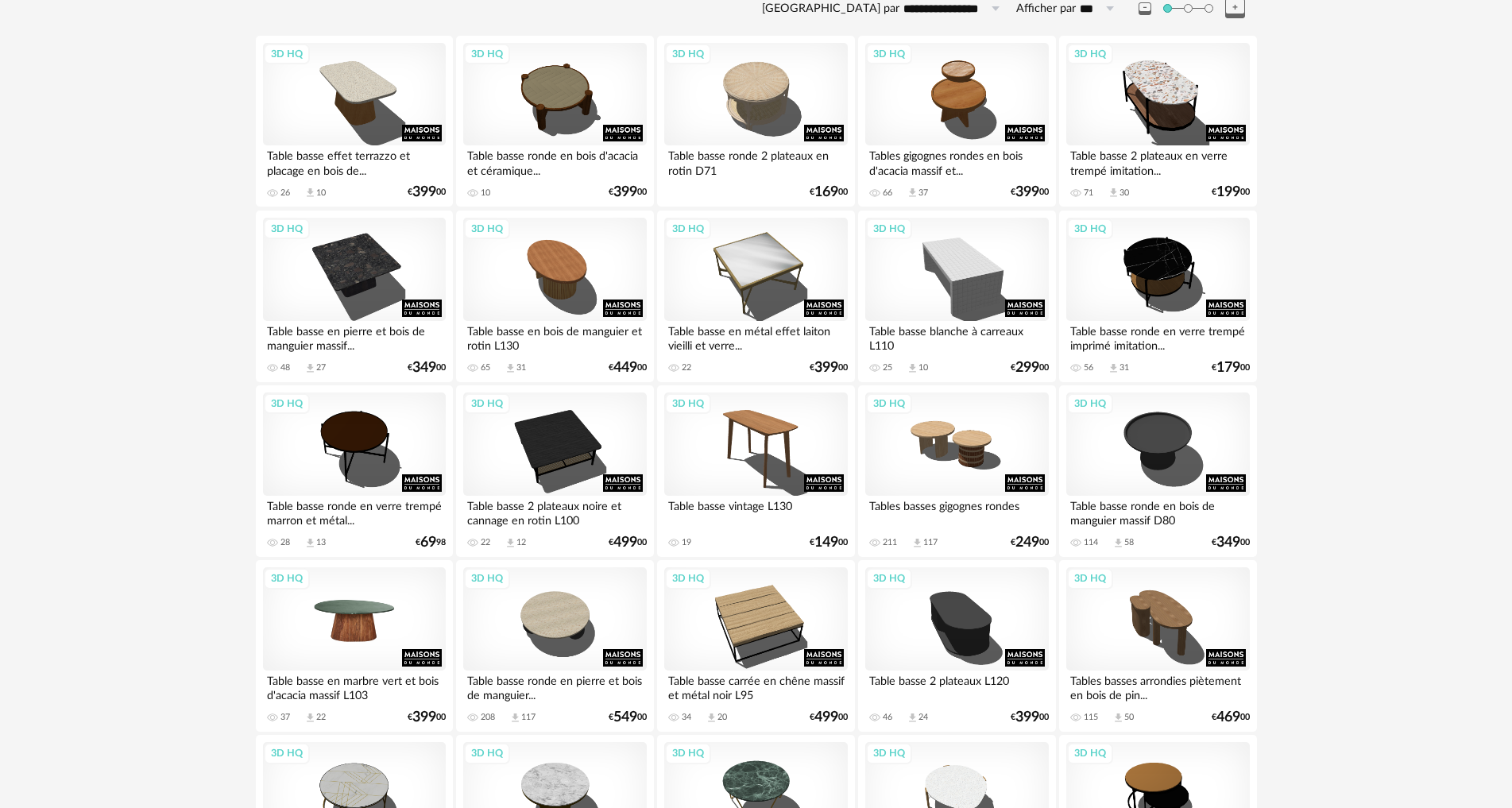
click at [317, 633] on div "3D HQ" at bounding box center [354, 619] width 183 height 104
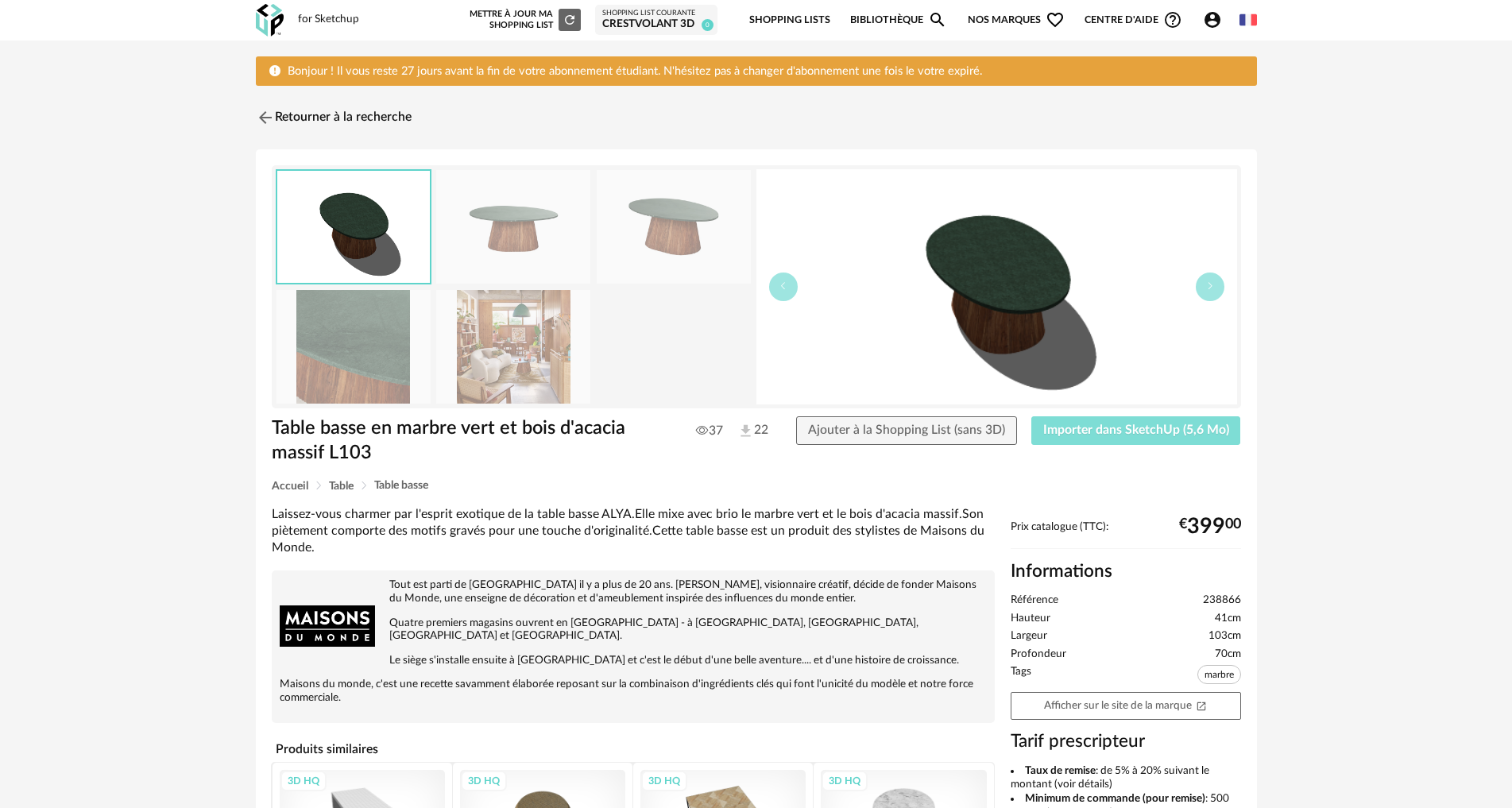
click at [1096, 435] on span "Importer dans SketchUp (5,6 Mo)" at bounding box center [1135, 428] width 186 height 12
click at [270, 116] on img at bounding box center [263, 118] width 23 height 23
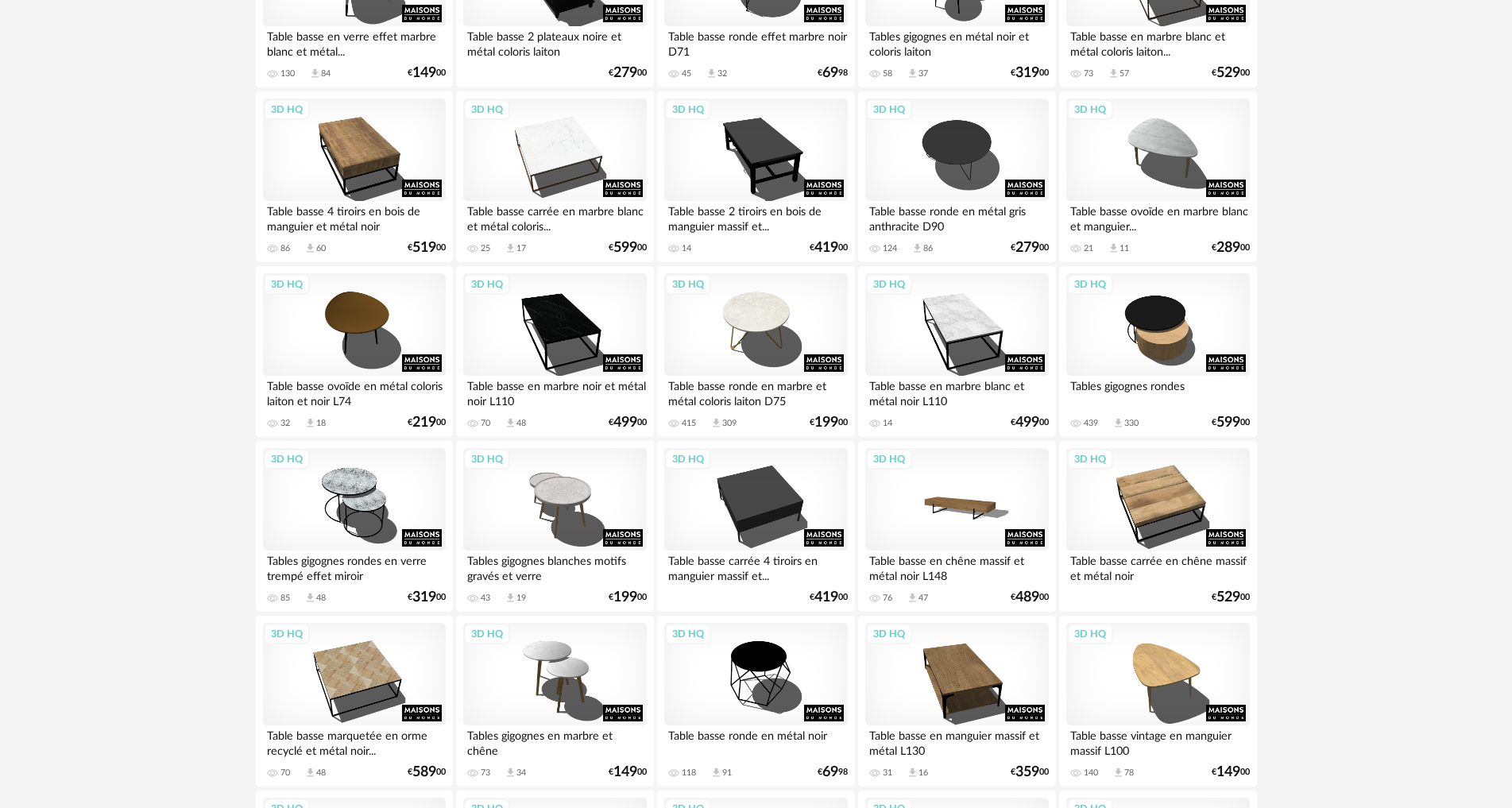
scroll to position [1509, 0]
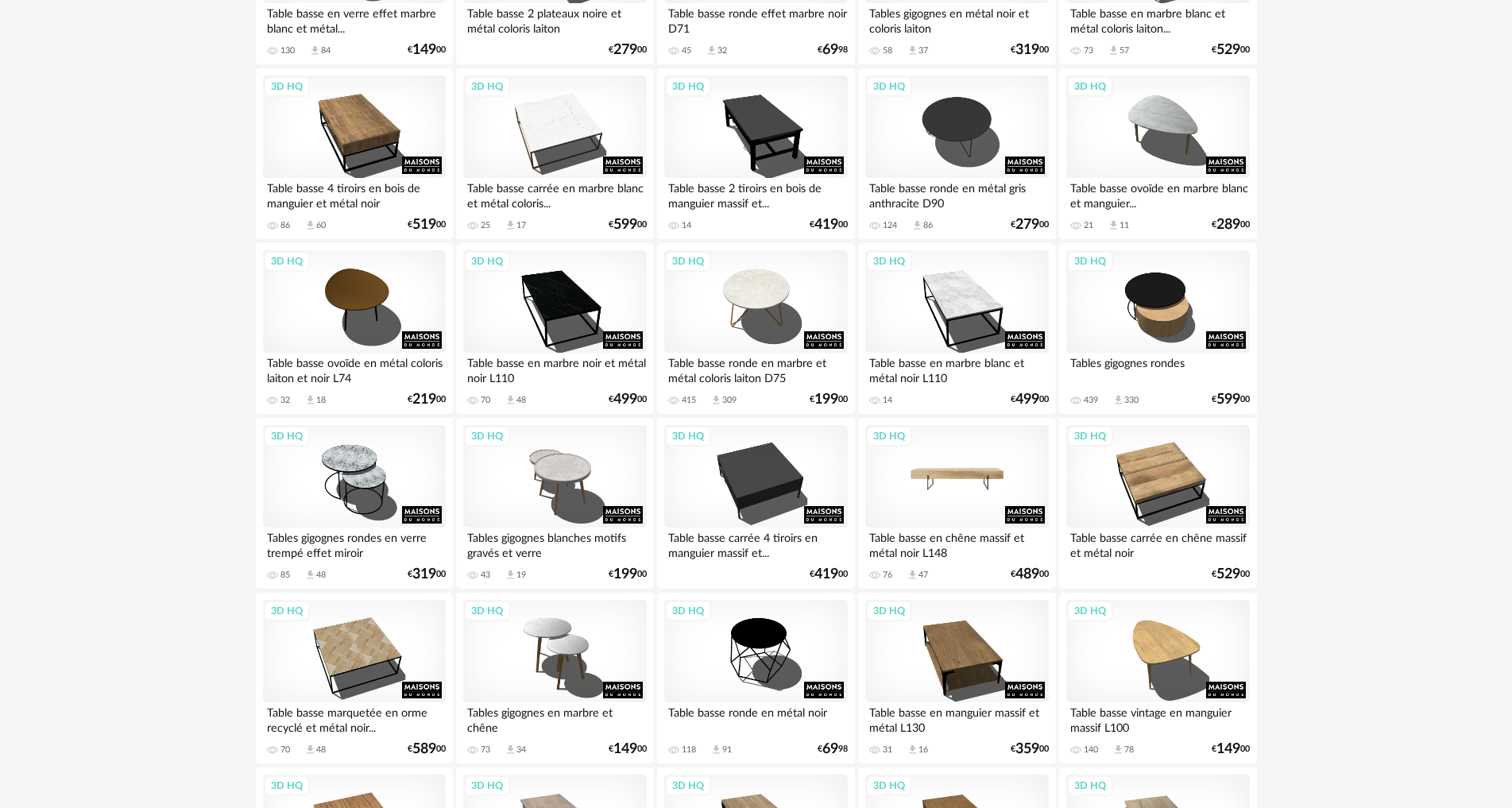
click at [927, 494] on div "3D HQ" at bounding box center [956, 477] width 183 height 104
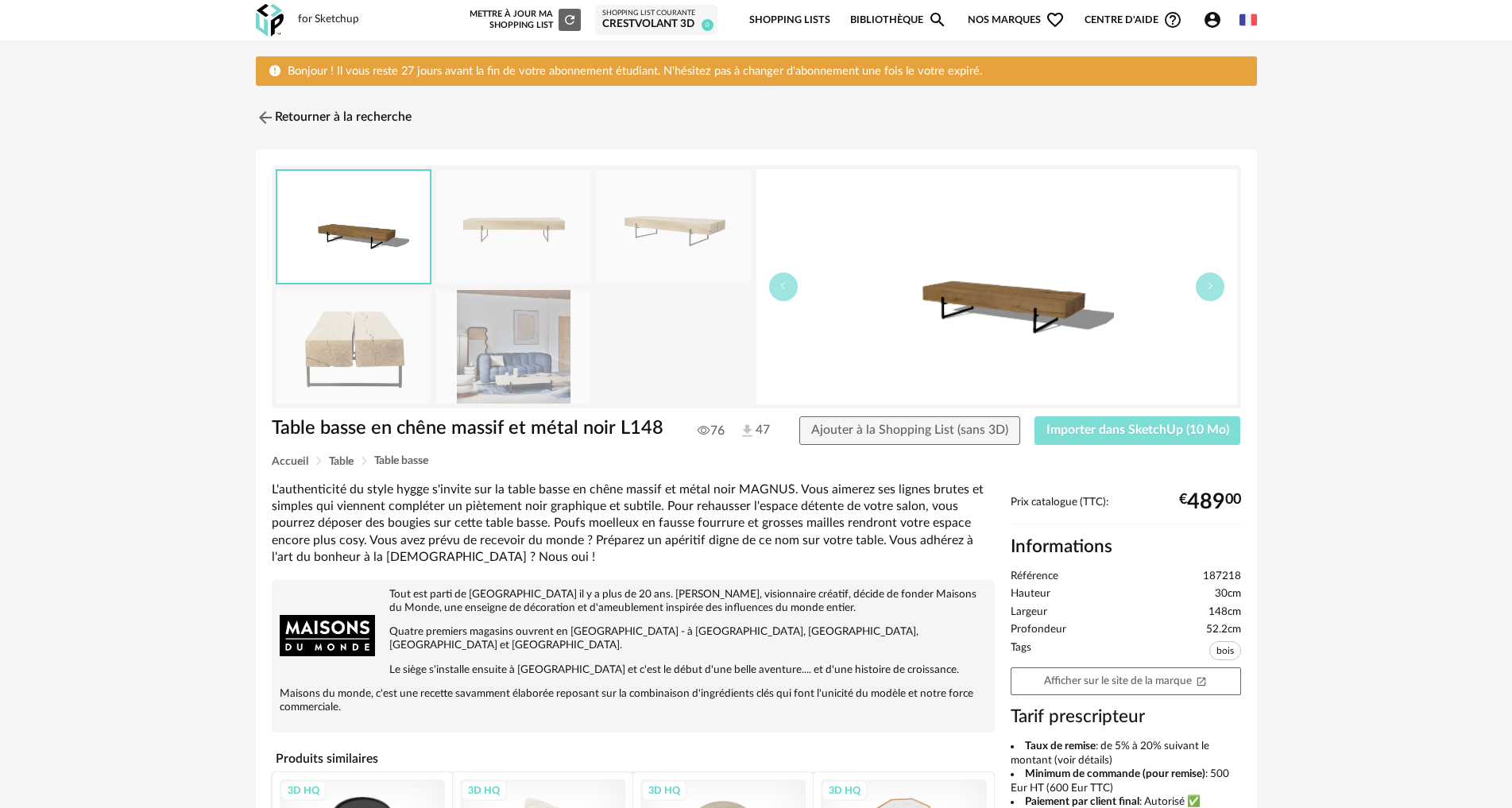
click at [1065, 436] on span "Importer dans SketchUp (10 Mo)" at bounding box center [1137, 428] width 183 height 12
click at [269, 116] on img at bounding box center [263, 118] width 23 height 23
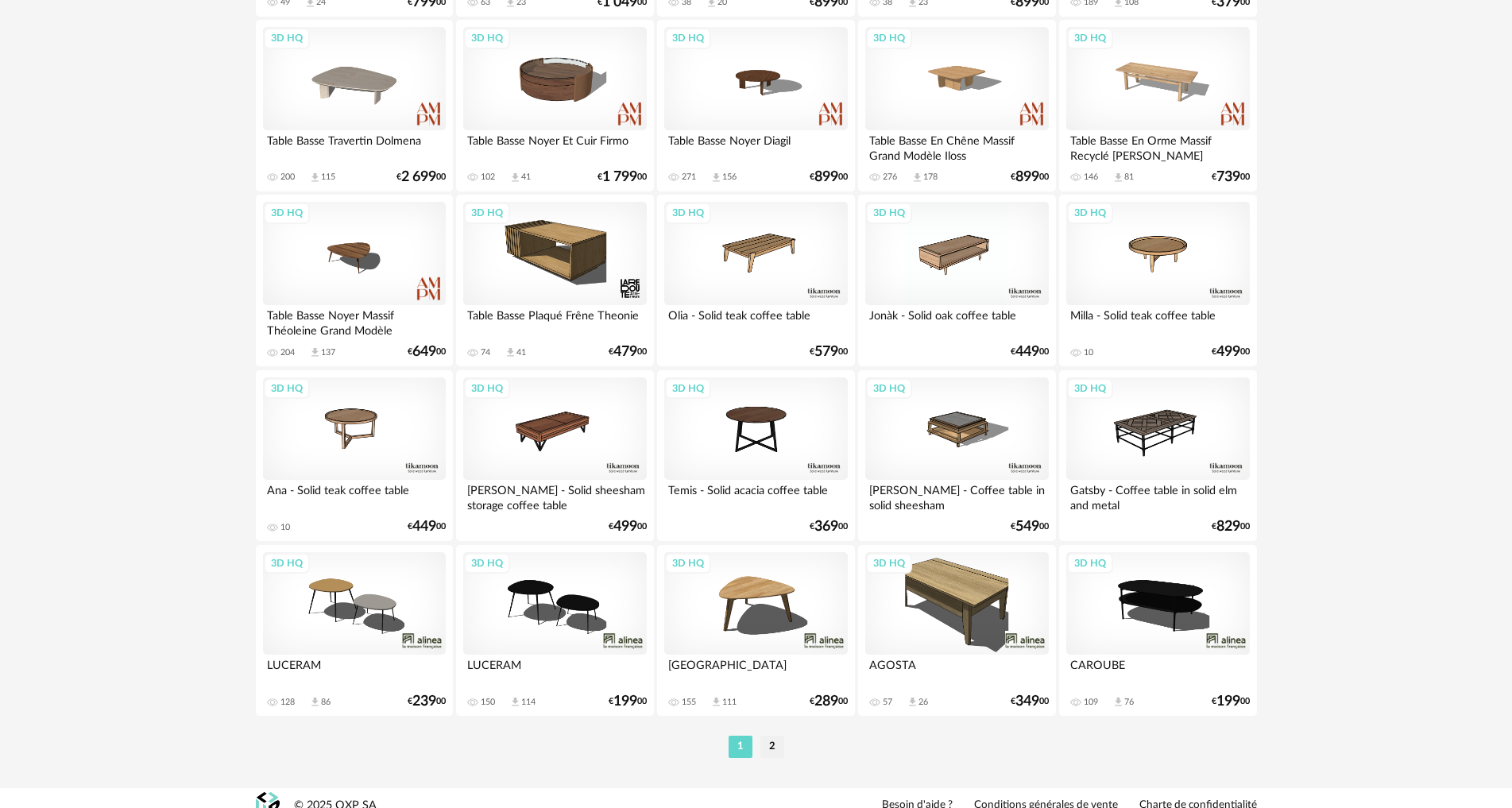
scroll to position [3144, 0]
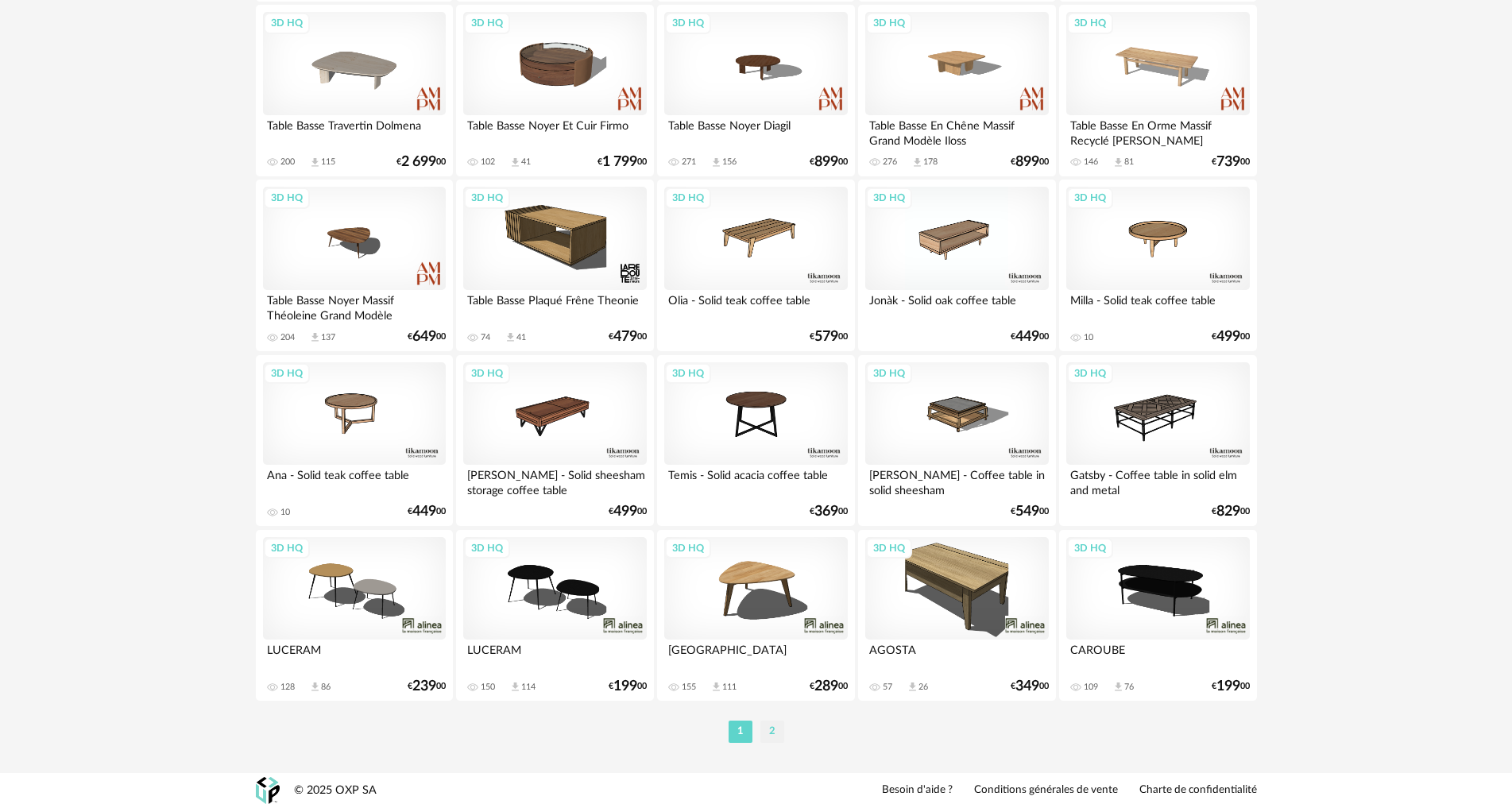
click at [766, 732] on li "2" at bounding box center [772, 732] width 24 height 23
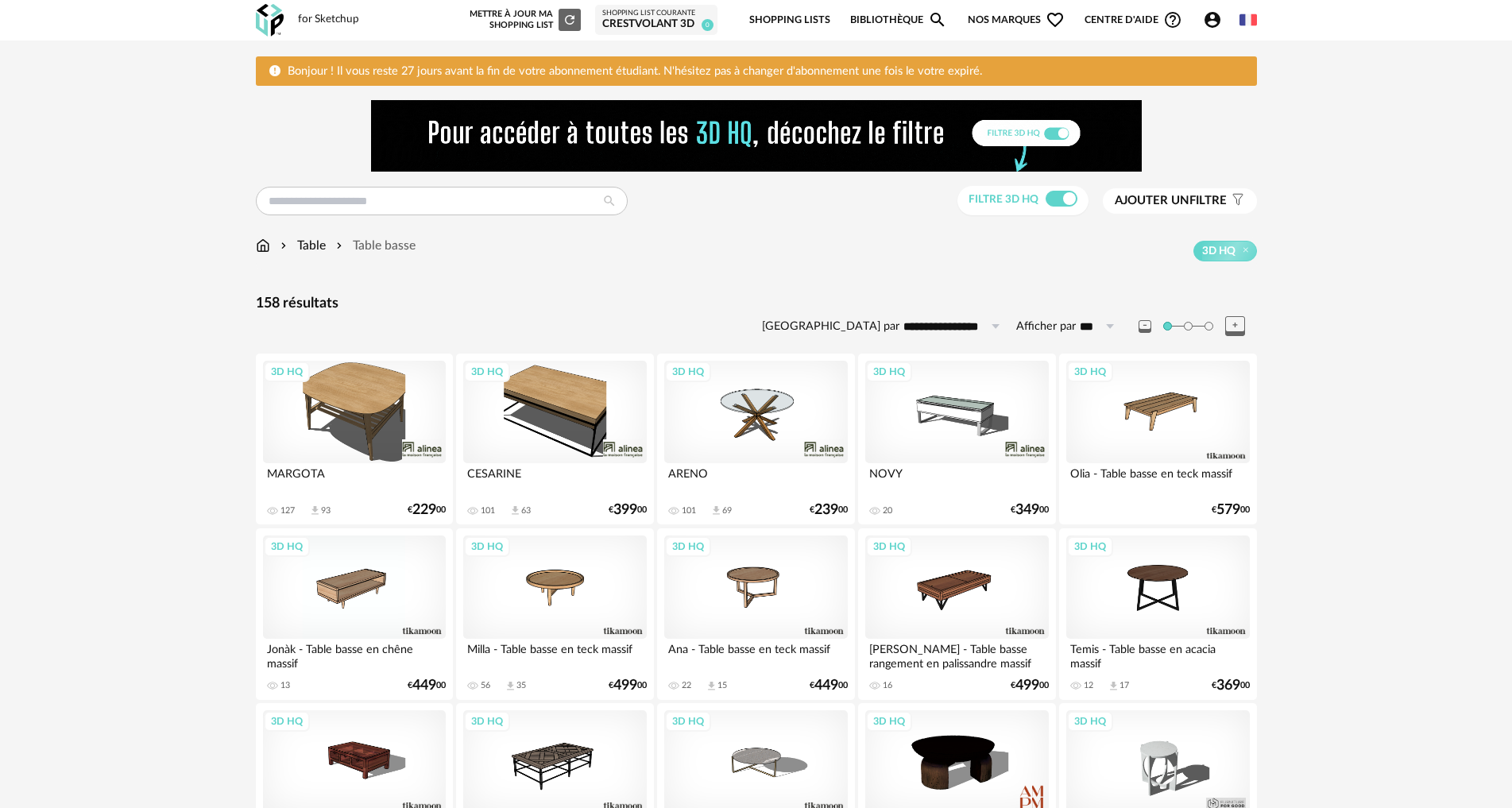
click at [257, 247] on img at bounding box center [263, 245] width 14 height 18
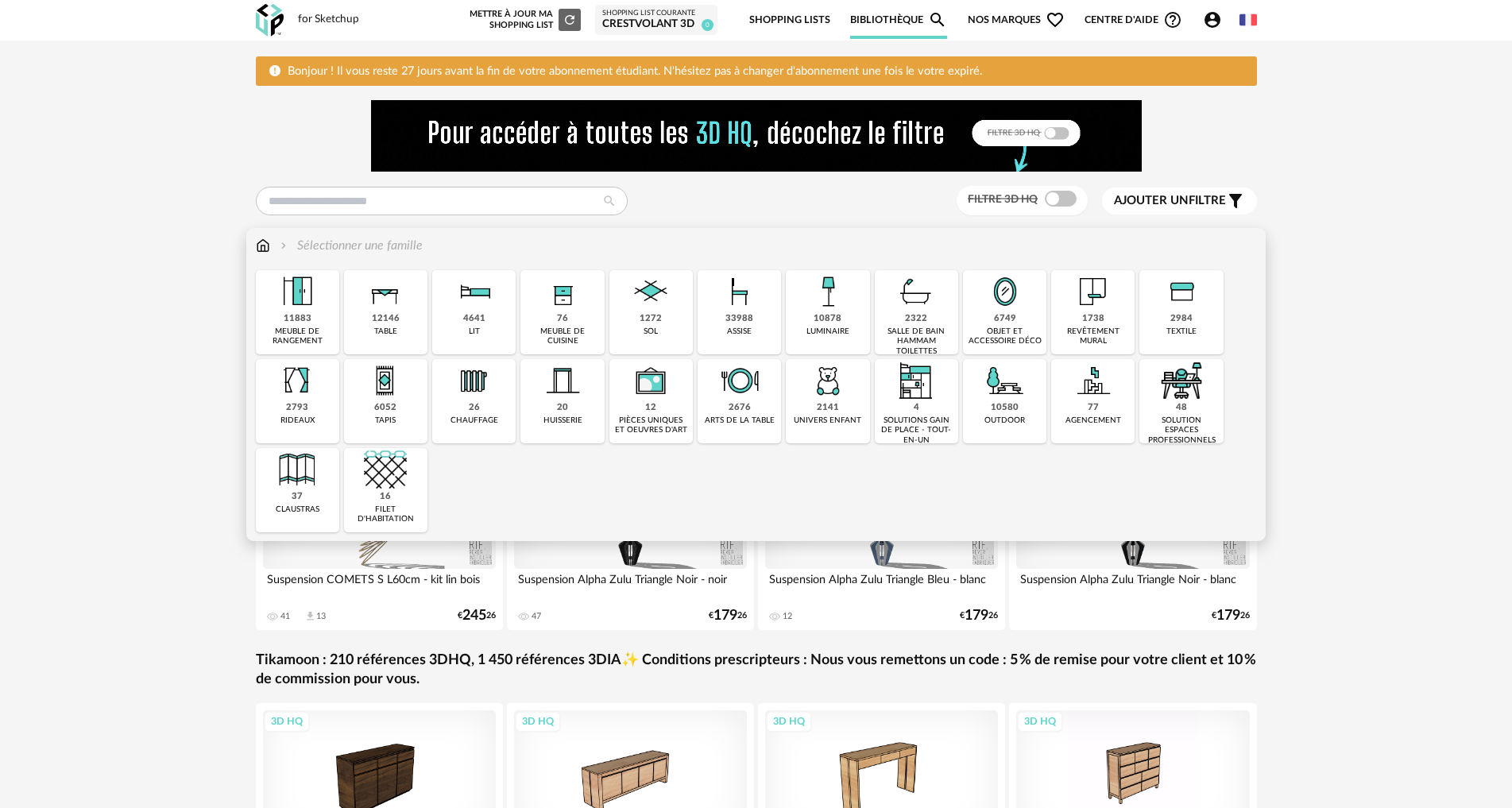
click at [747, 323] on div "33988" at bounding box center [740, 318] width 28 height 12
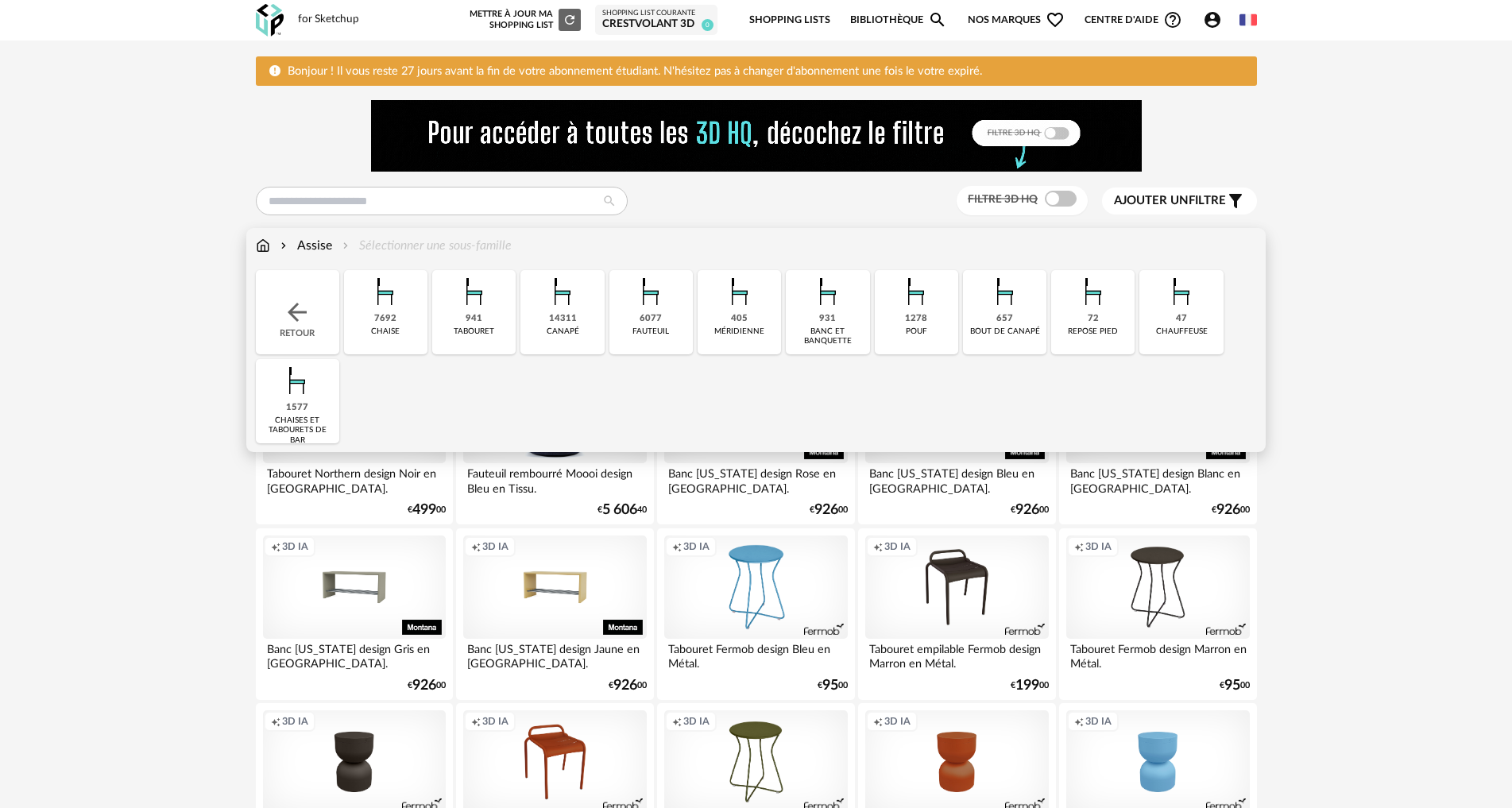
click at [555, 325] on div "14311 canapé" at bounding box center [561, 312] width 84 height 84
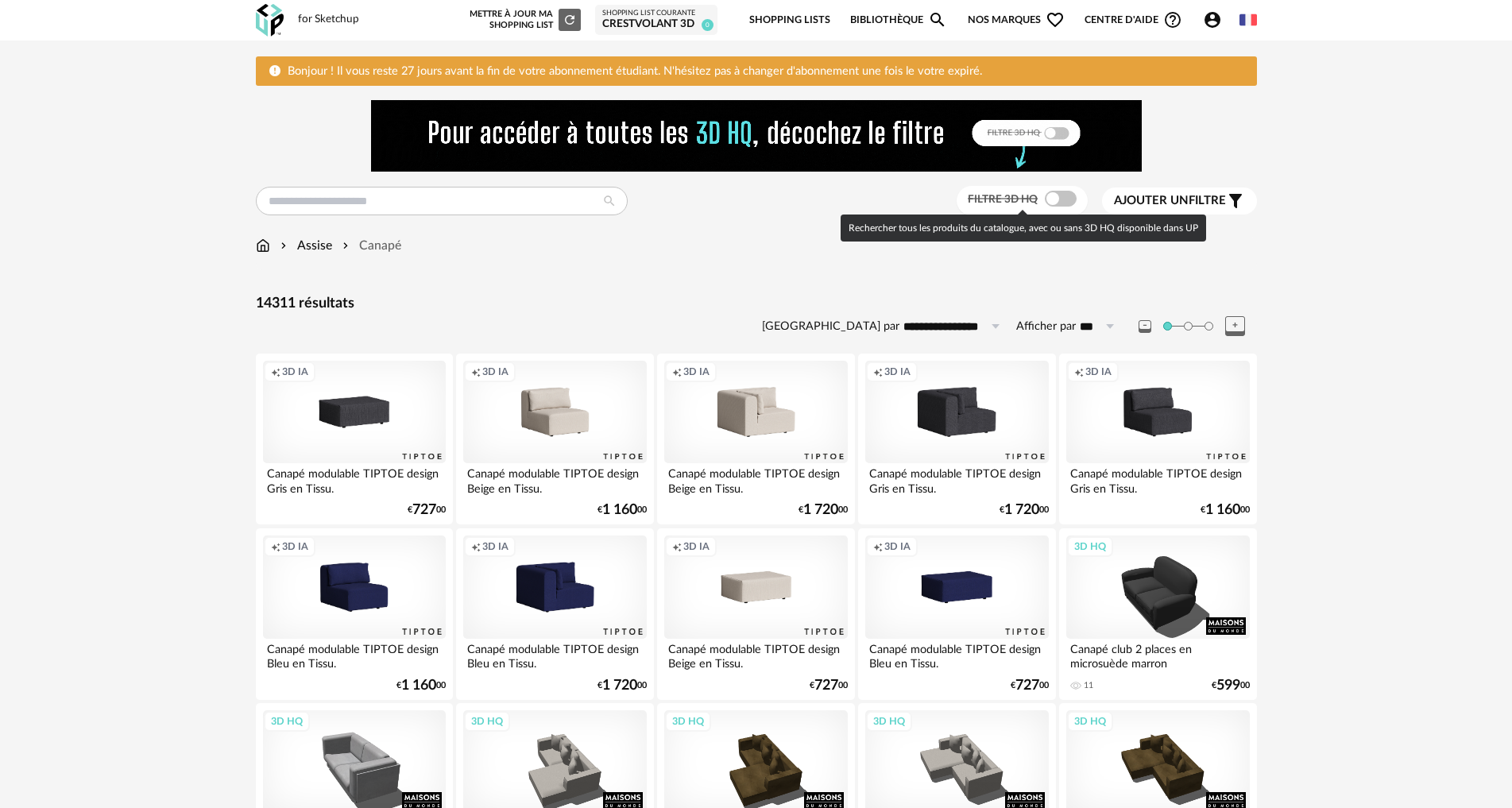
click at [1049, 190] on span at bounding box center [1061, 198] width 32 height 16
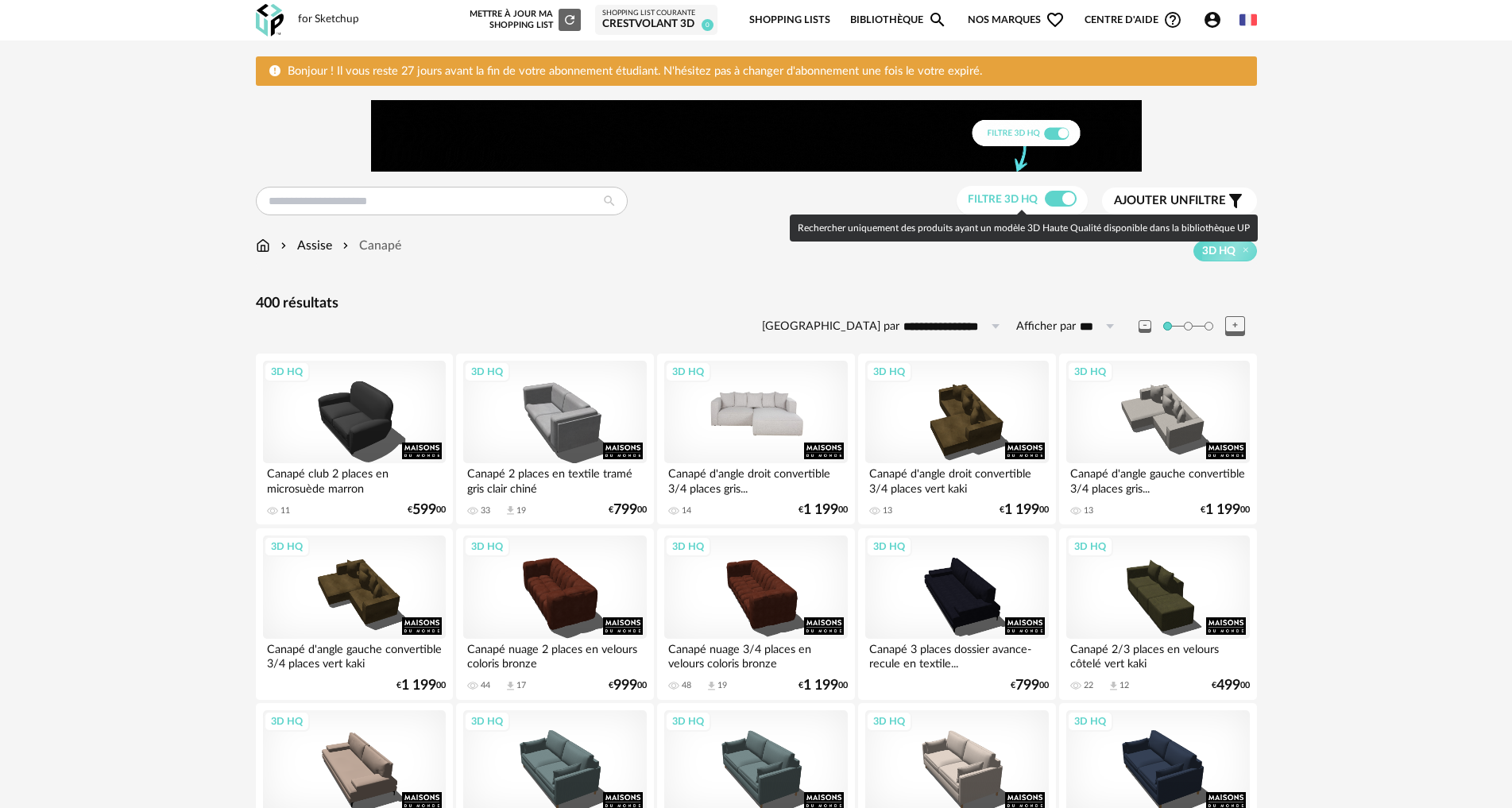
click at [750, 432] on div "3D HQ" at bounding box center [756, 412] width 183 height 104
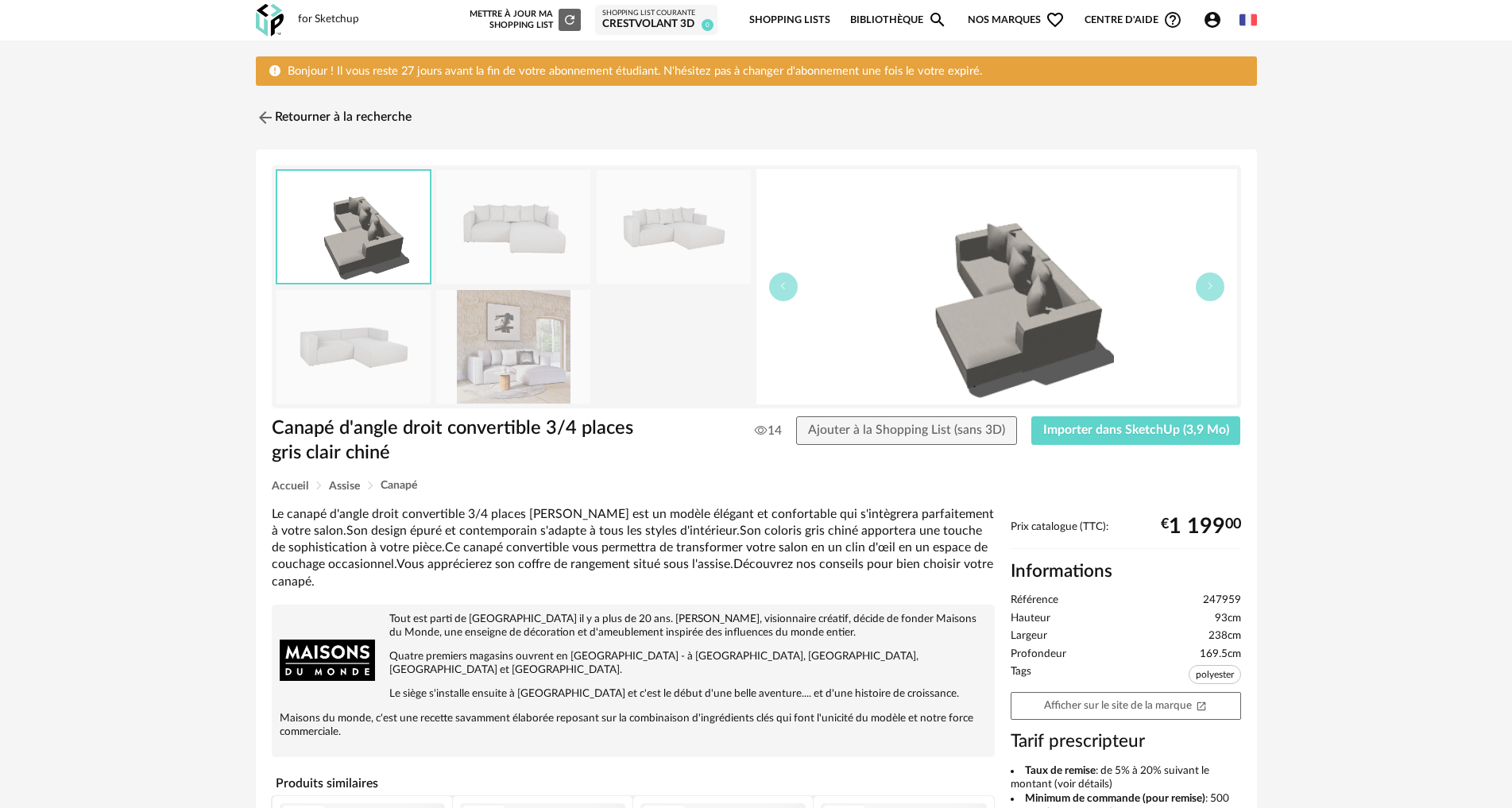
click at [548, 352] on img at bounding box center [513, 347] width 154 height 114
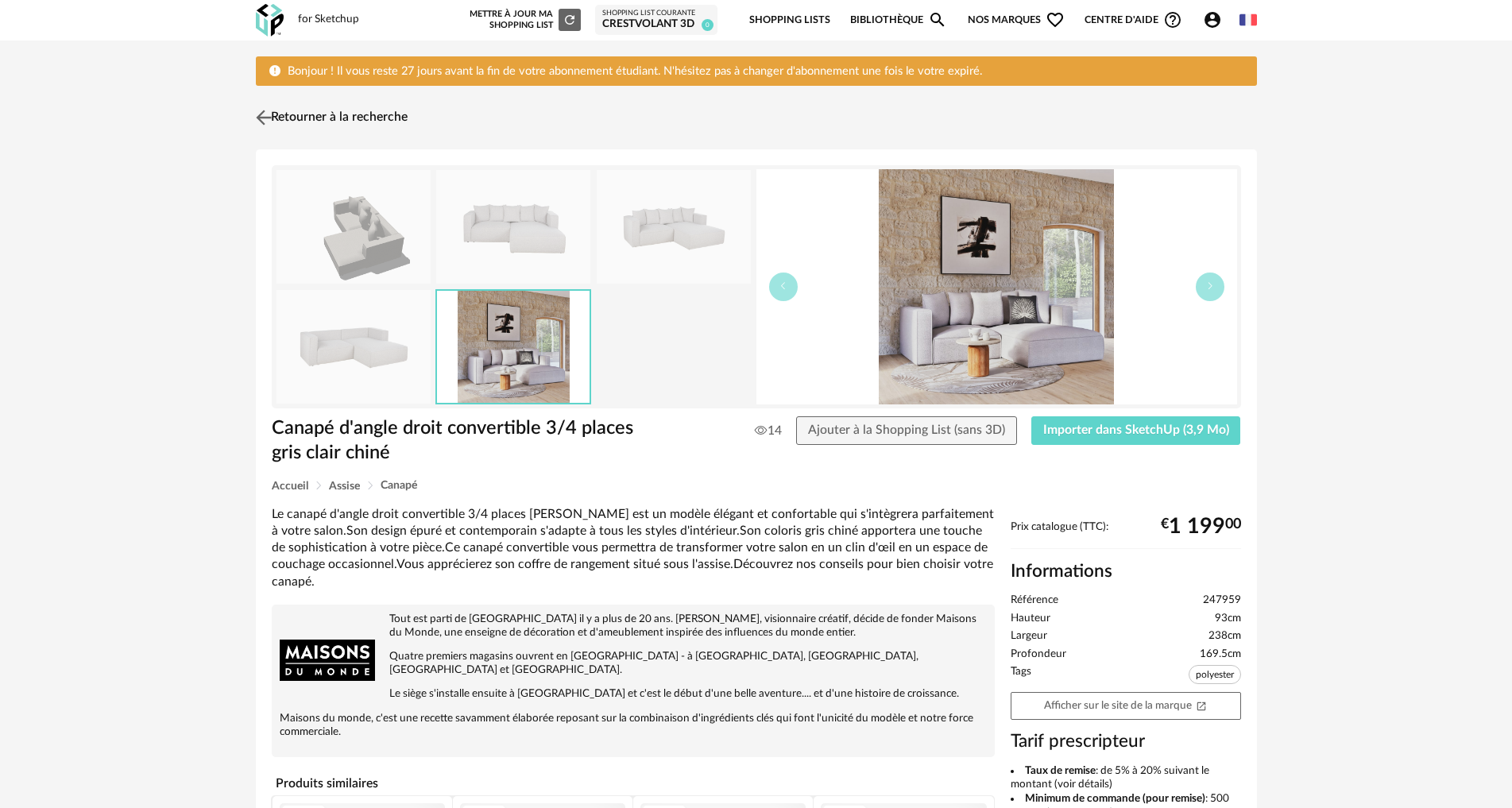
click at [261, 119] on img at bounding box center [263, 118] width 23 height 23
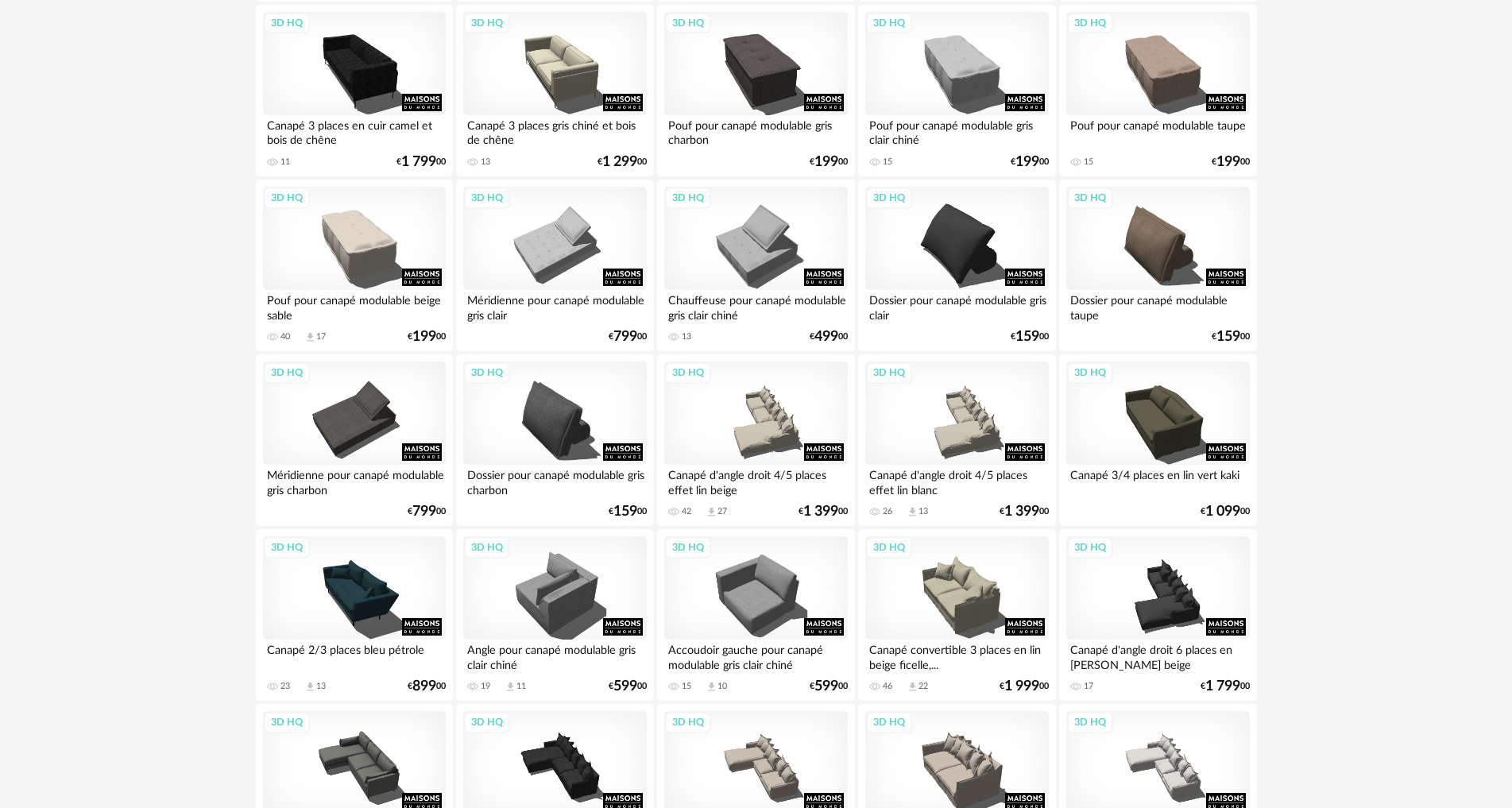
scroll to position [2700, 0]
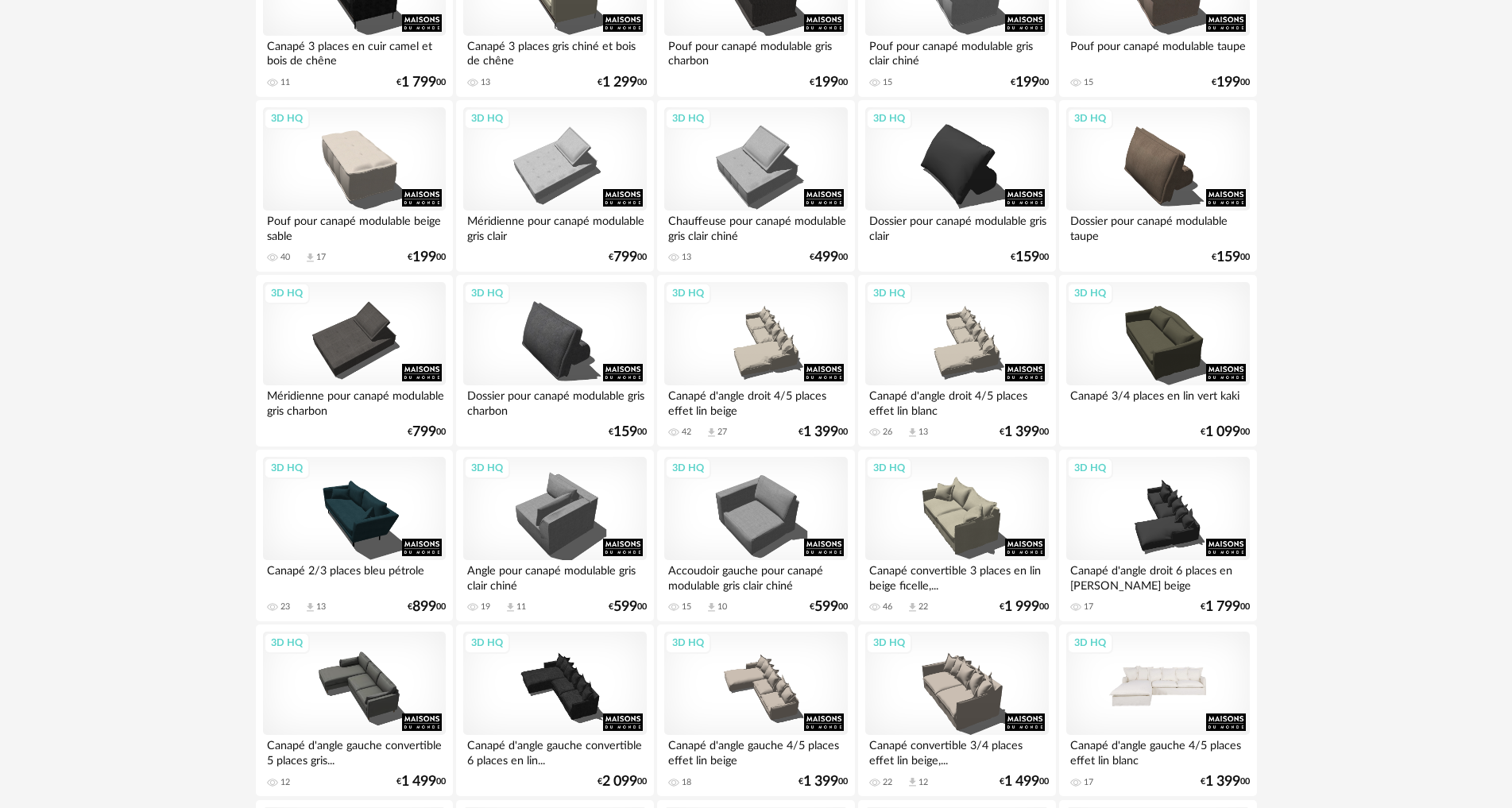
click at [1205, 682] on div "3D HQ" at bounding box center [1158, 683] width 183 height 104
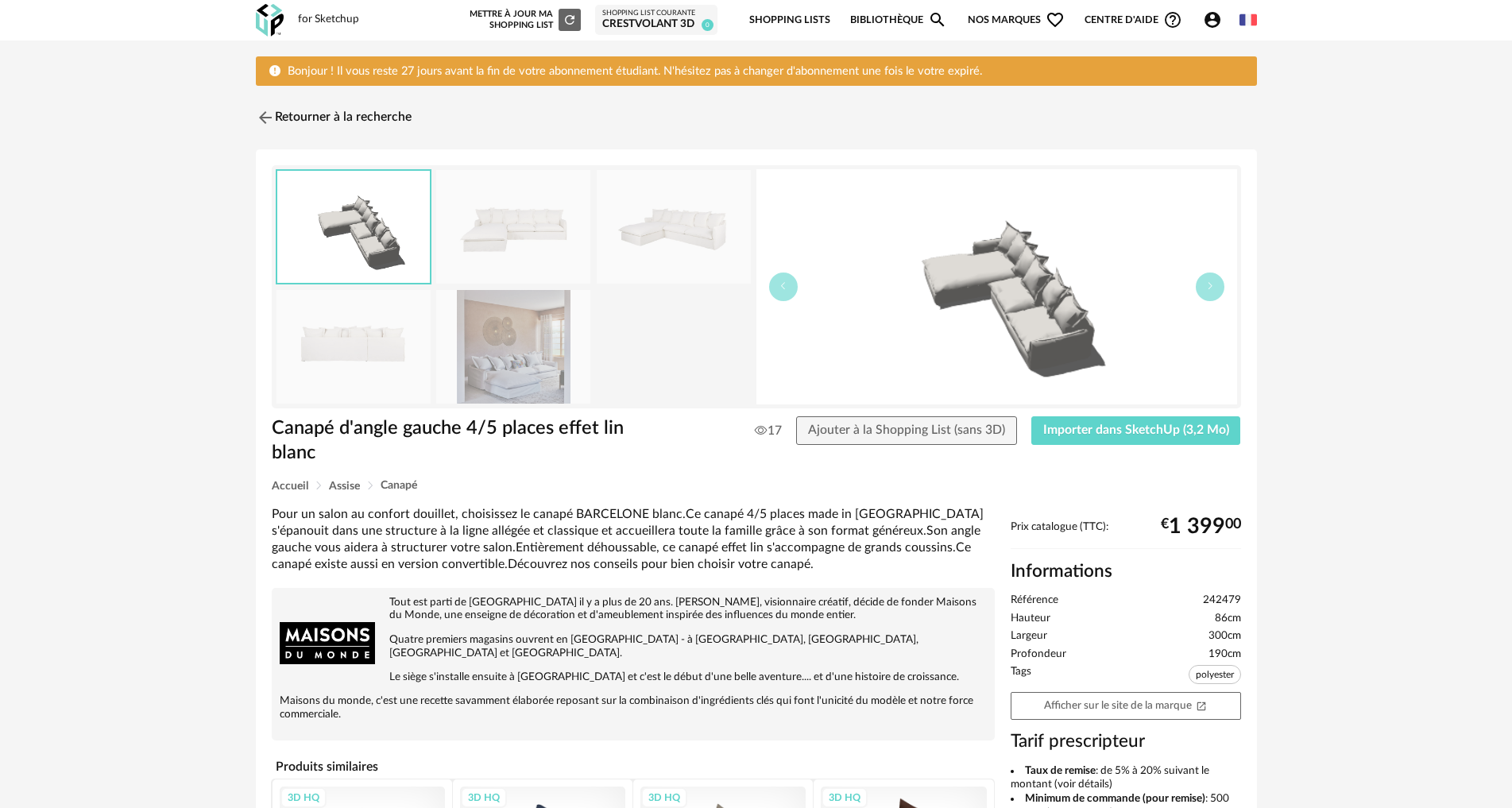
click at [727, 250] on img at bounding box center [674, 226] width 154 height 114
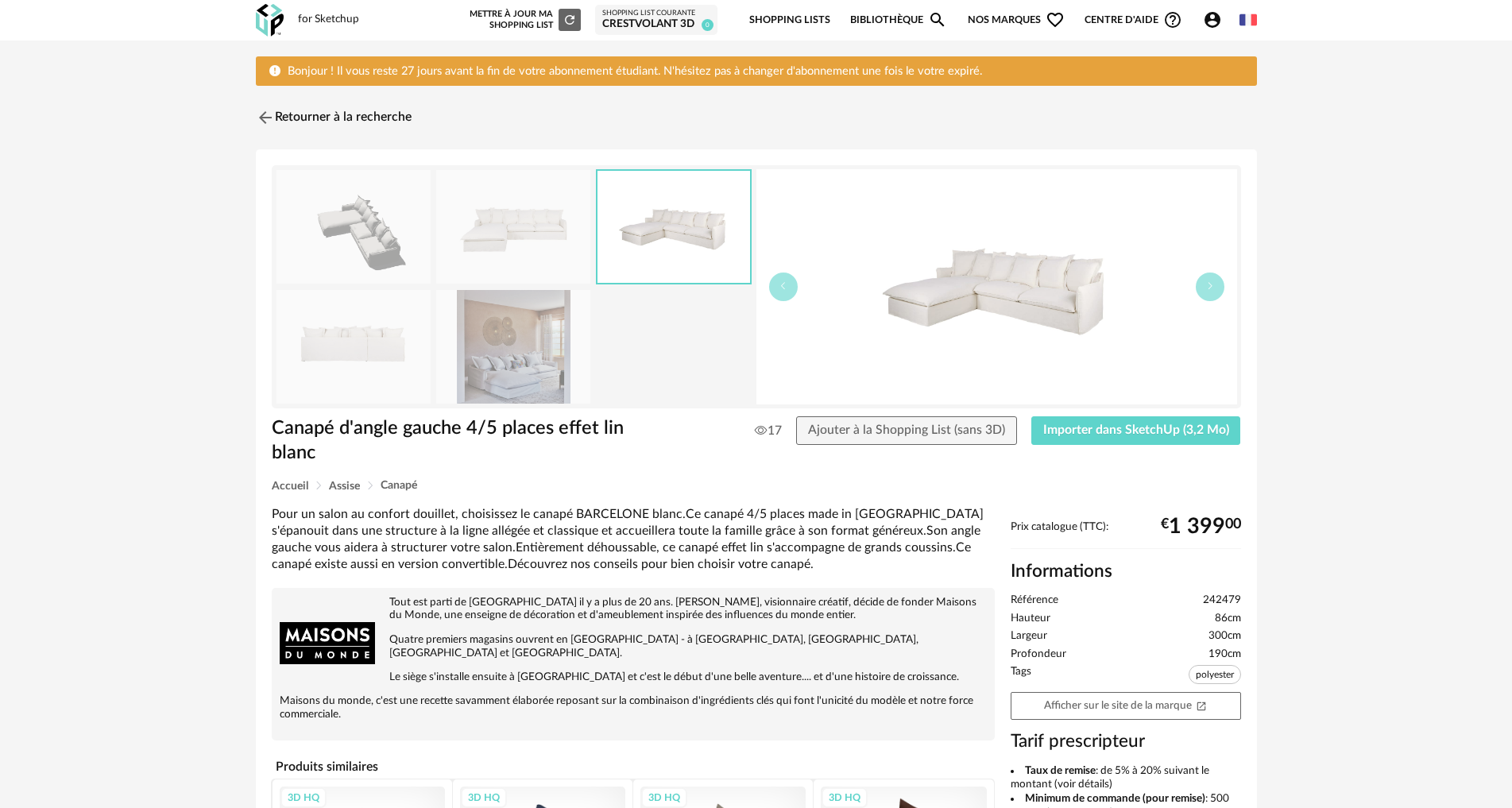
click at [512, 323] on img at bounding box center [513, 347] width 154 height 114
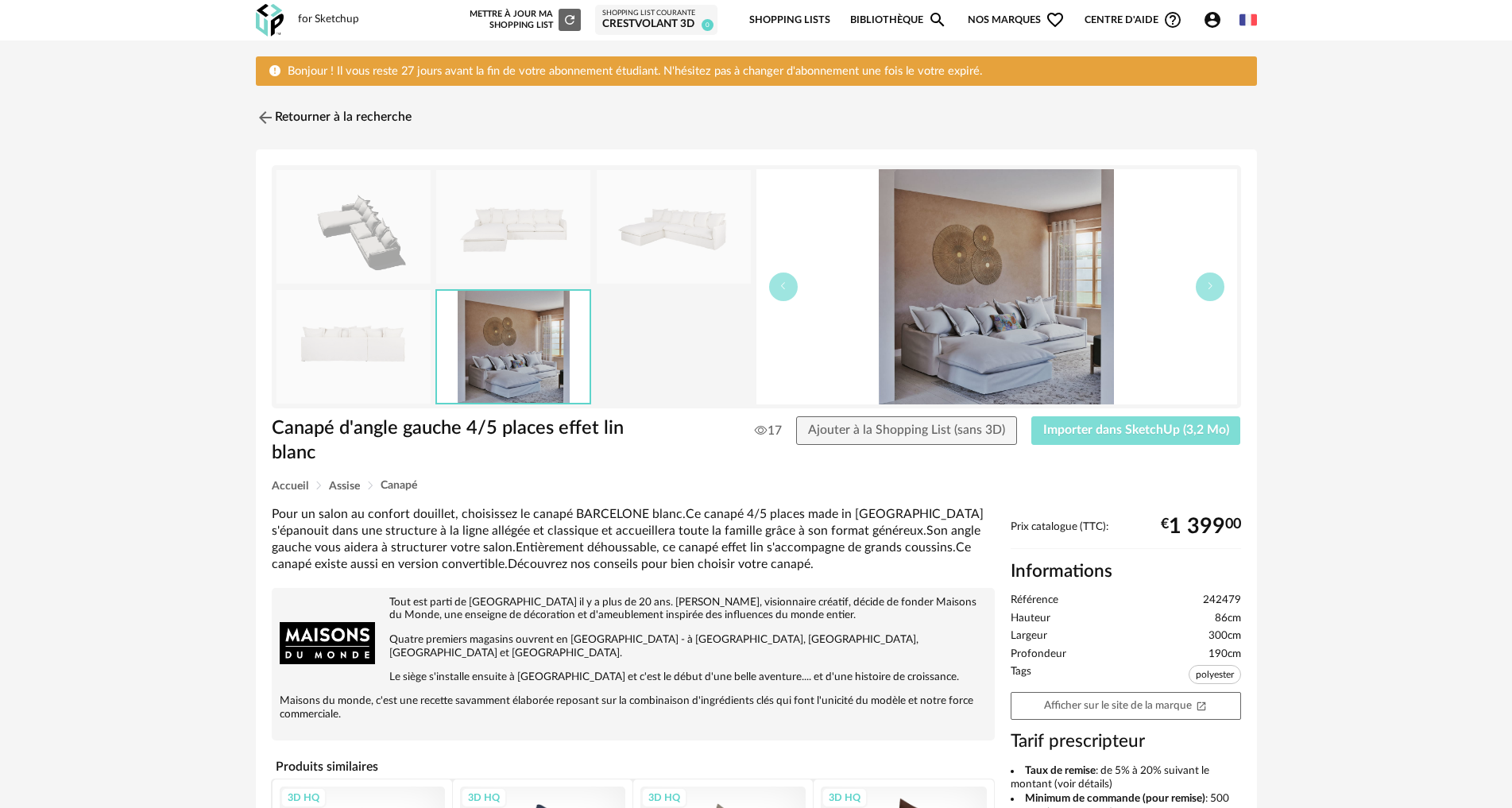
click at [1078, 422] on button "Importer dans SketchUp (3,2 Mo)" at bounding box center [1135, 430] width 210 height 28
click at [277, 121] on link "Retourner à la recherche" at bounding box center [329, 117] width 155 height 35
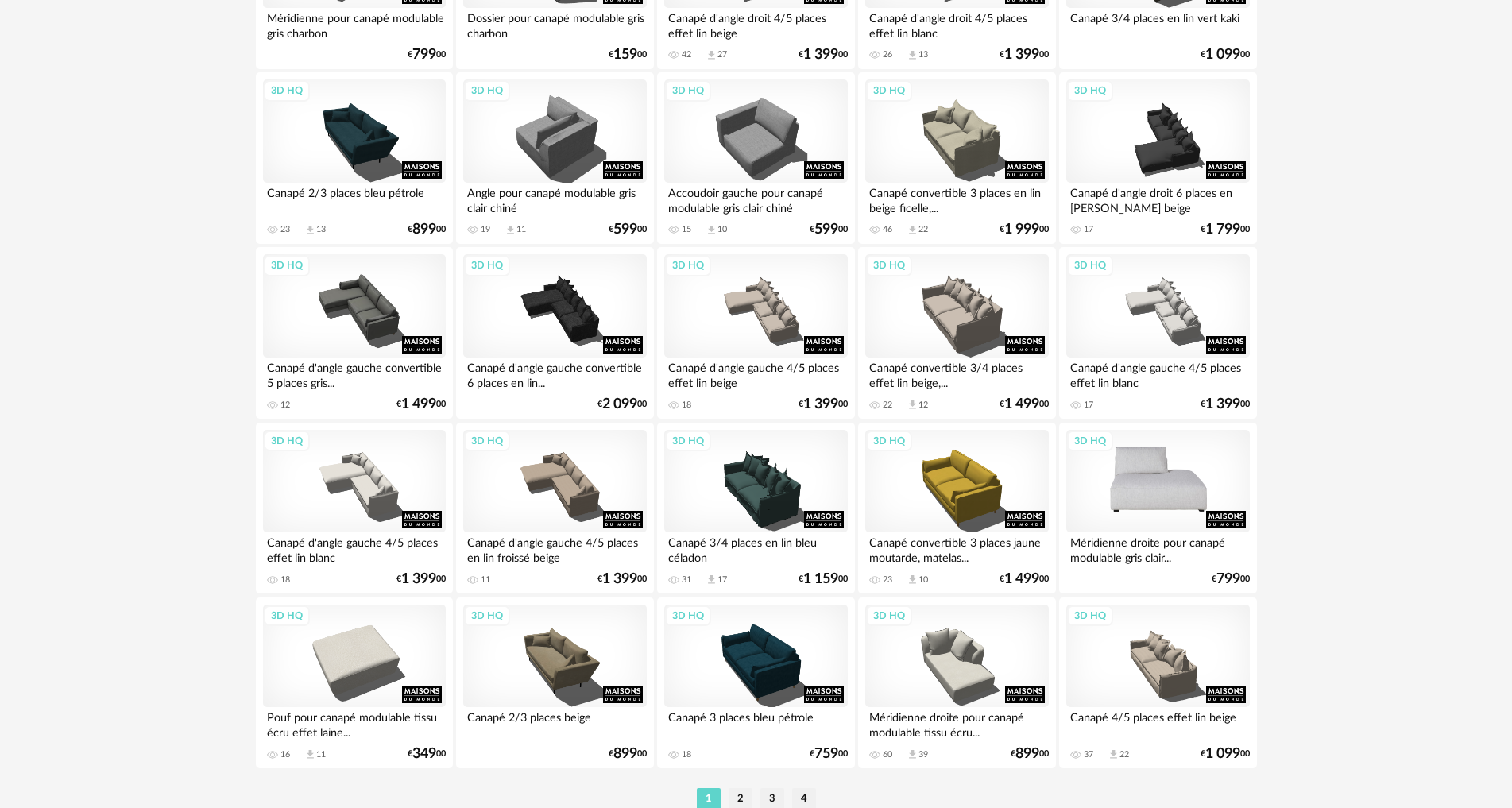
scroll to position [3144, 0]
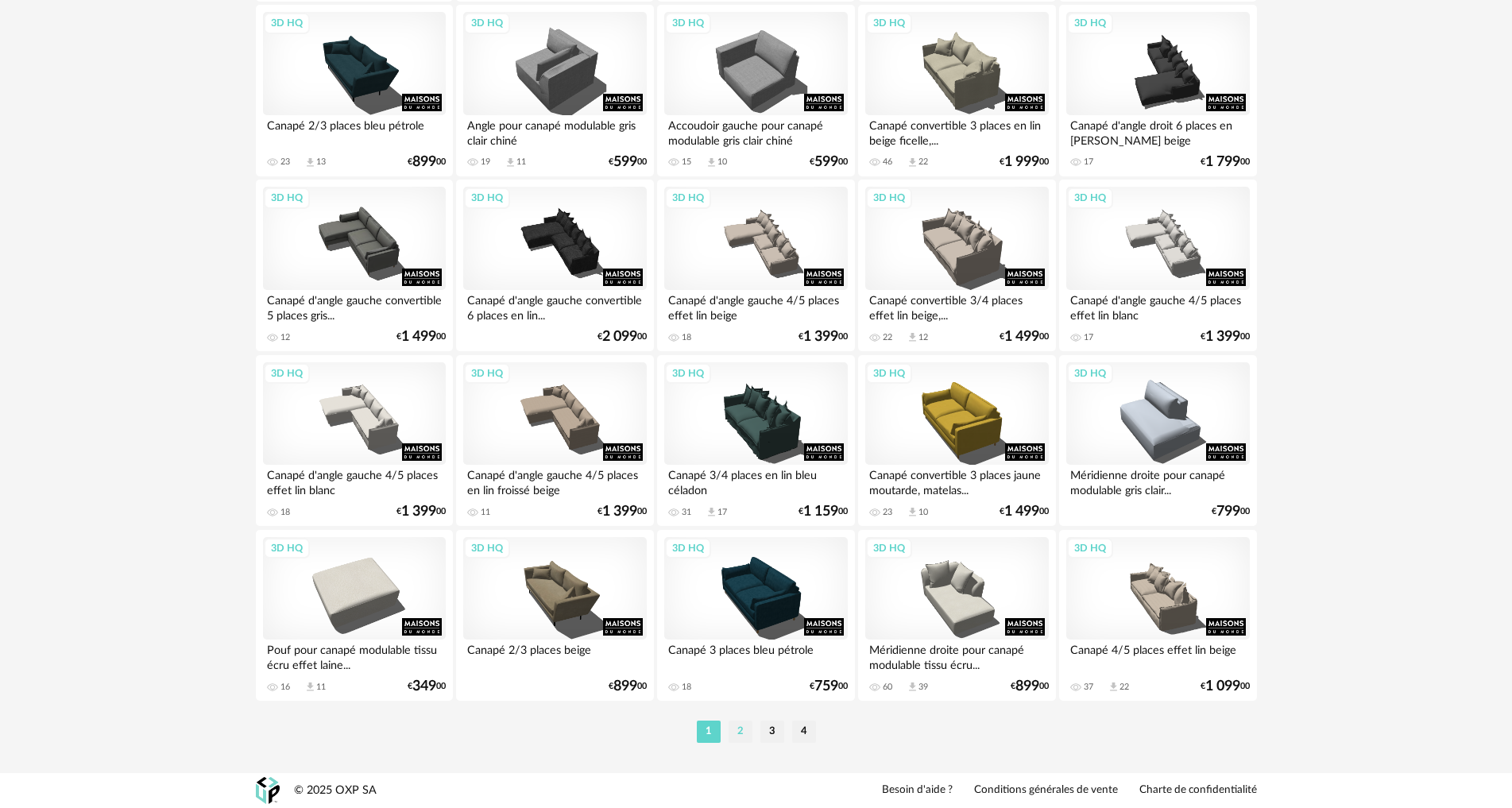
click at [742, 735] on li "2" at bounding box center [740, 732] width 24 height 23
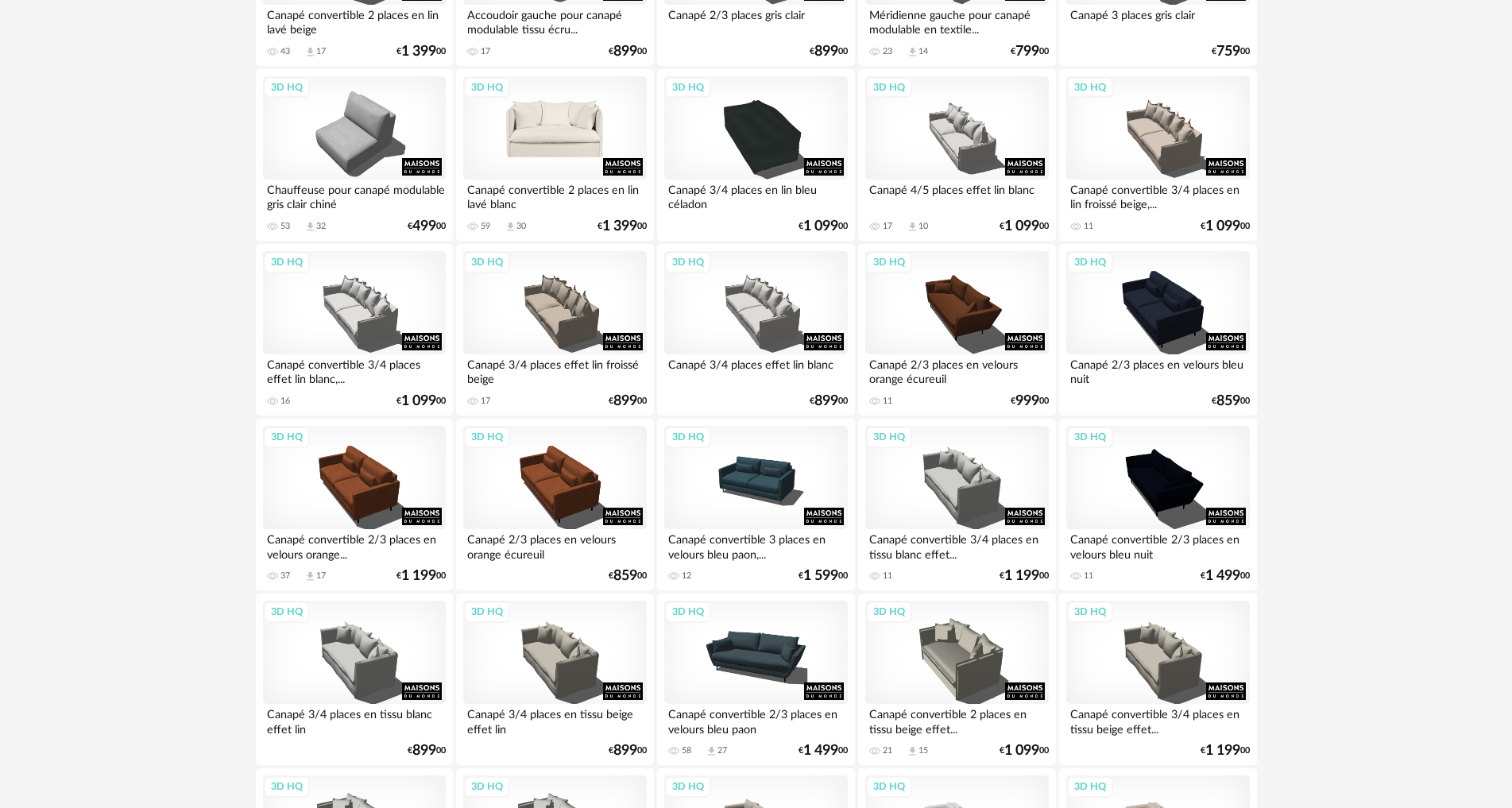
scroll to position [636, 0]
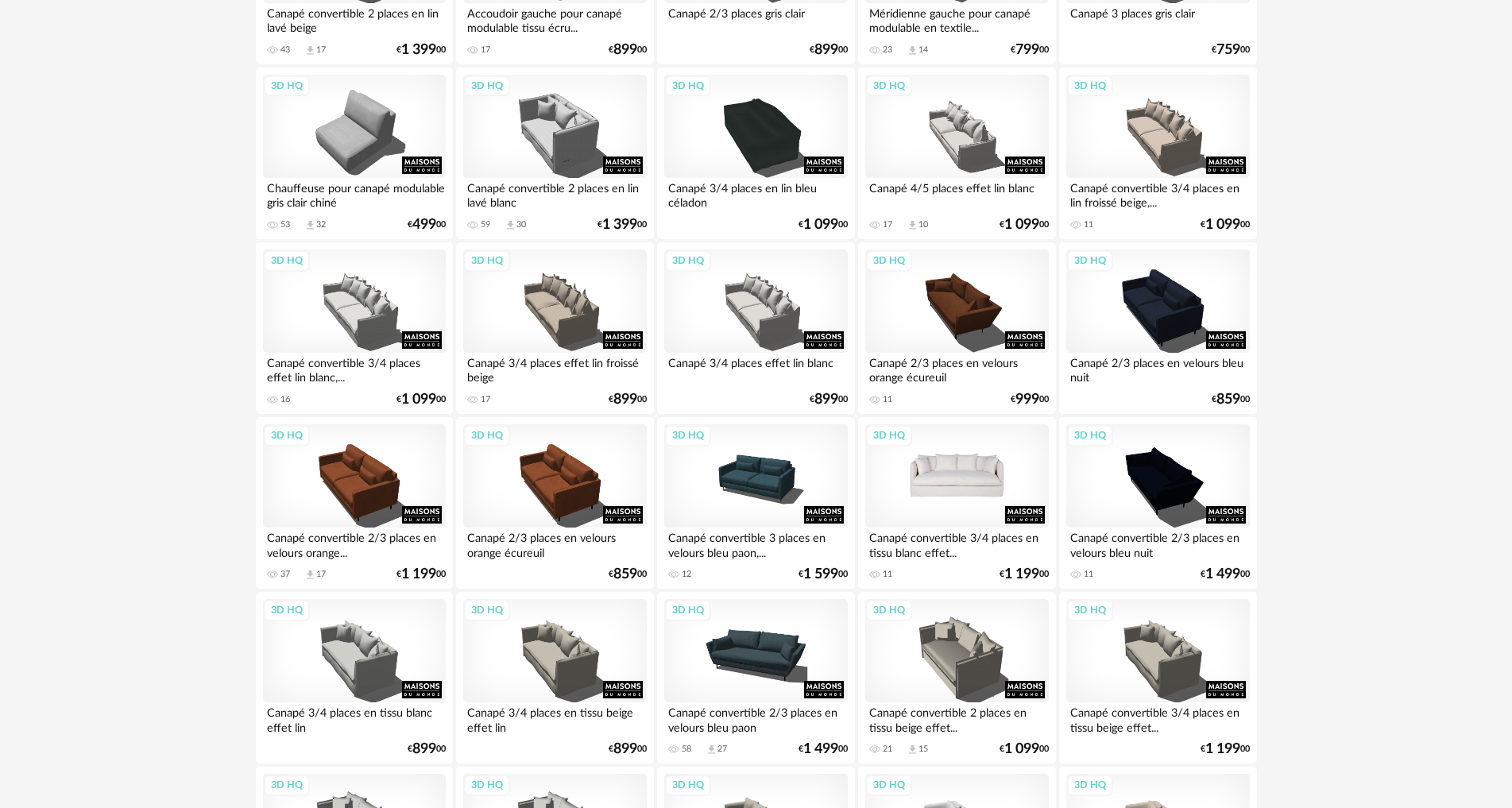
click at [967, 496] on div "3D HQ" at bounding box center [956, 476] width 183 height 104
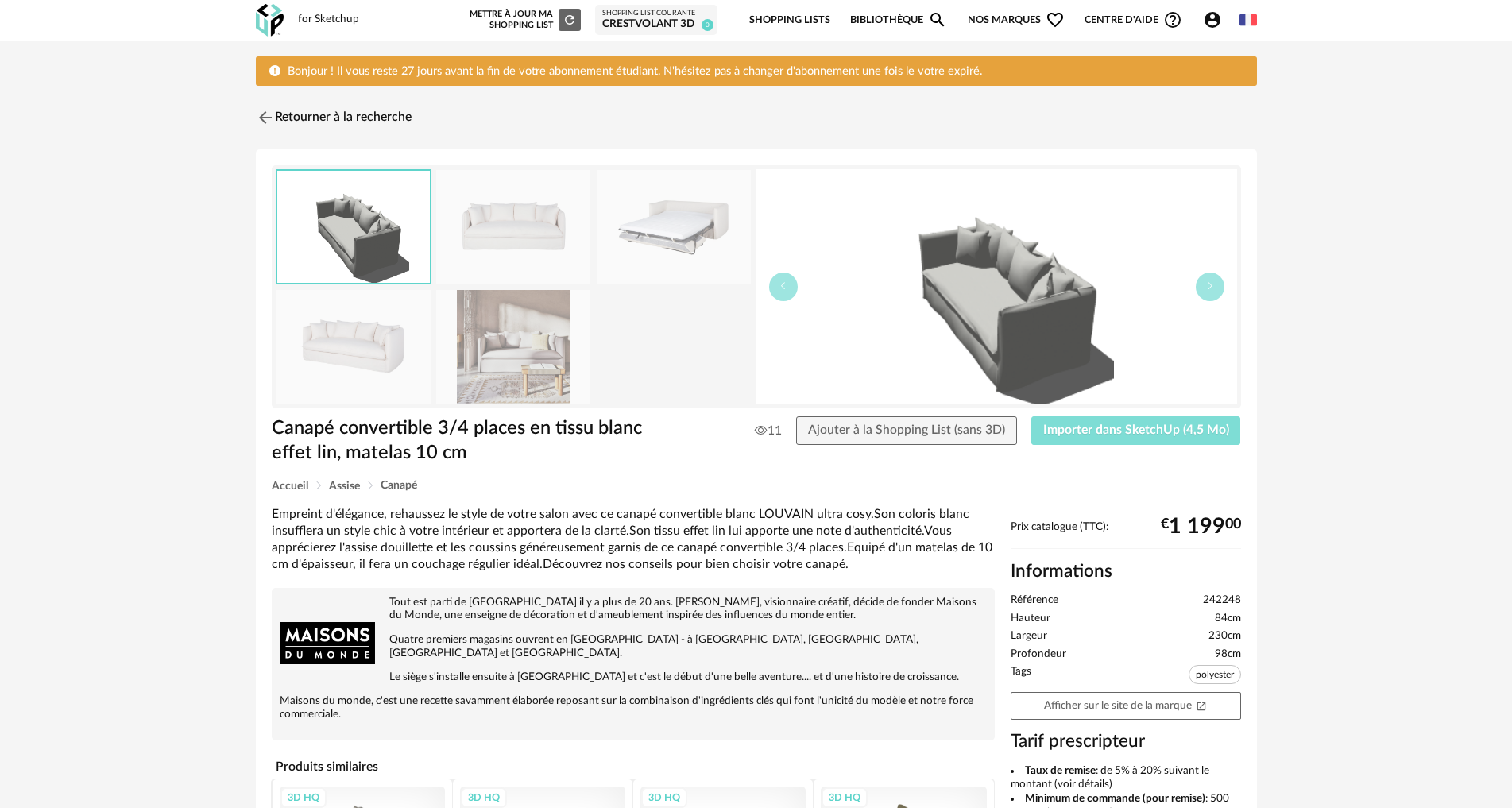
click at [1109, 429] on span "Importer dans SketchUp (4,5 Mo)" at bounding box center [1135, 428] width 186 height 12
click at [264, 110] on img at bounding box center [263, 118] width 23 height 23
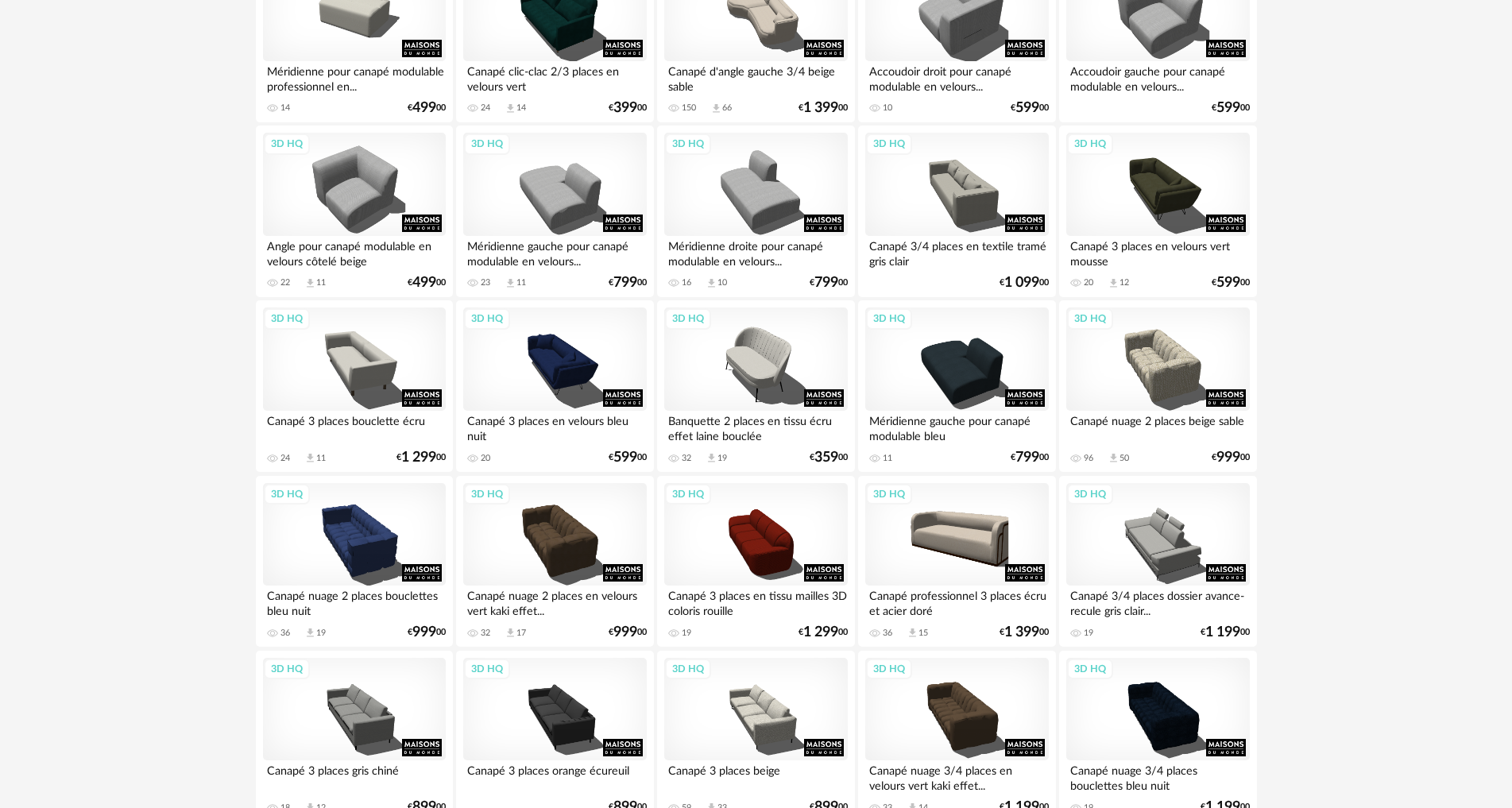
scroll to position [3144, 0]
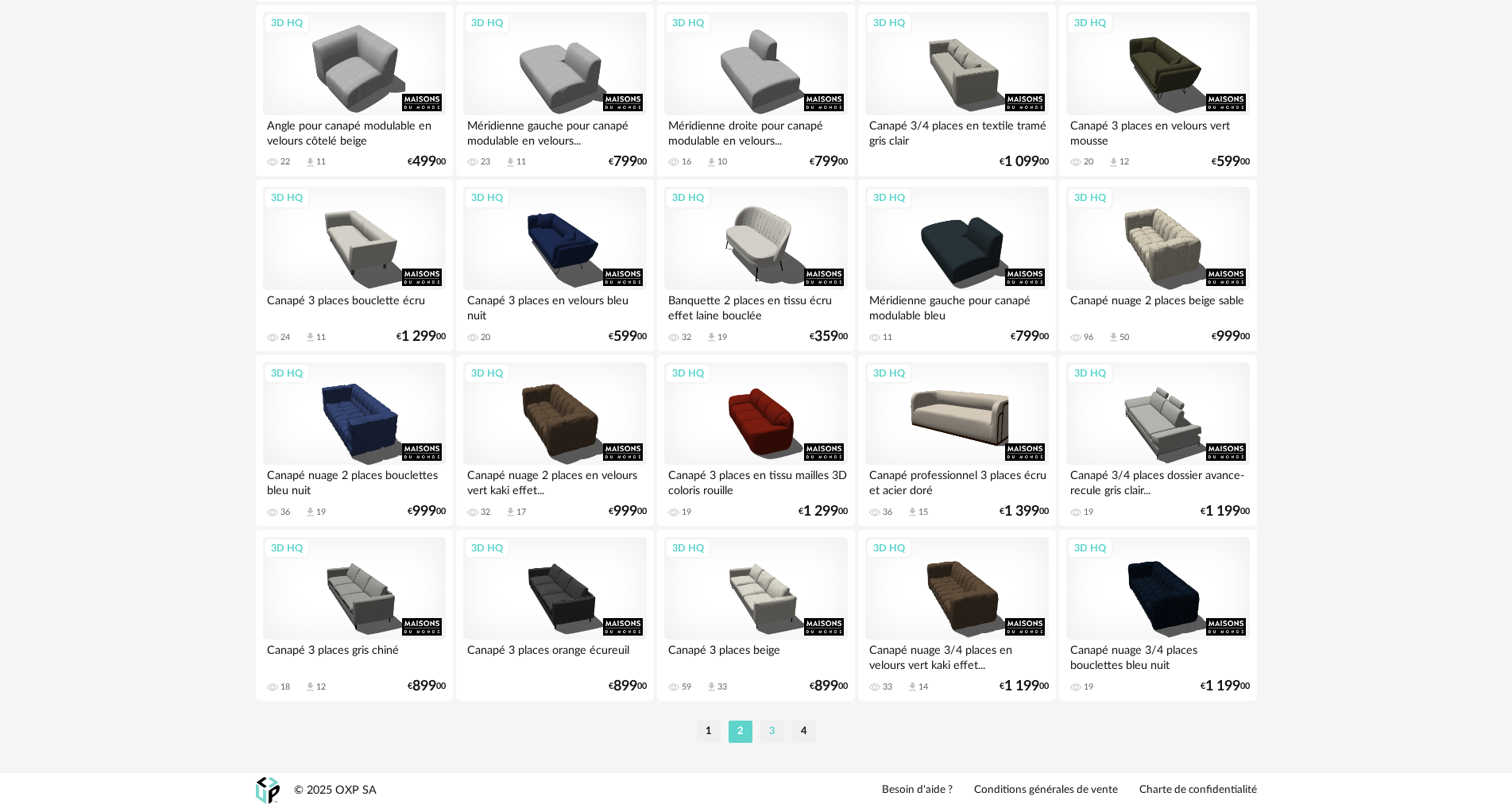
click at [768, 721] on li "3" at bounding box center [772, 732] width 24 height 23
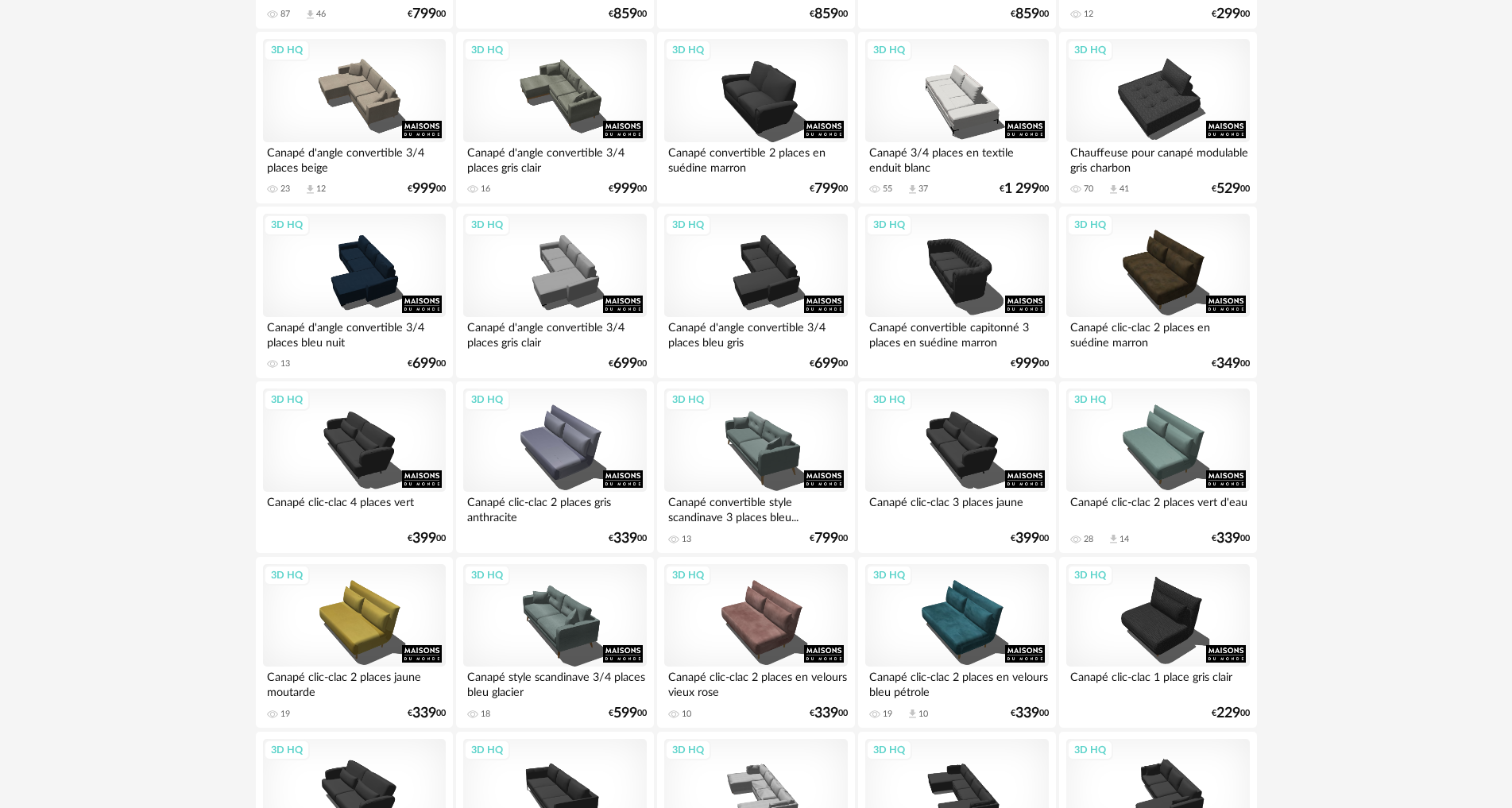
scroll to position [3144, 0]
